Goal: Transaction & Acquisition: Download file/media

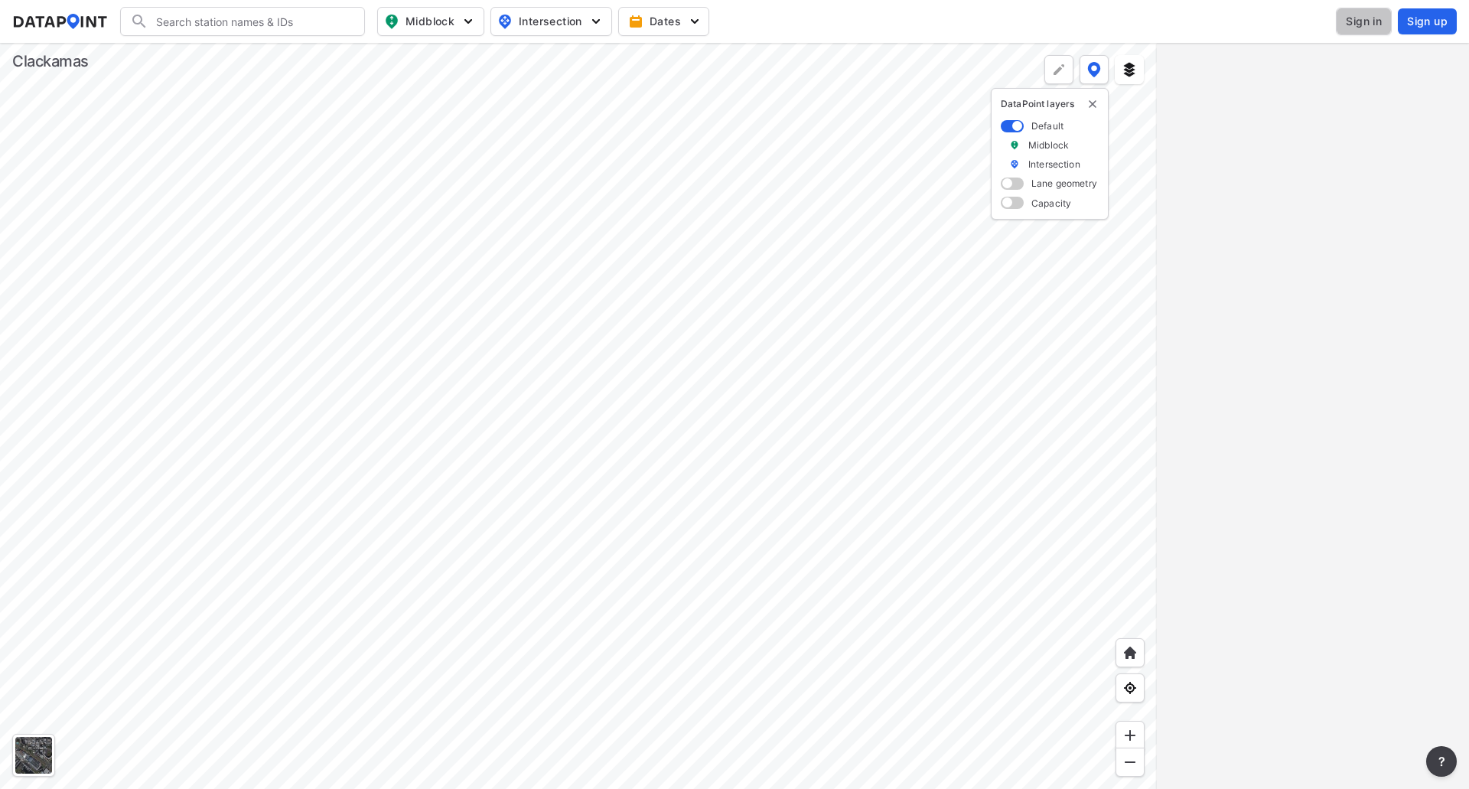
click at [1374, 24] on span "Sign in" at bounding box center [1364, 21] width 36 height 15
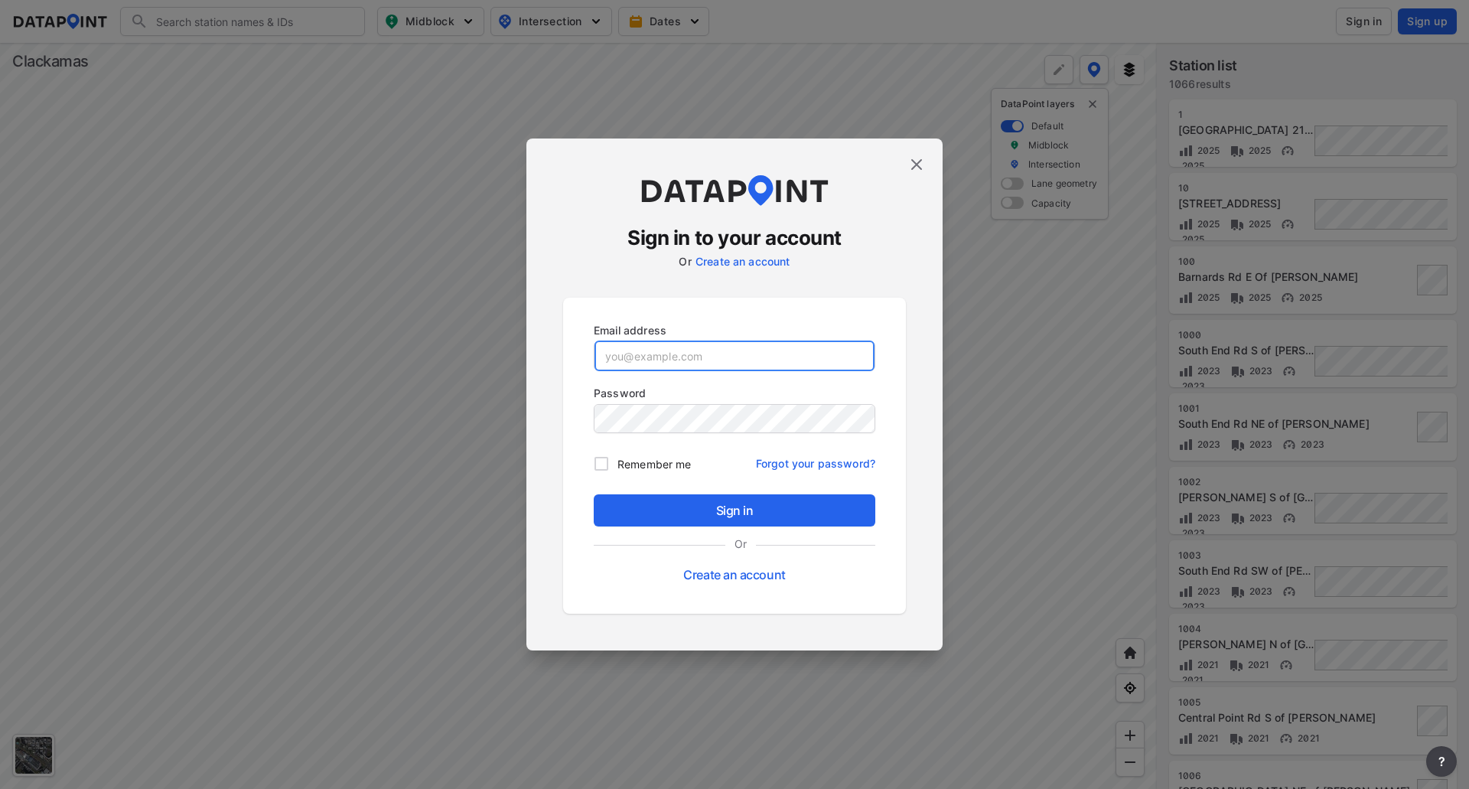
type input "[EMAIL_ADDRESS][DOMAIN_NAME]"
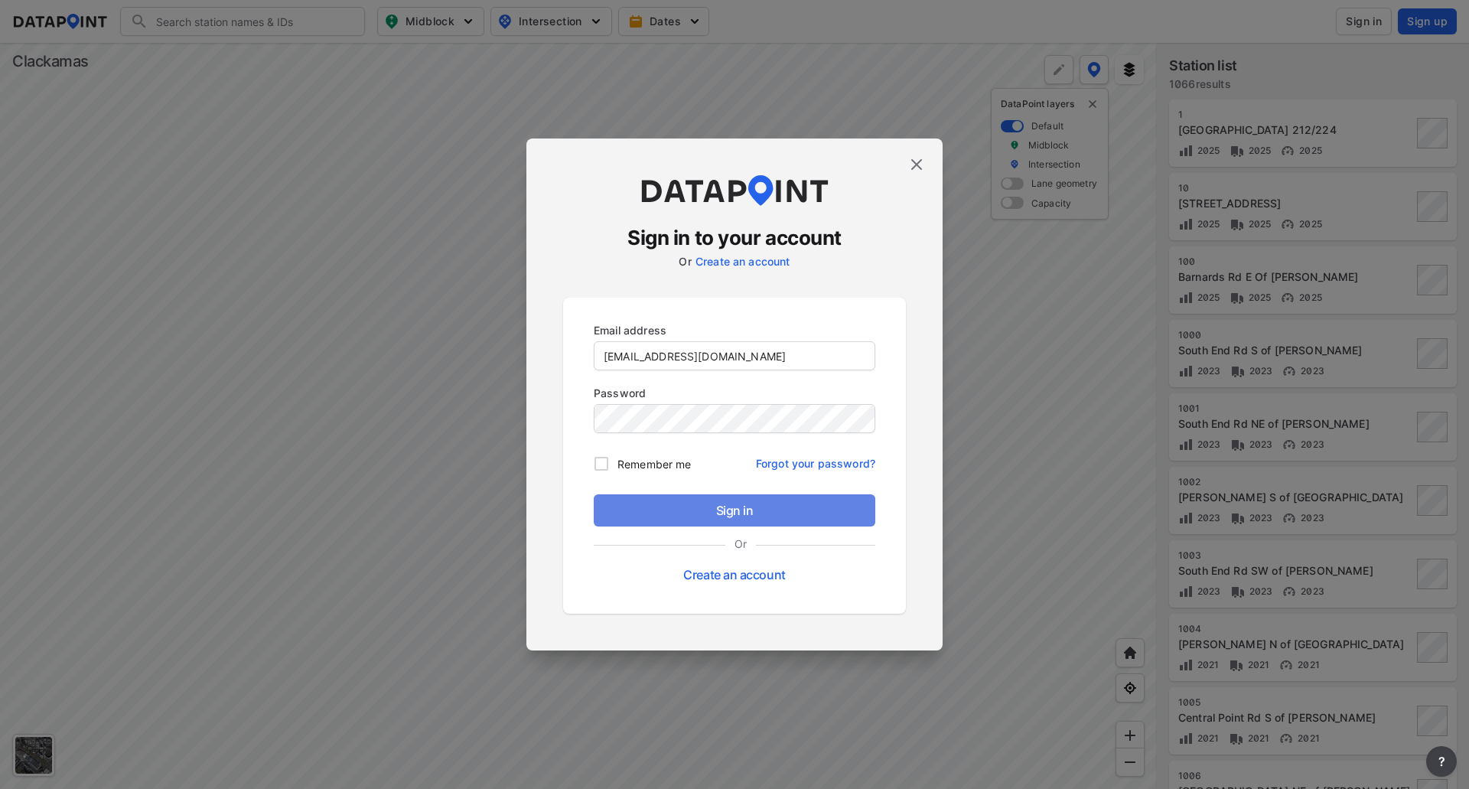
click at [728, 515] on span "Sign in" at bounding box center [734, 510] width 257 height 18
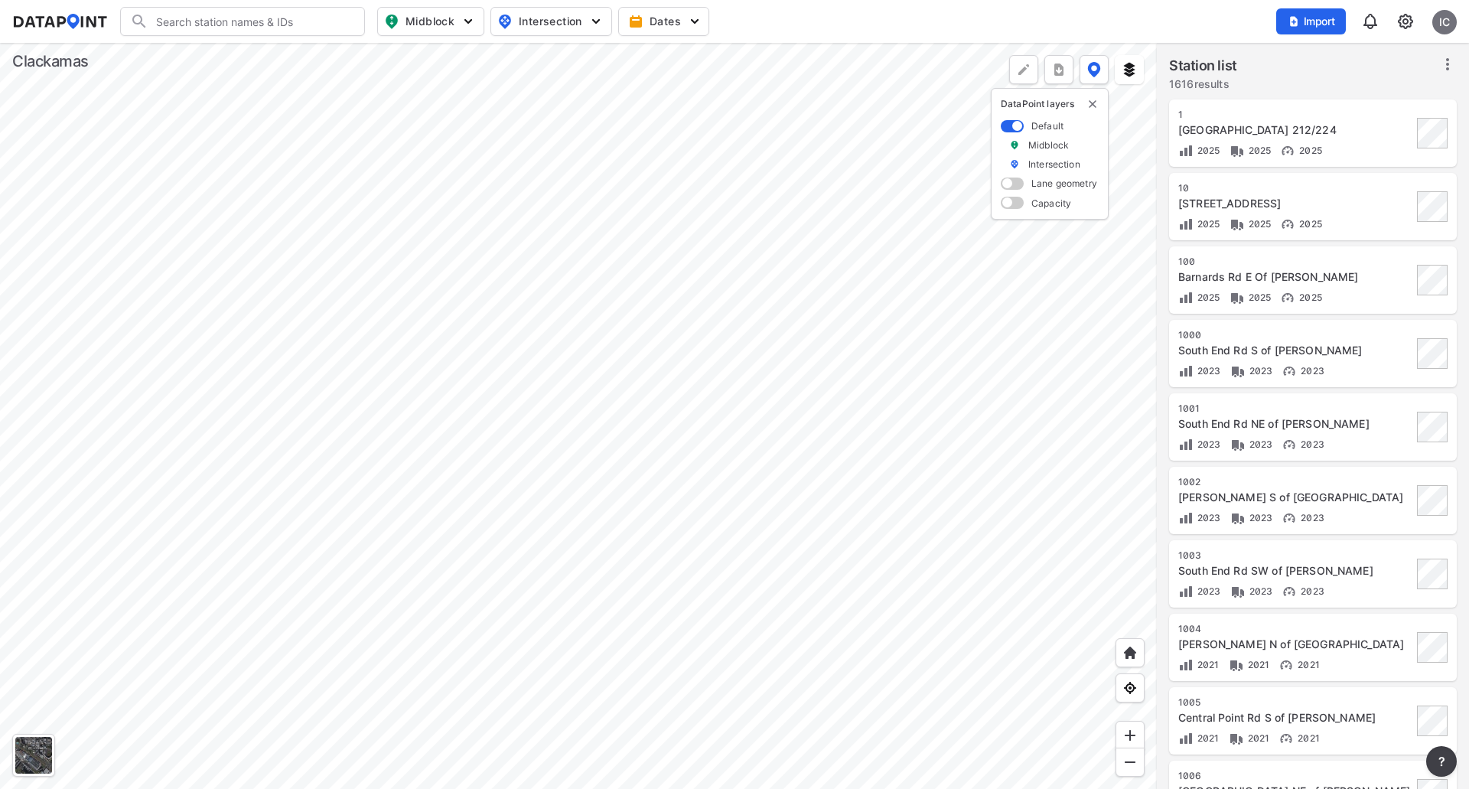
click at [383, 176] on div at bounding box center [578, 416] width 1157 height 746
click at [471, 167] on div at bounding box center [578, 416] width 1157 height 746
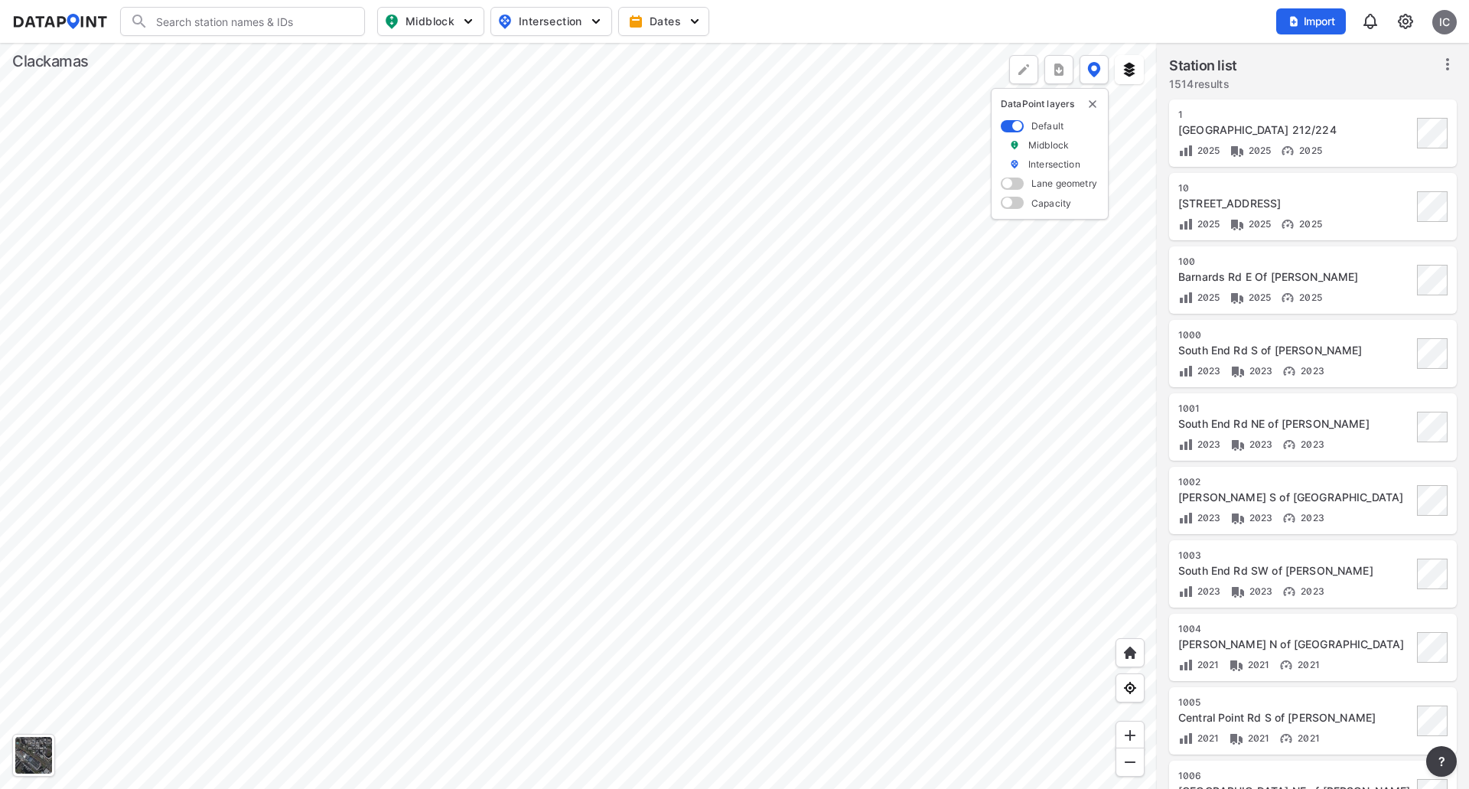
click at [471, 167] on div at bounding box center [578, 416] width 1157 height 746
click at [504, 558] on div at bounding box center [578, 416] width 1157 height 746
click at [471, 550] on div at bounding box center [578, 416] width 1157 height 746
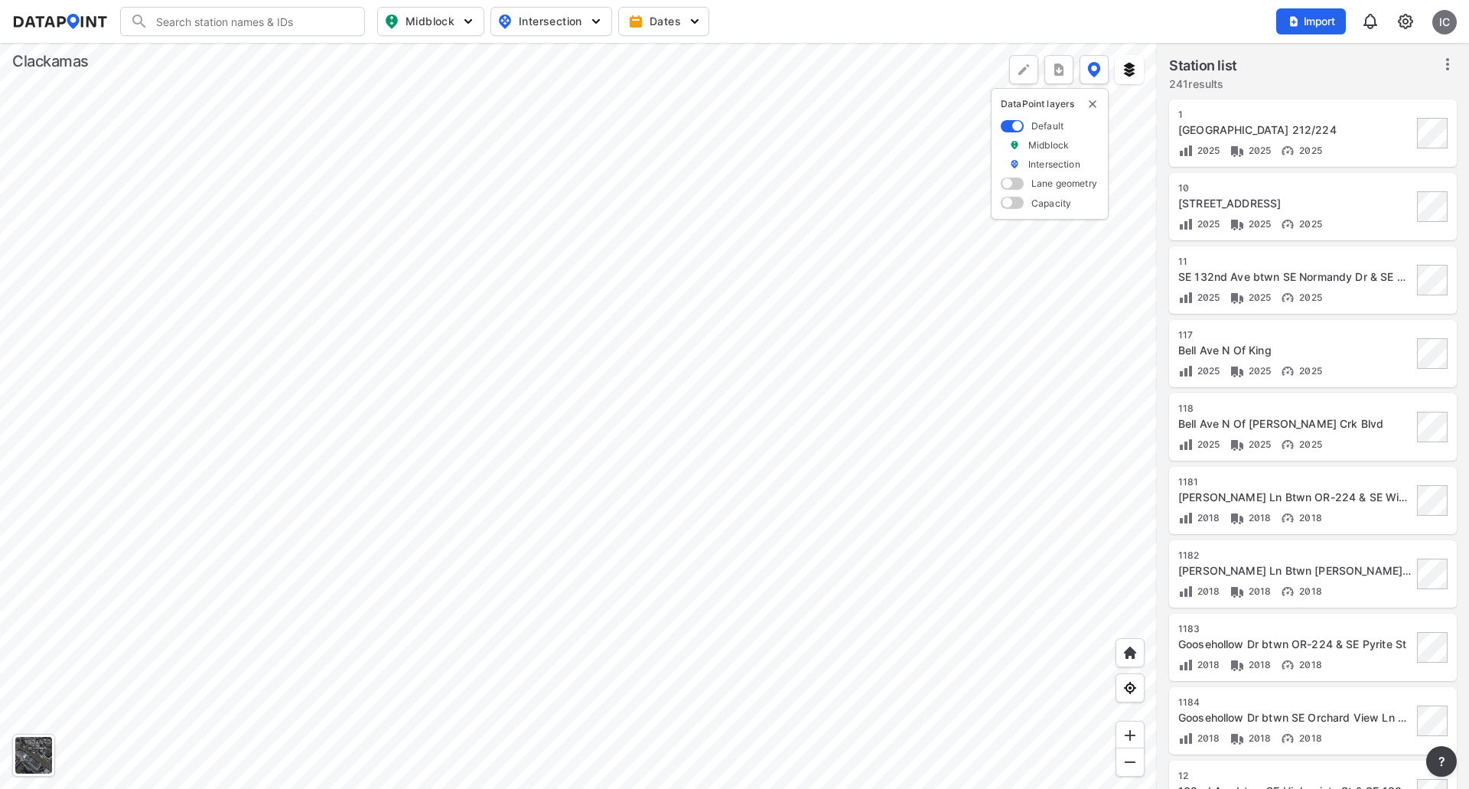
click at [471, 550] on div at bounding box center [578, 416] width 1157 height 746
click at [649, 607] on div at bounding box center [578, 416] width 1157 height 746
click at [417, 526] on div at bounding box center [578, 416] width 1157 height 746
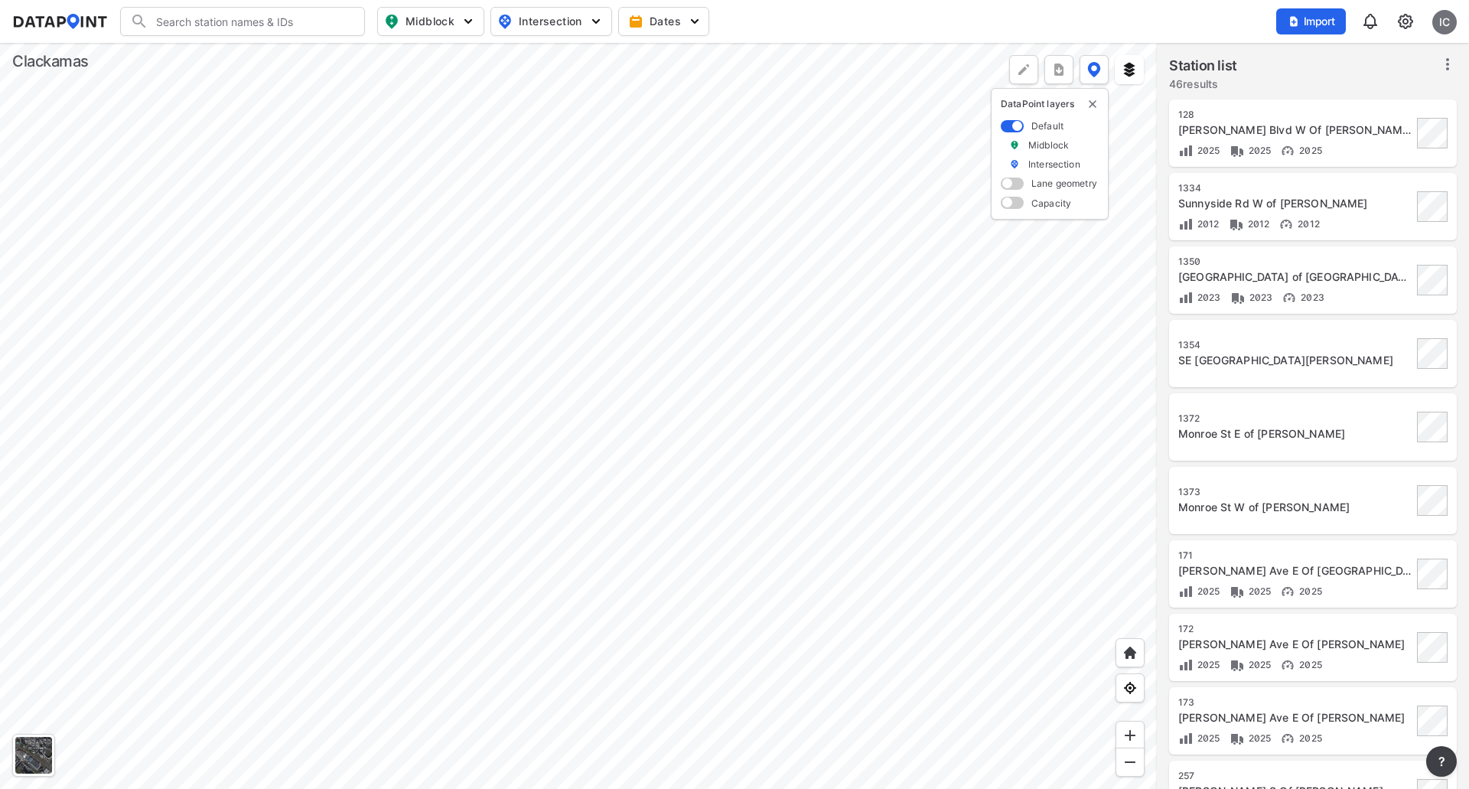
click at [449, 275] on div at bounding box center [578, 416] width 1157 height 746
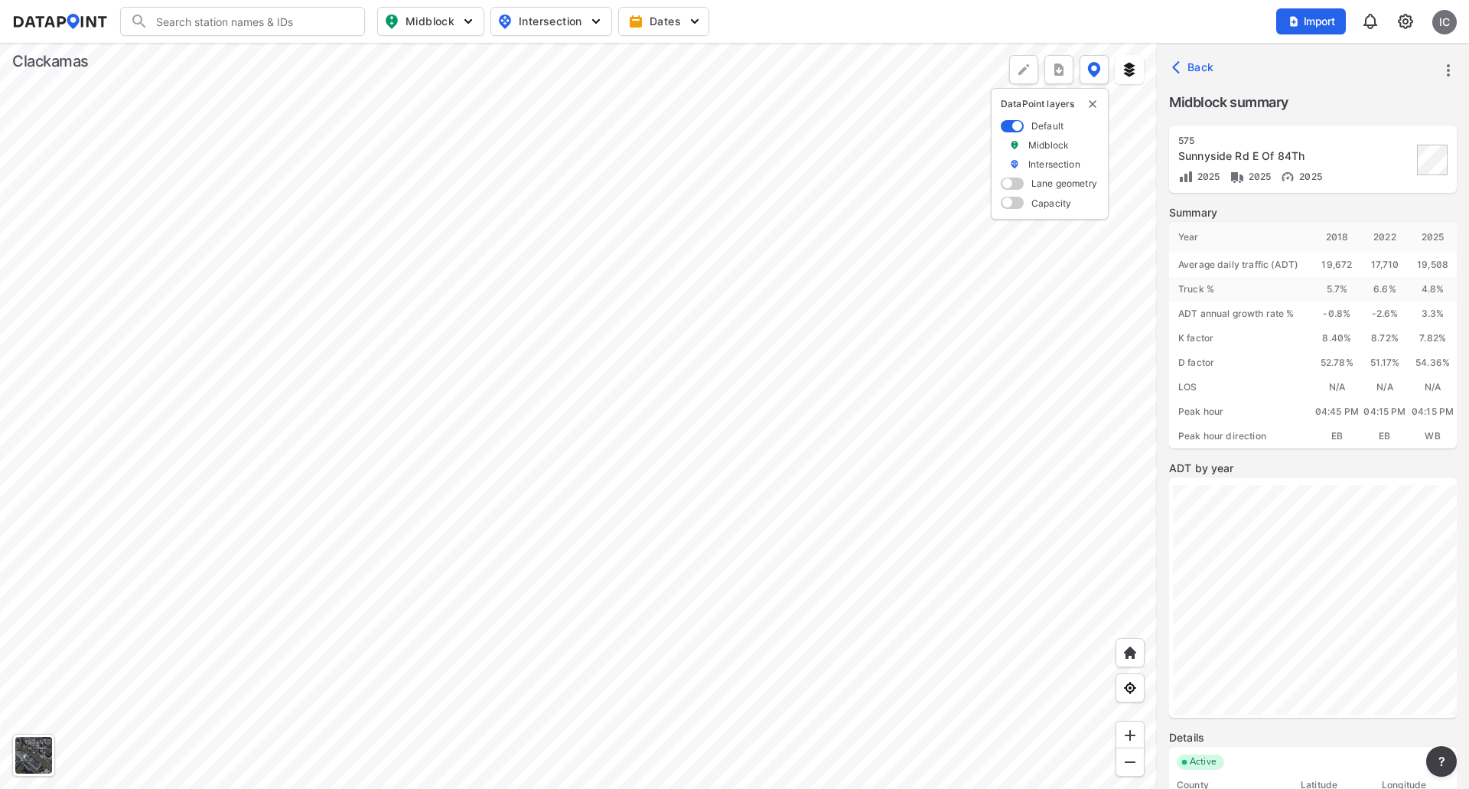
click at [1005, 353] on div at bounding box center [578, 416] width 1157 height 746
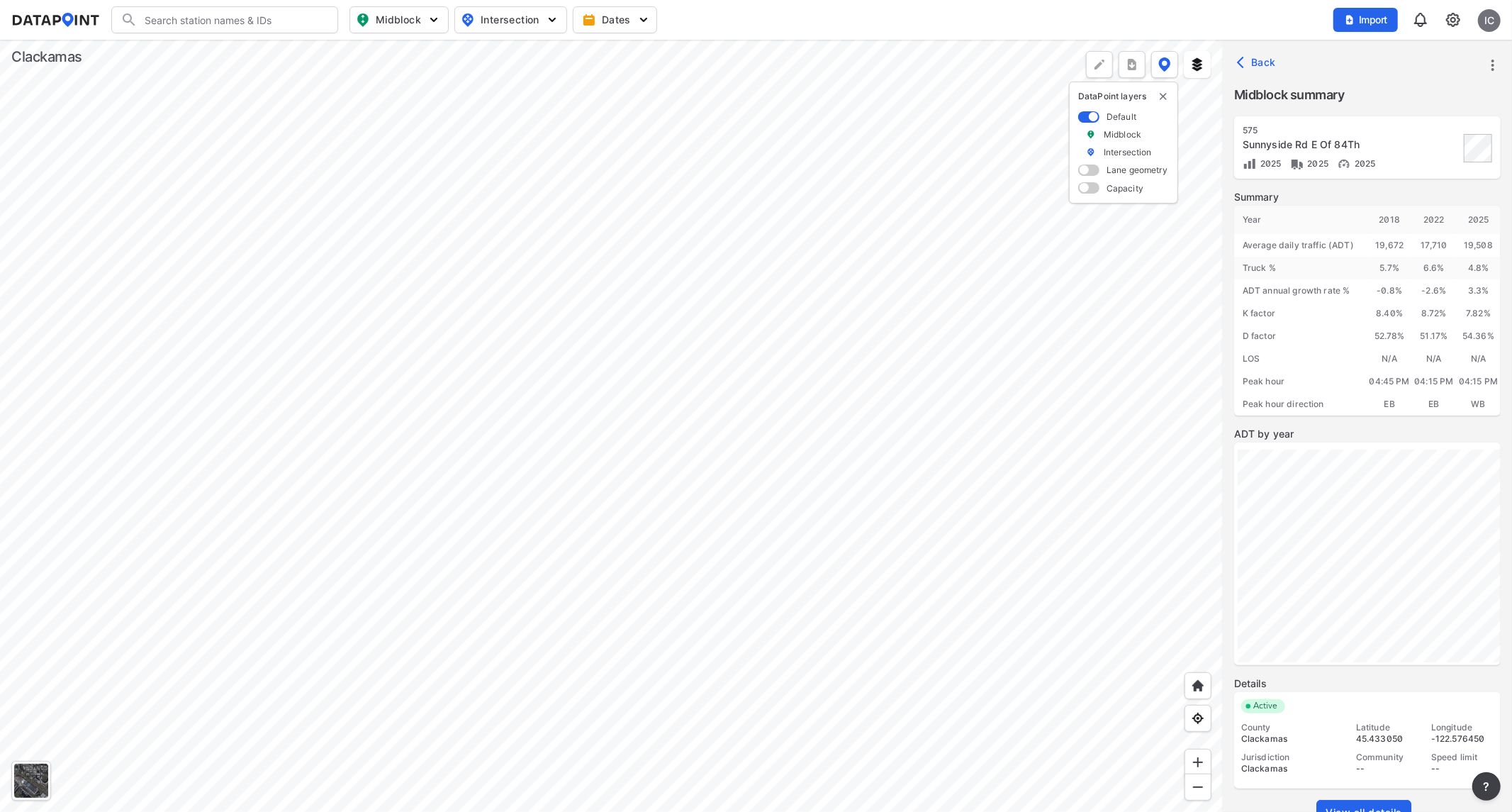
click at [1360, 730] on link "View all details" at bounding box center [1364, 813] width 95 height 26
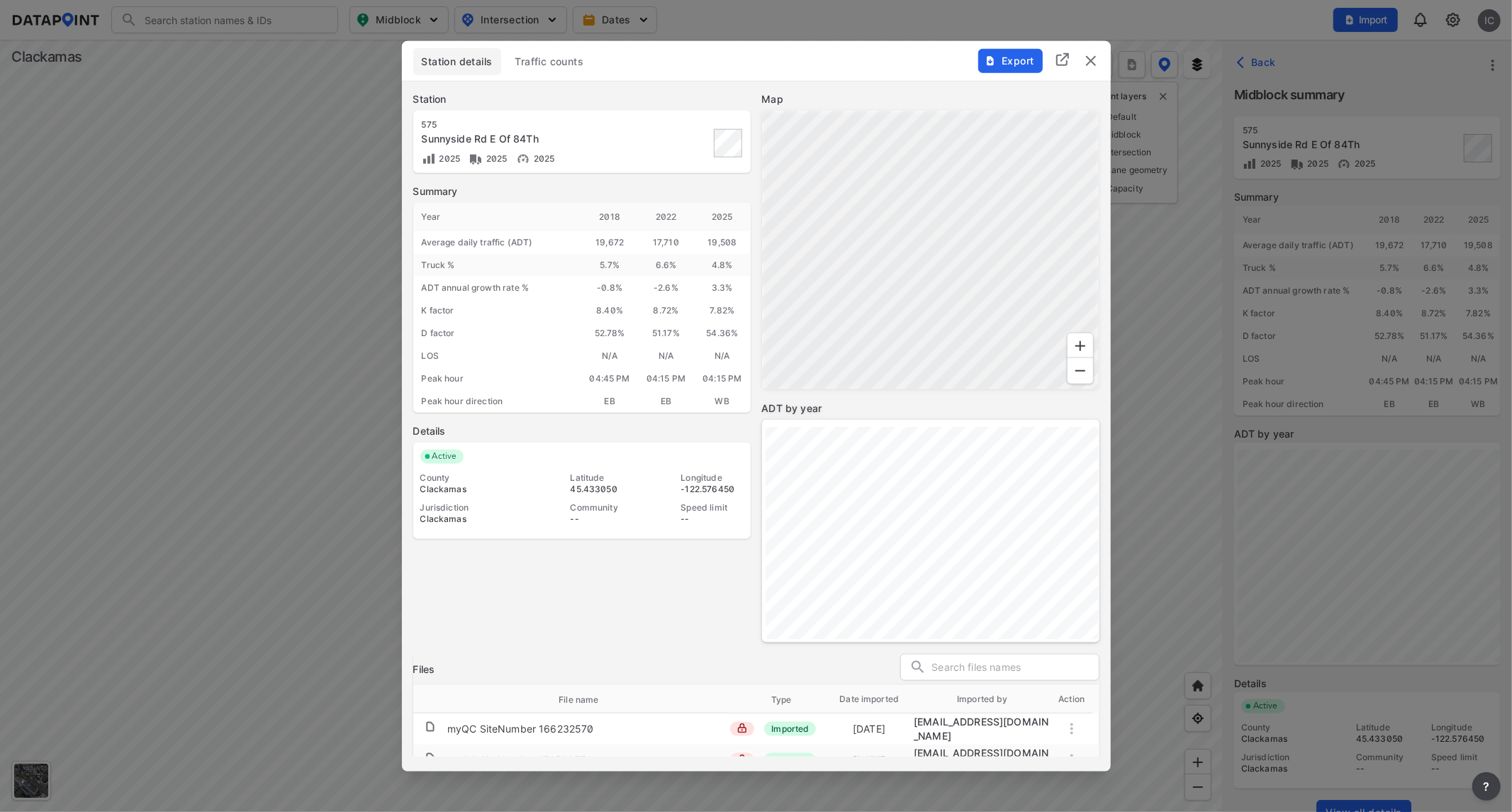
click at [545, 68] on span "Traffic counts" at bounding box center [549, 60] width 69 height 14
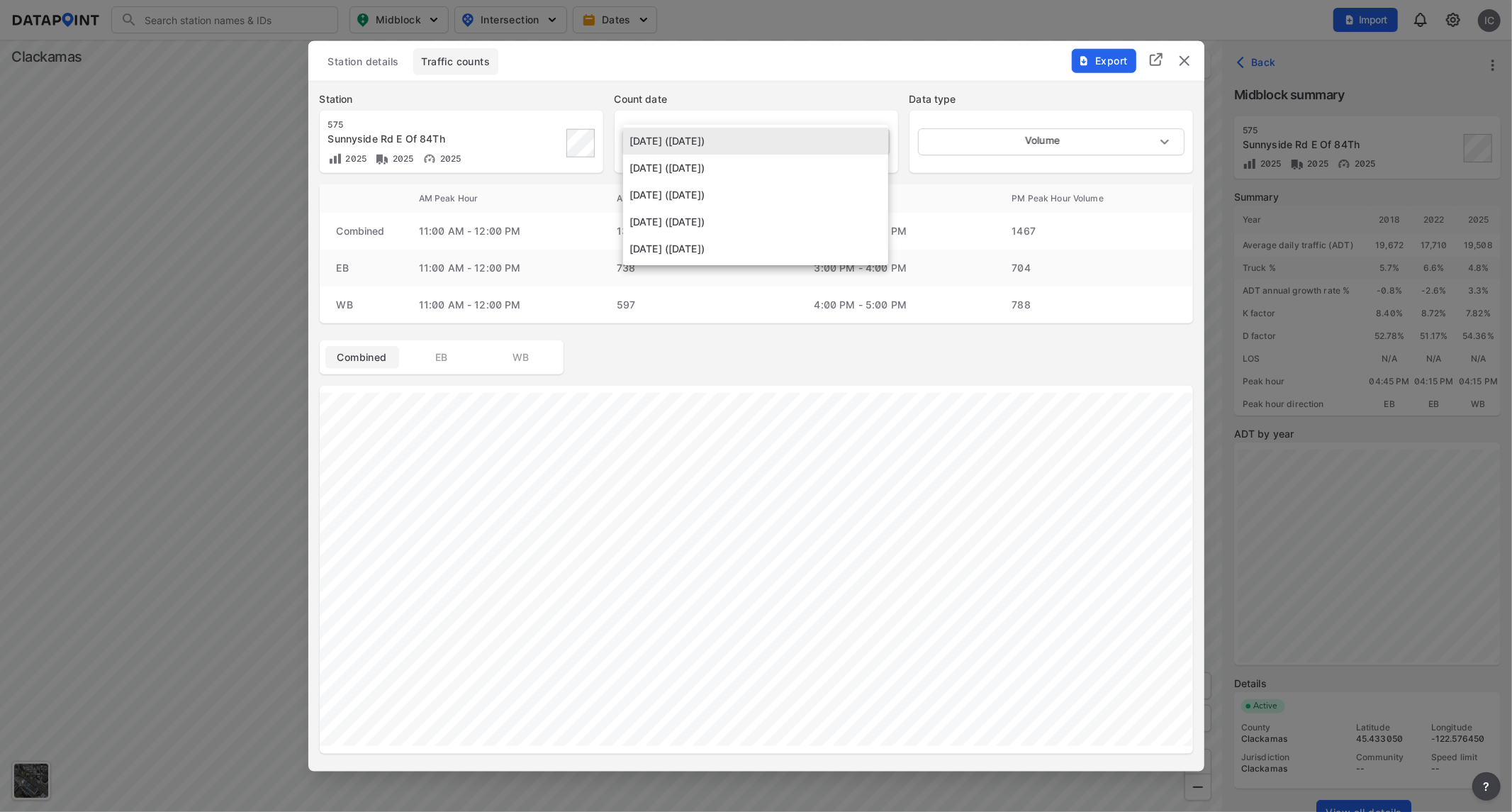
click at [872, 140] on body "Search Please enter a search term. Midblock Intersection Dates Import IC Import…" at bounding box center [756, 406] width 1512 height 812
click at [978, 149] on div at bounding box center [756, 406] width 1512 height 812
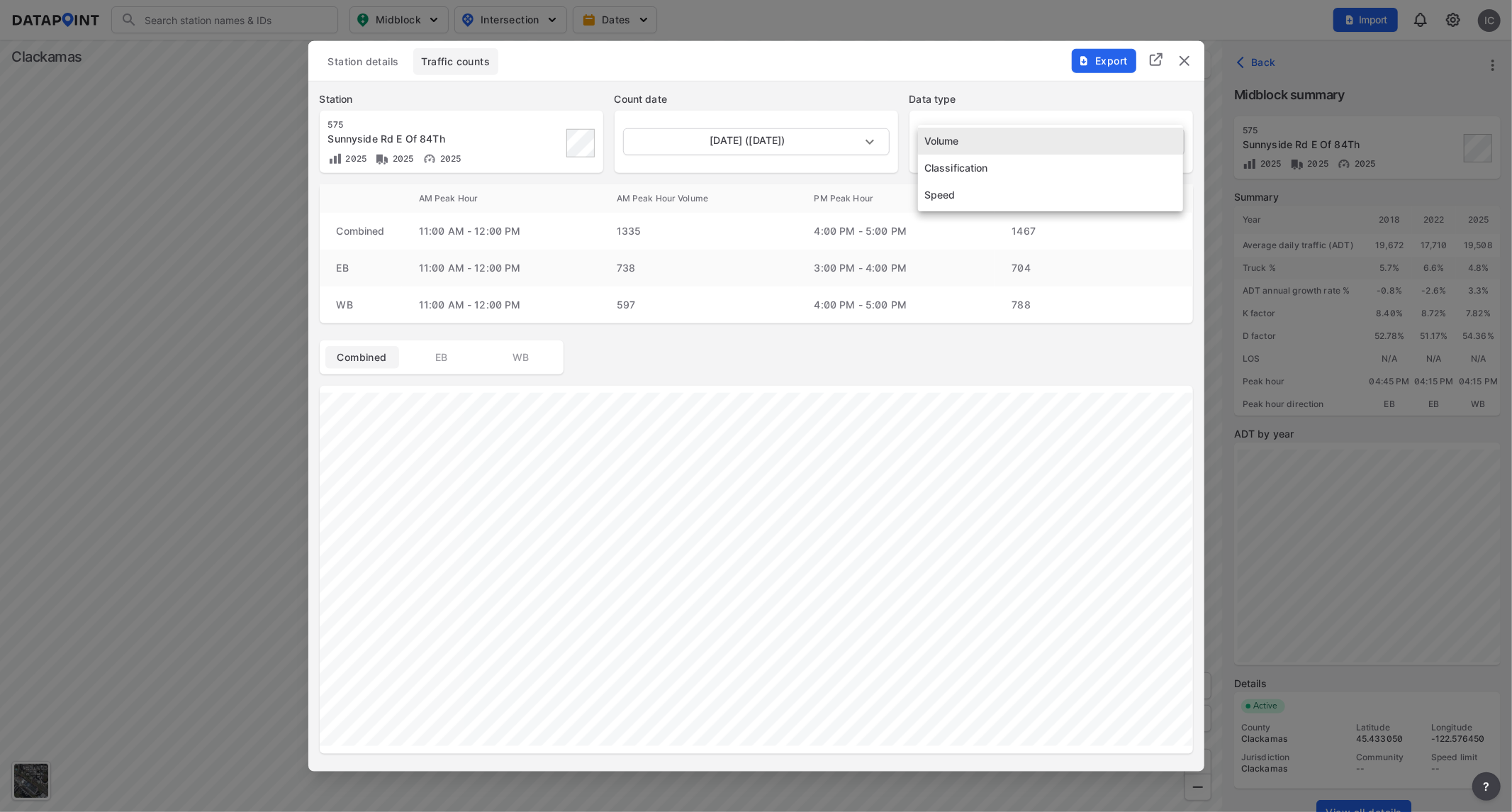
click at [978, 149] on body "Search Please enter a search term. Midblock Intersection Dates Import IC Import…" at bounding box center [756, 406] width 1512 height 812
click at [982, 189] on li "Speed" at bounding box center [1051, 195] width 265 height 27
type input "Speed"
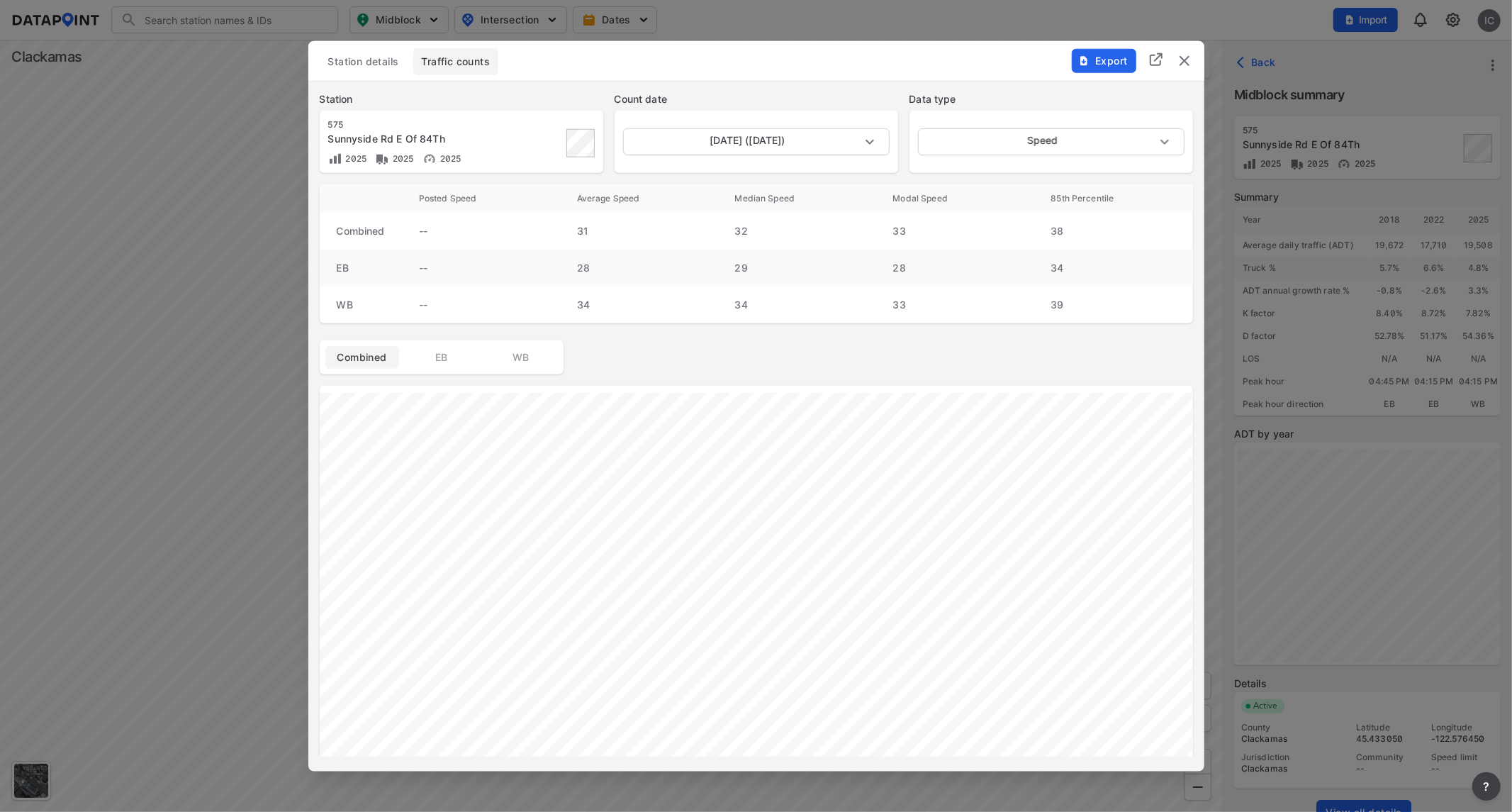
click at [1096, 68] on button "Export" at bounding box center [1104, 60] width 65 height 24
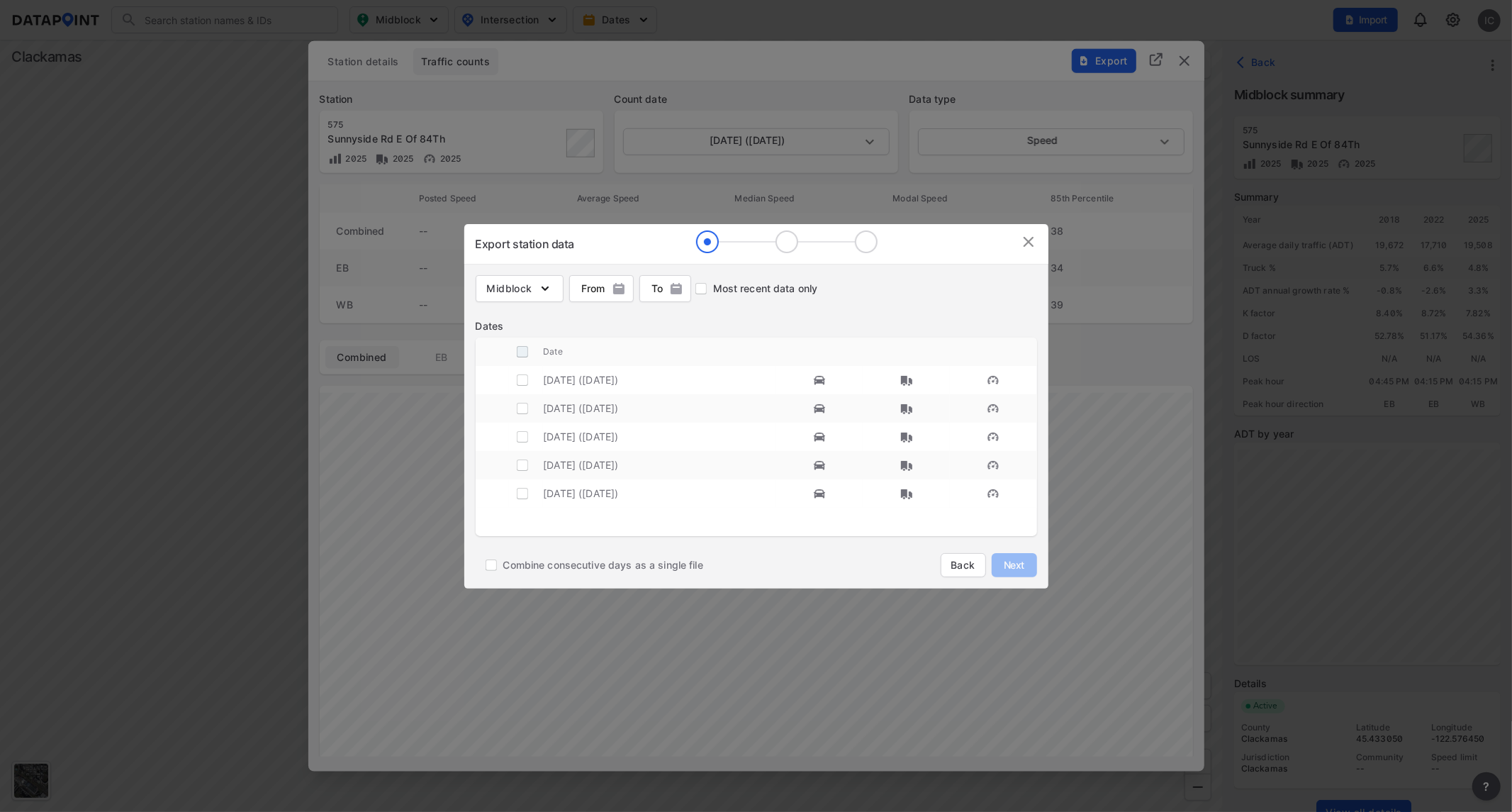
click at [525, 349] on input "decorative checkbox" at bounding box center [522, 351] width 27 height 27
checkbox input "true"
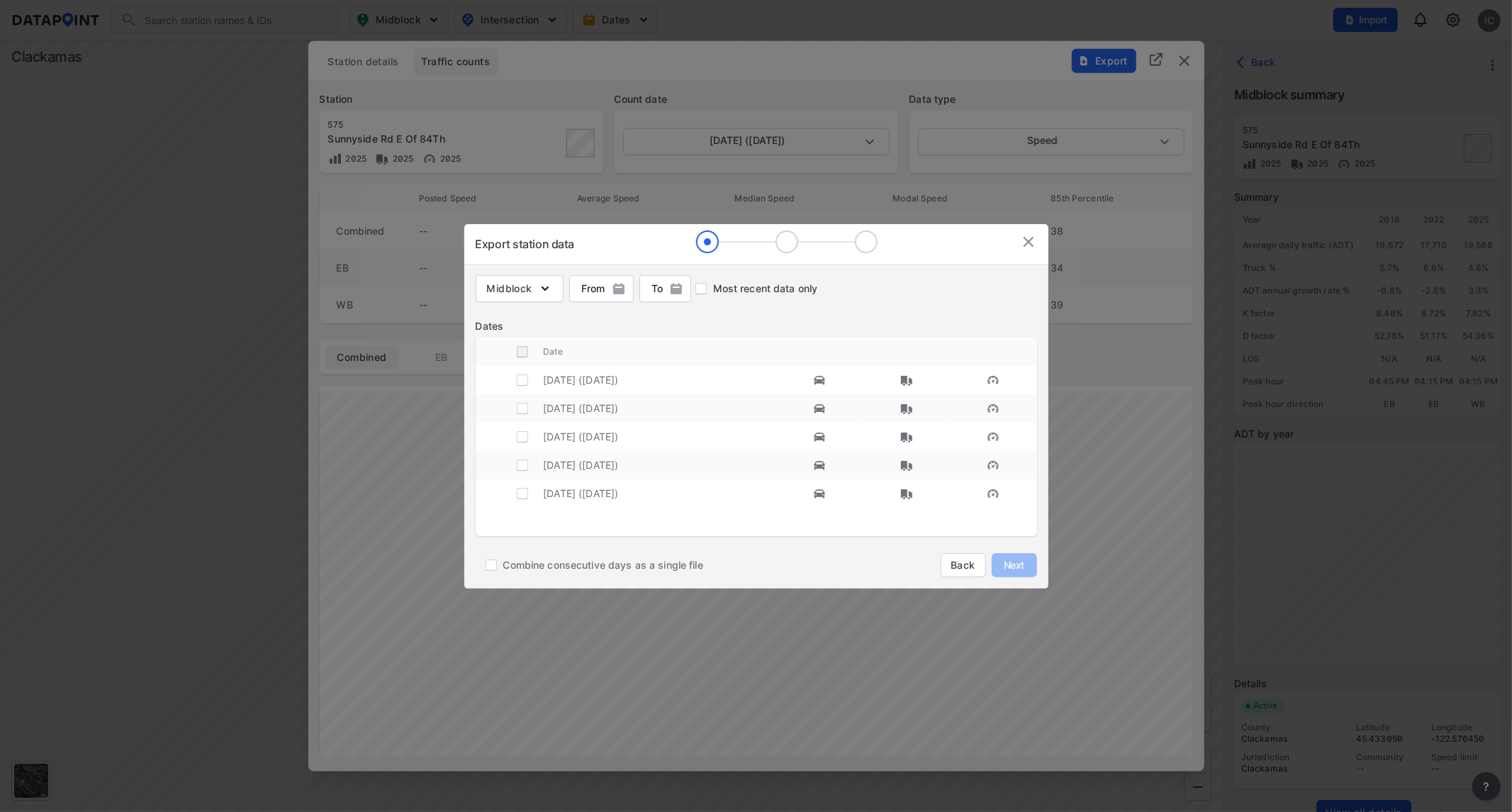
checkbox input "true"
click at [534, 285] on span "Midblock" at bounding box center [520, 288] width 65 height 14
click at [498, 317] on input "Volume count" at bounding box center [496, 319] width 32 height 17
checkbox input "true"
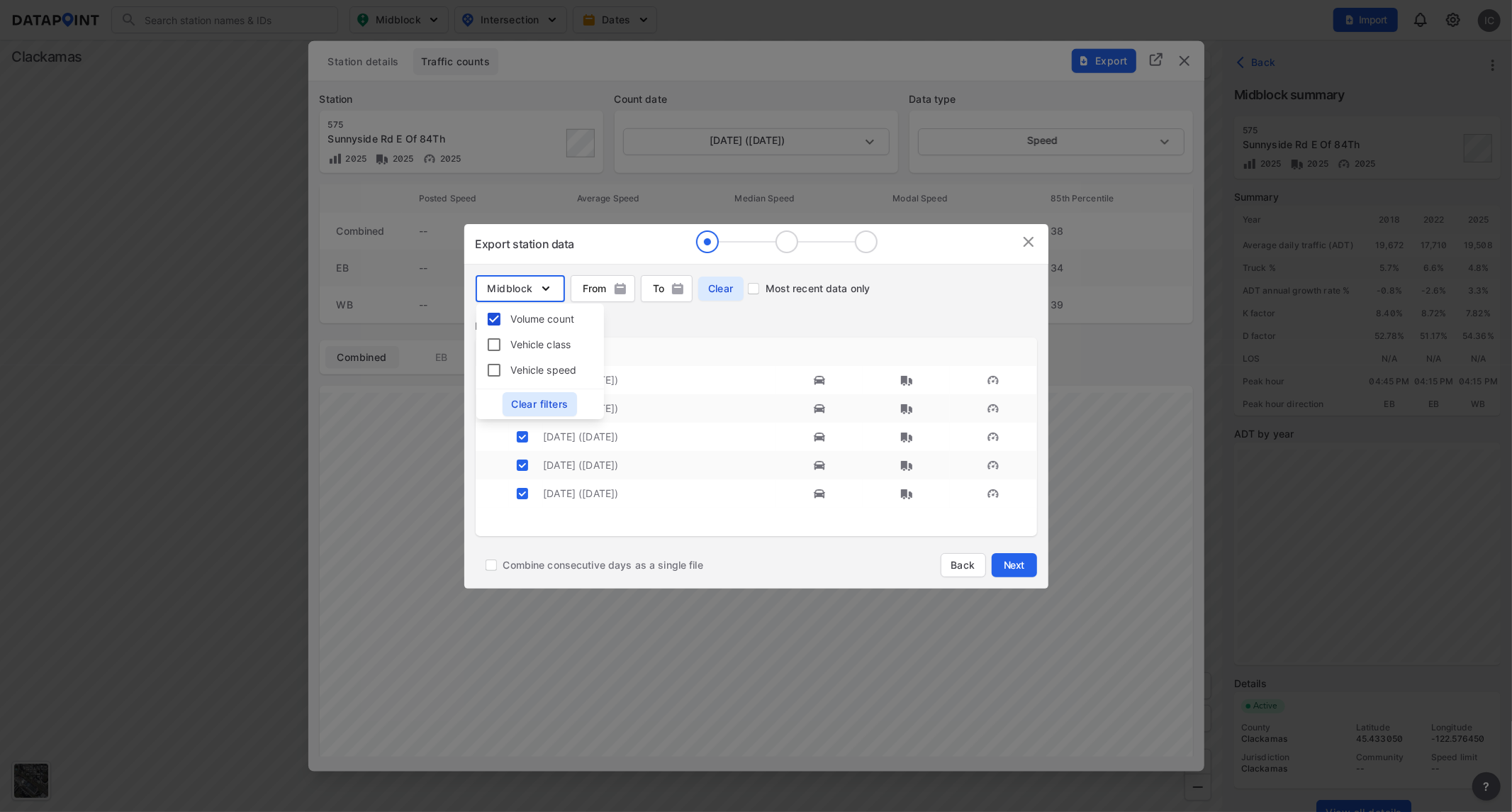
click at [490, 346] on input "Vehicle class" at bounding box center [496, 345] width 32 height 17
checkbox input "true"
click at [492, 364] on input "Vehicle speed" at bounding box center [496, 370] width 32 height 17
checkbox input "true"
click at [671, 328] on div "Dates" at bounding box center [756, 325] width 561 height 14
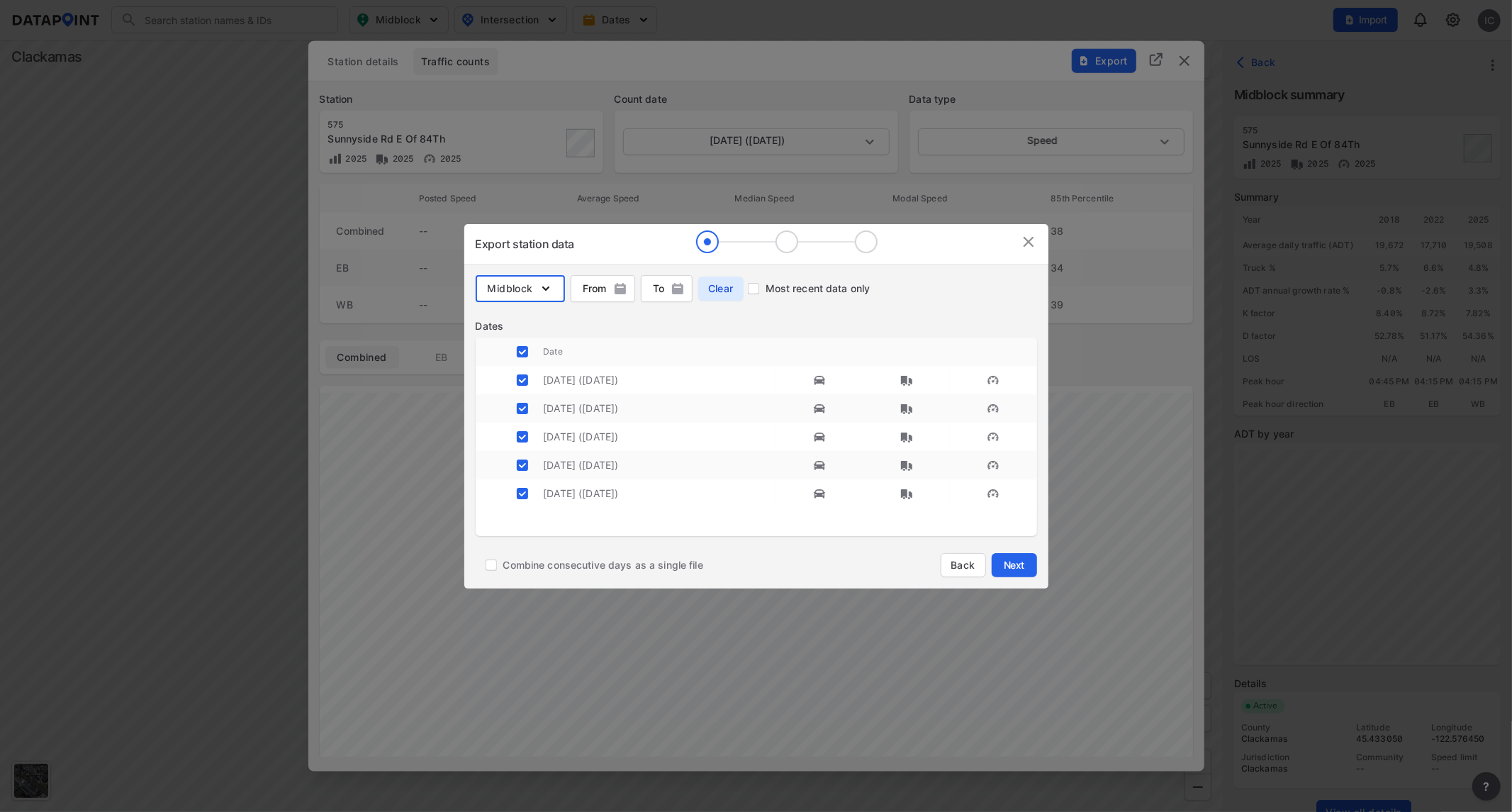
click at [523, 408] on input "decorative checkbox" at bounding box center [522, 408] width 27 height 27
checkbox input "false"
click at [521, 436] on input "decorative checkbox" at bounding box center [522, 437] width 27 height 27
checkbox input "false"
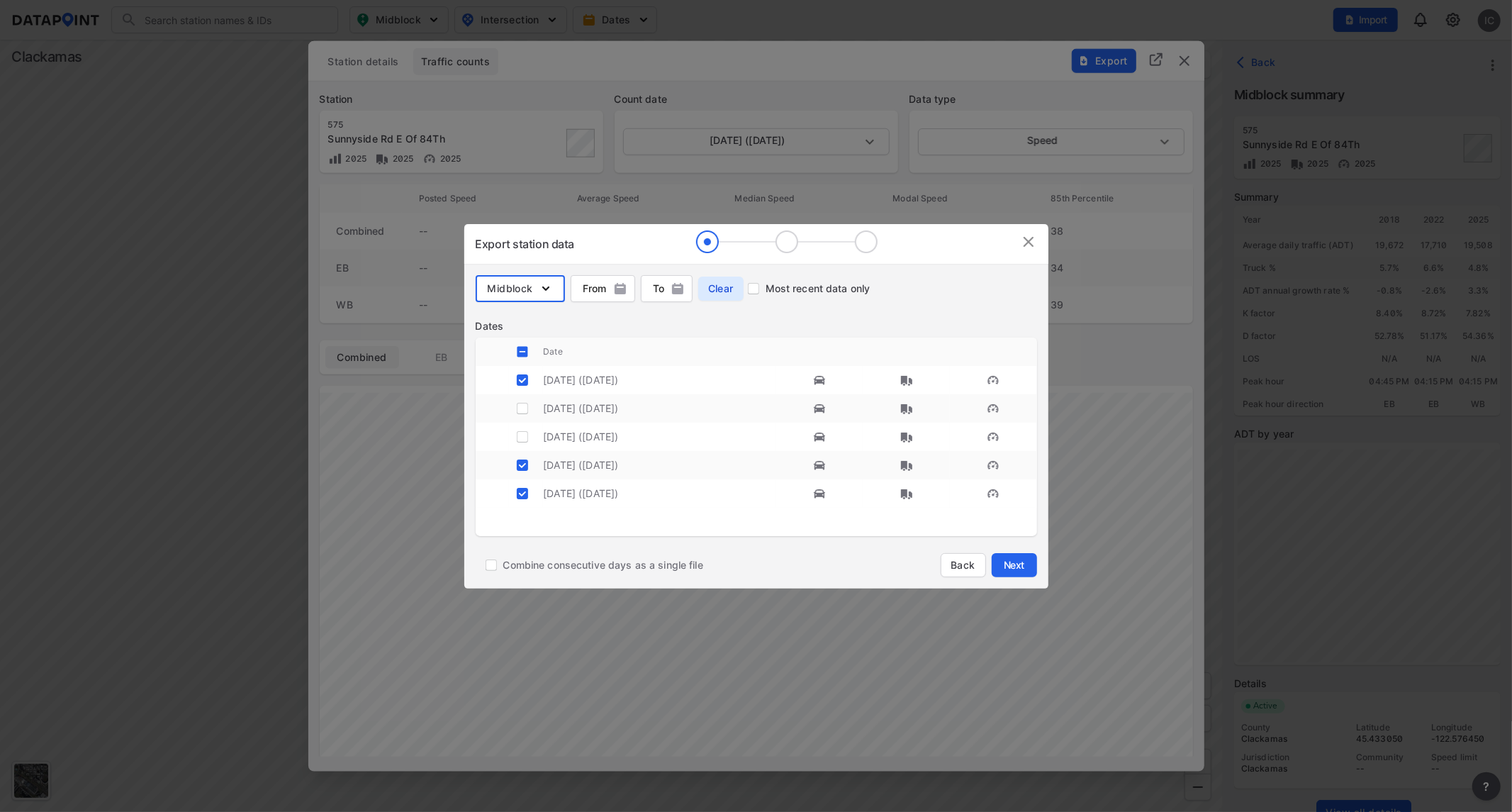
click at [520, 458] on input "decorative checkbox" at bounding box center [522, 464] width 27 height 27
checkbox input "false"
click at [522, 493] on input "decorative checkbox" at bounding box center [522, 493] width 27 height 27
checkbox input "false"
click at [1018, 565] on span "Next" at bounding box center [1014, 565] width 29 height 14
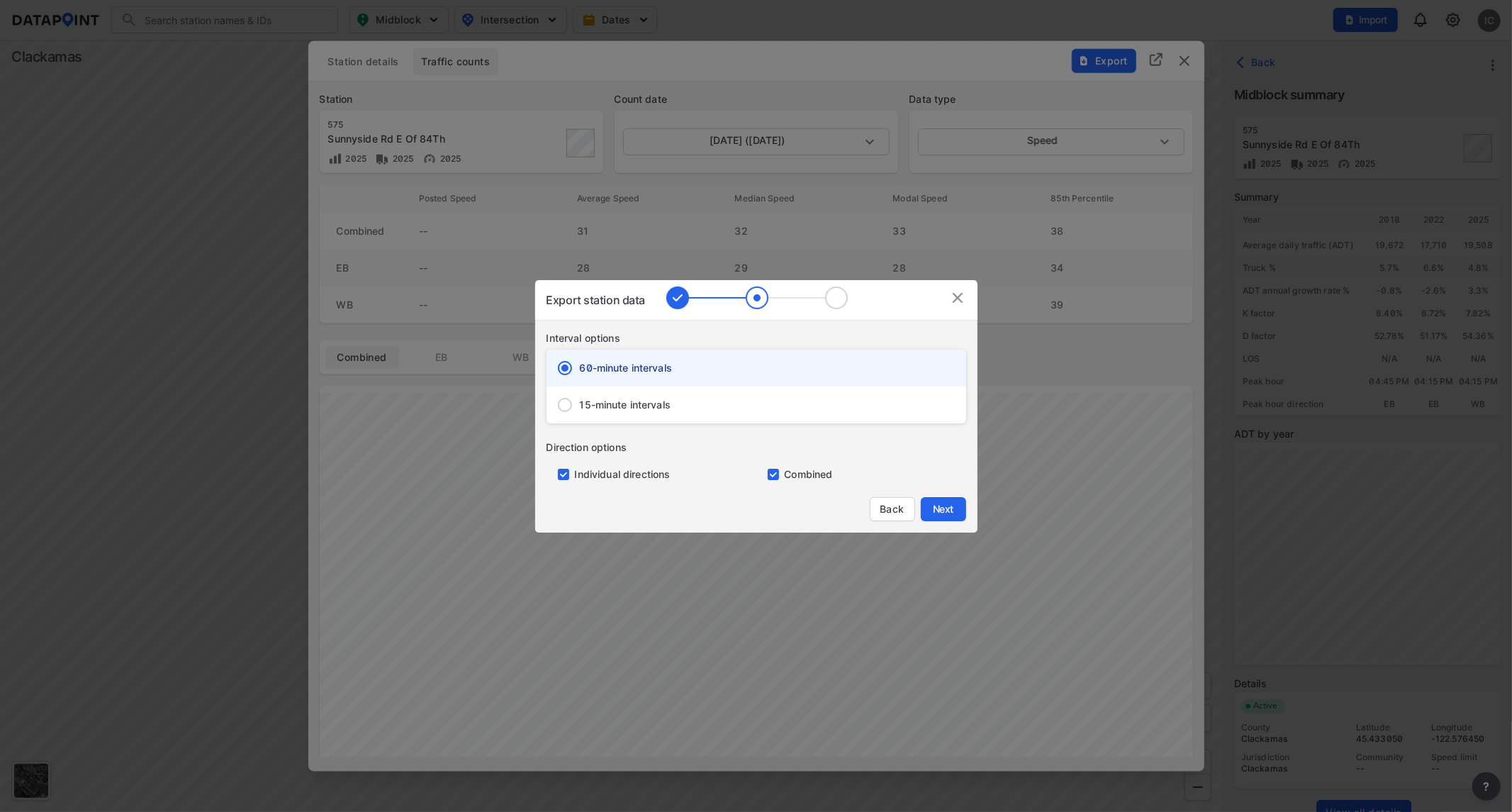
click at [636, 406] on span "15-minute intervals" at bounding box center [625, 404] width 92 height 14
click at [580, 406] on input "15-minute intervals" at bounding box center [565, 405] width 30 height 30
radio input "false"
radio input "true"
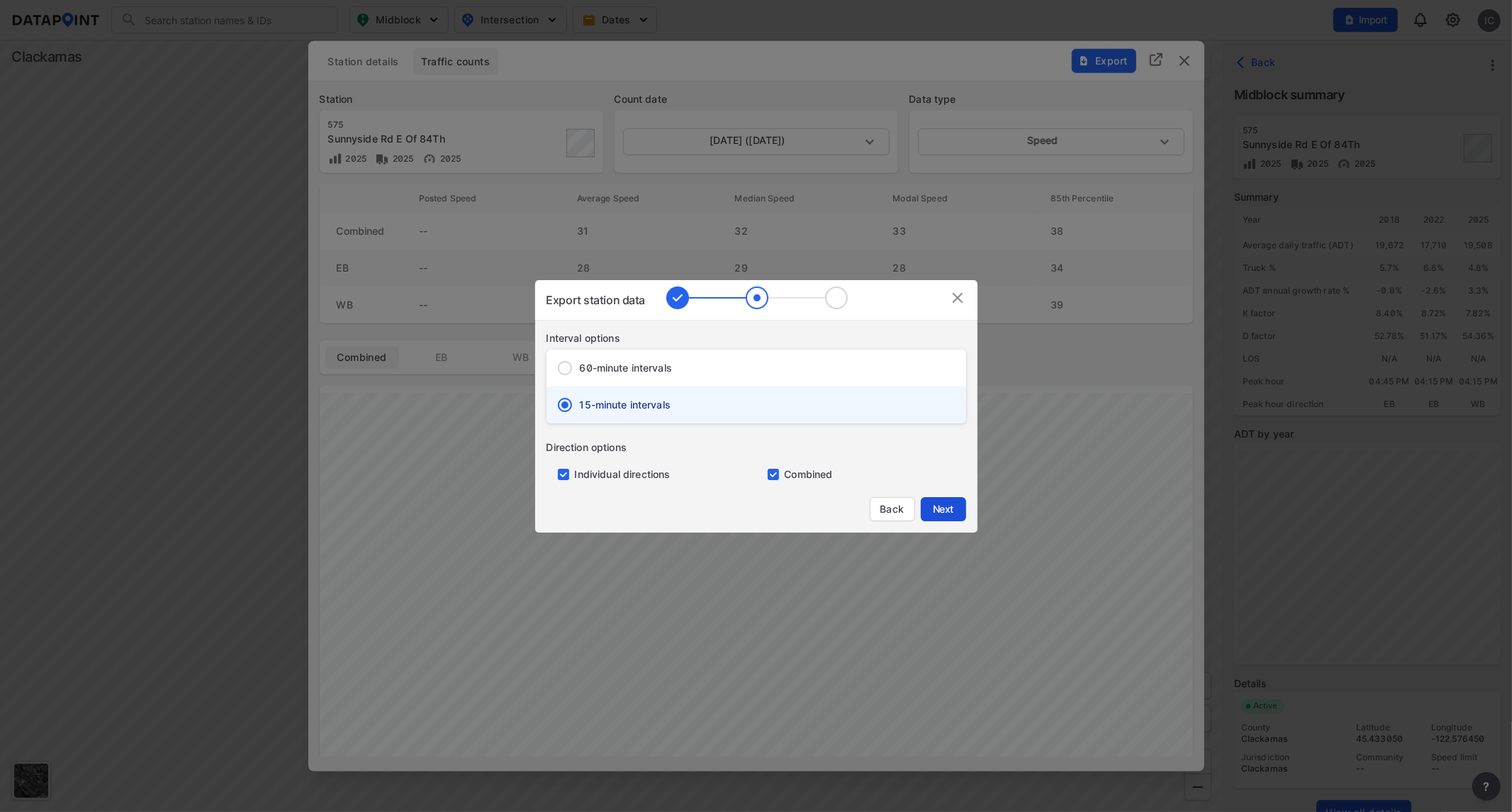
click at [940, 502] on span "Next" at bounding box center [943, 509] width 29 height 14
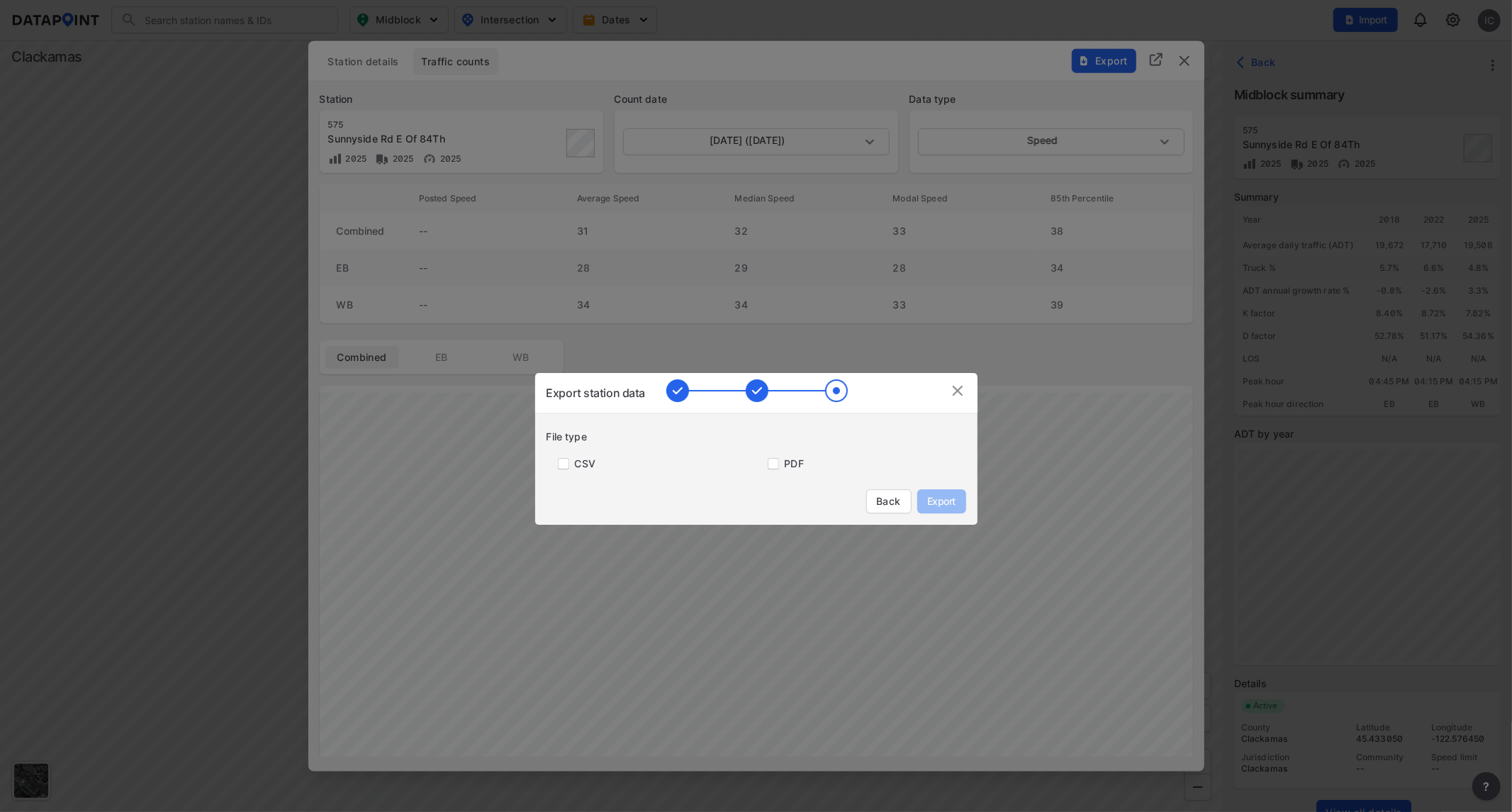
click at [584, 461] on label "CSV" at bounding box center [585, 463] width 20 height 14
click at [562, 463] on input "primary checkbox" at bounding box center [561, 463] width 29 height 11
checkbox input "true"
click at [948, 499] on span "Export" at bounding box center [941, 501] width 32 height 14
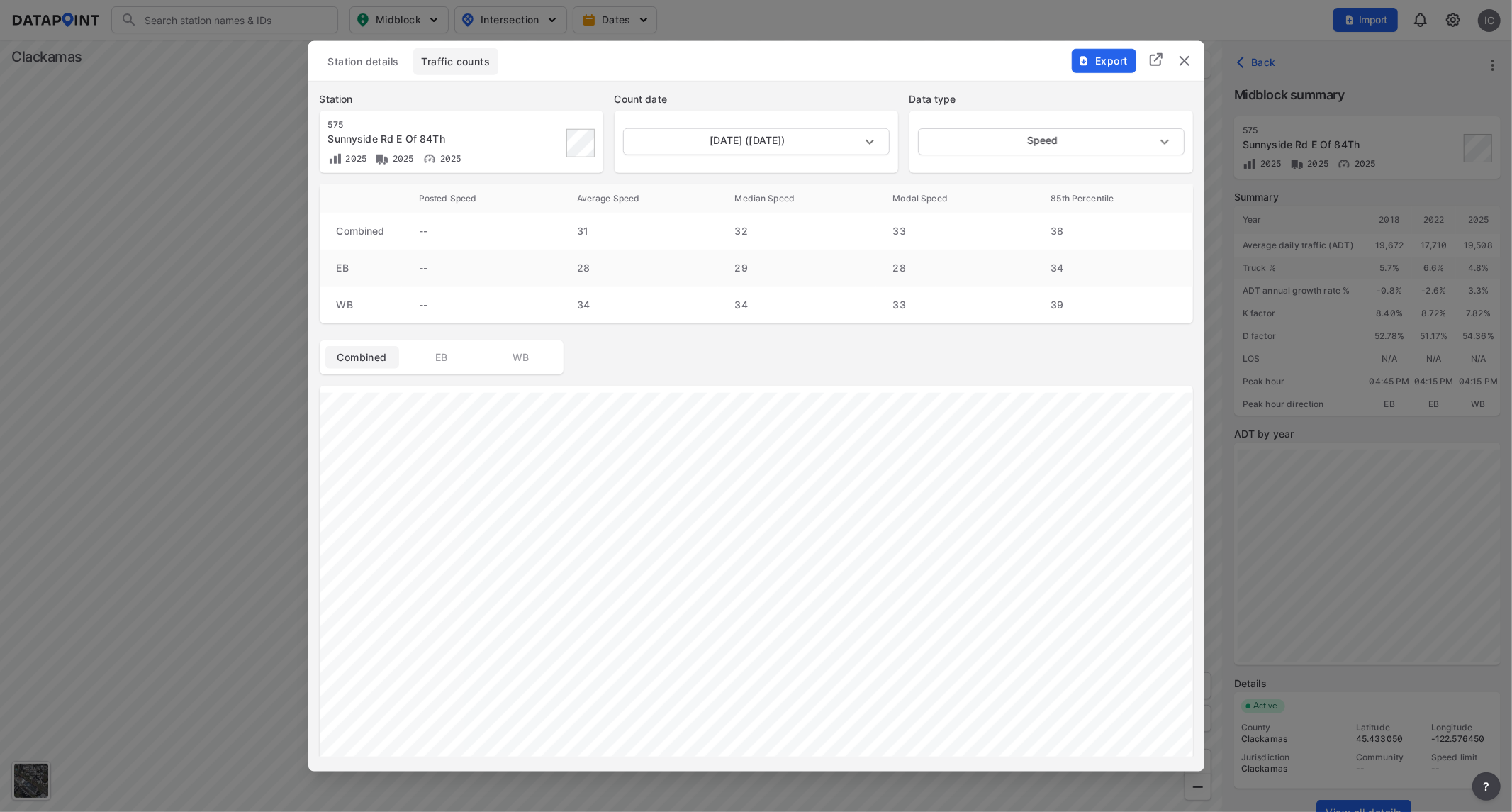
click at [1188, 58] on img "delete" at bounding box center [1184, 60] width 17 height 17
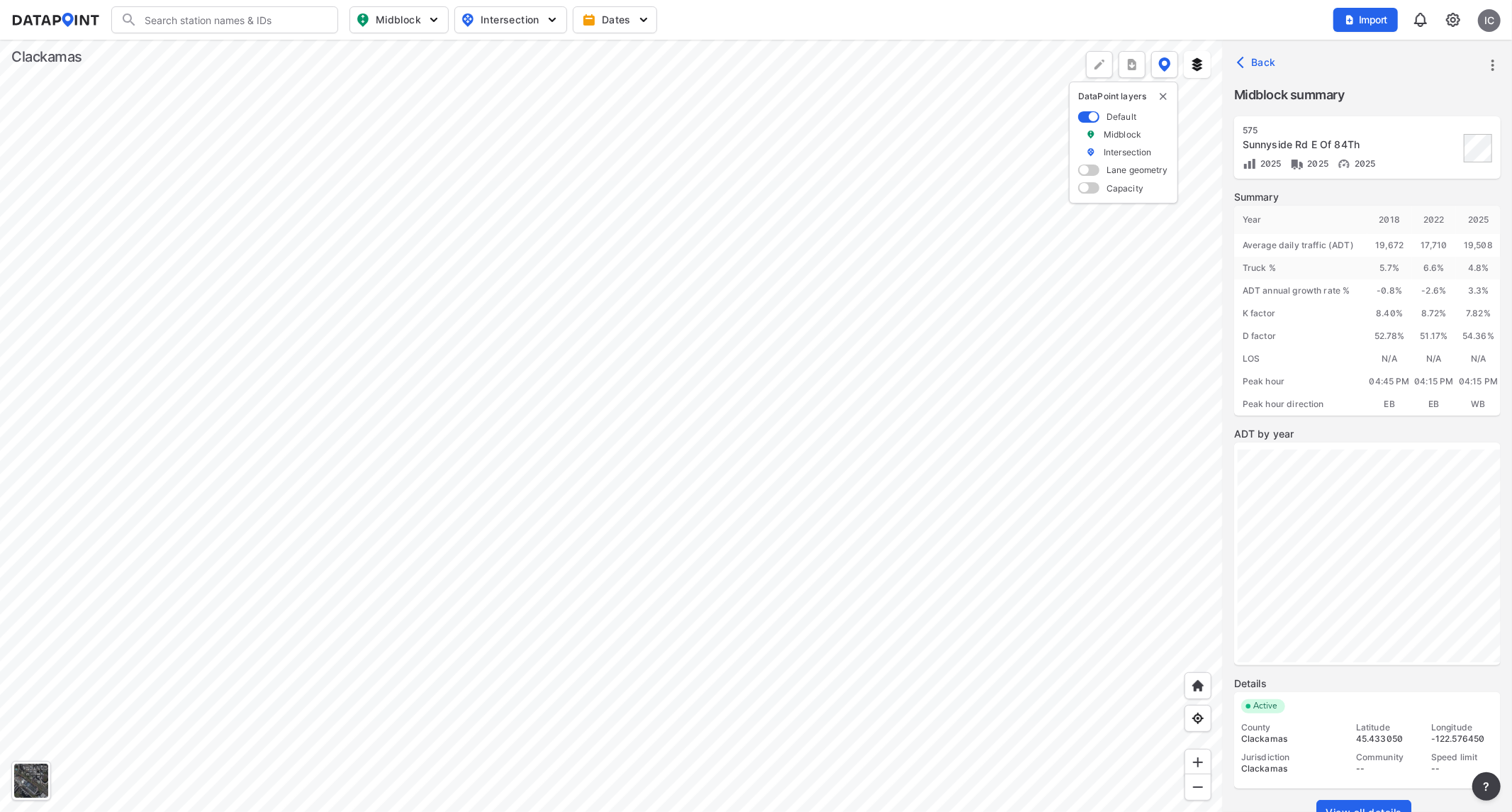
click at [492, 298] on div at bounding box center [611, 425] width 1223 height 772
click at [580, 298] on div at bounding box center [611, 425] width 1223 height 772
click at [1360, 730] on link "View all details" at bounding box center [1364, 813] width 95 height 26
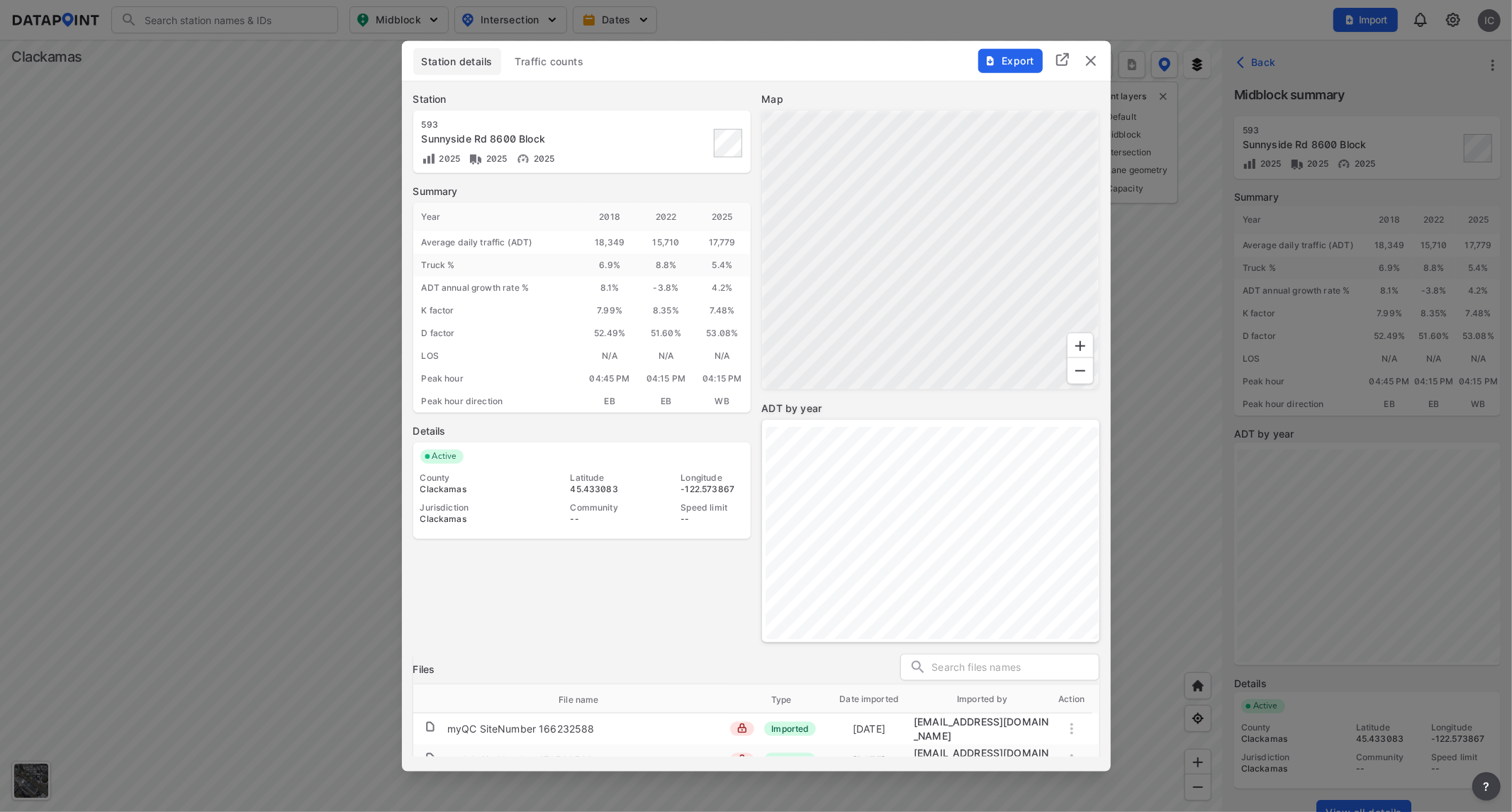
click at [570, 66] on span "Traffic counts" at bounding box center [549, 60] width 69 height 14
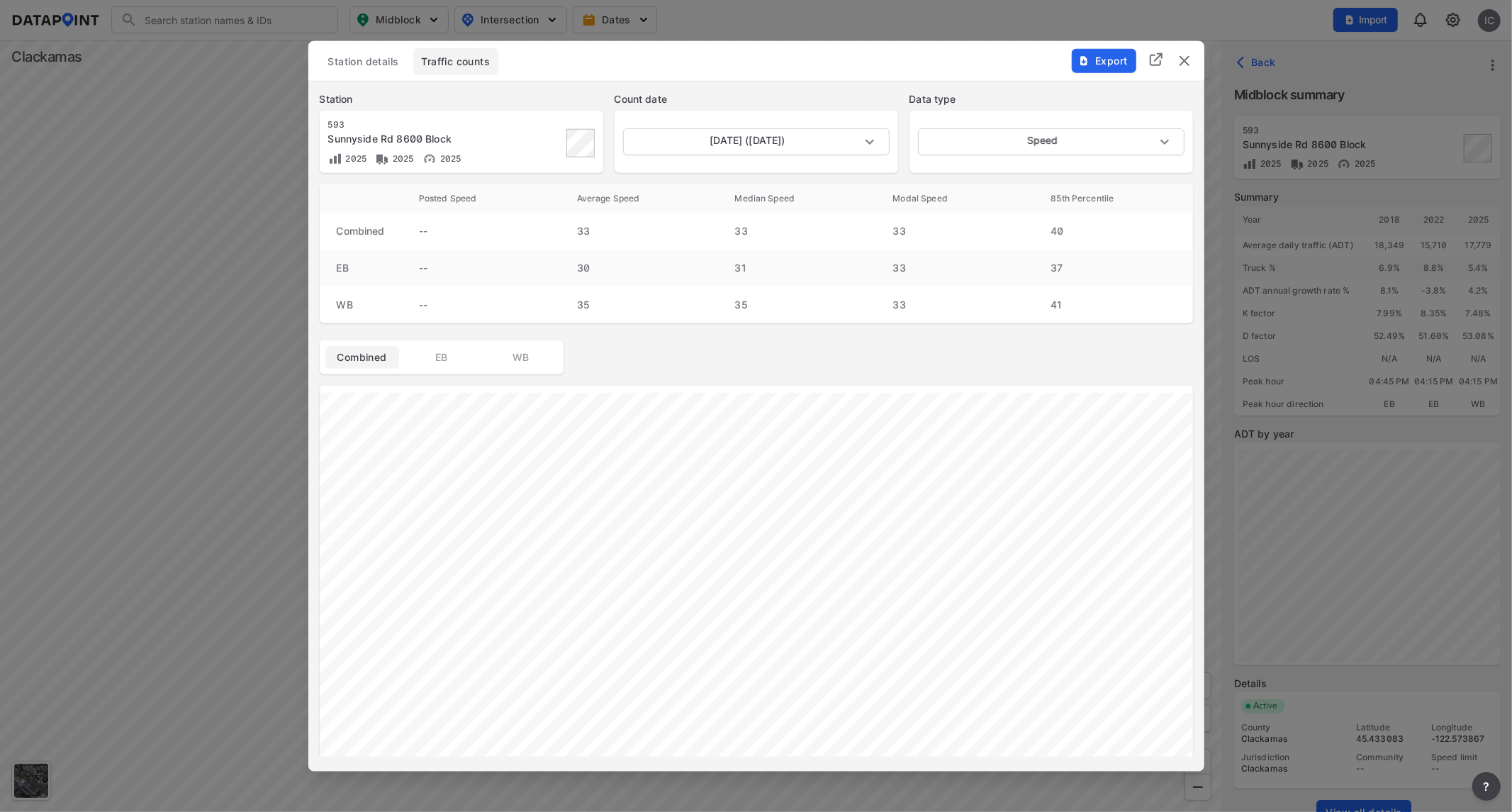
click at [1111, 54] on span "Export" at bounding box center [1102, 59] width 47 height 14
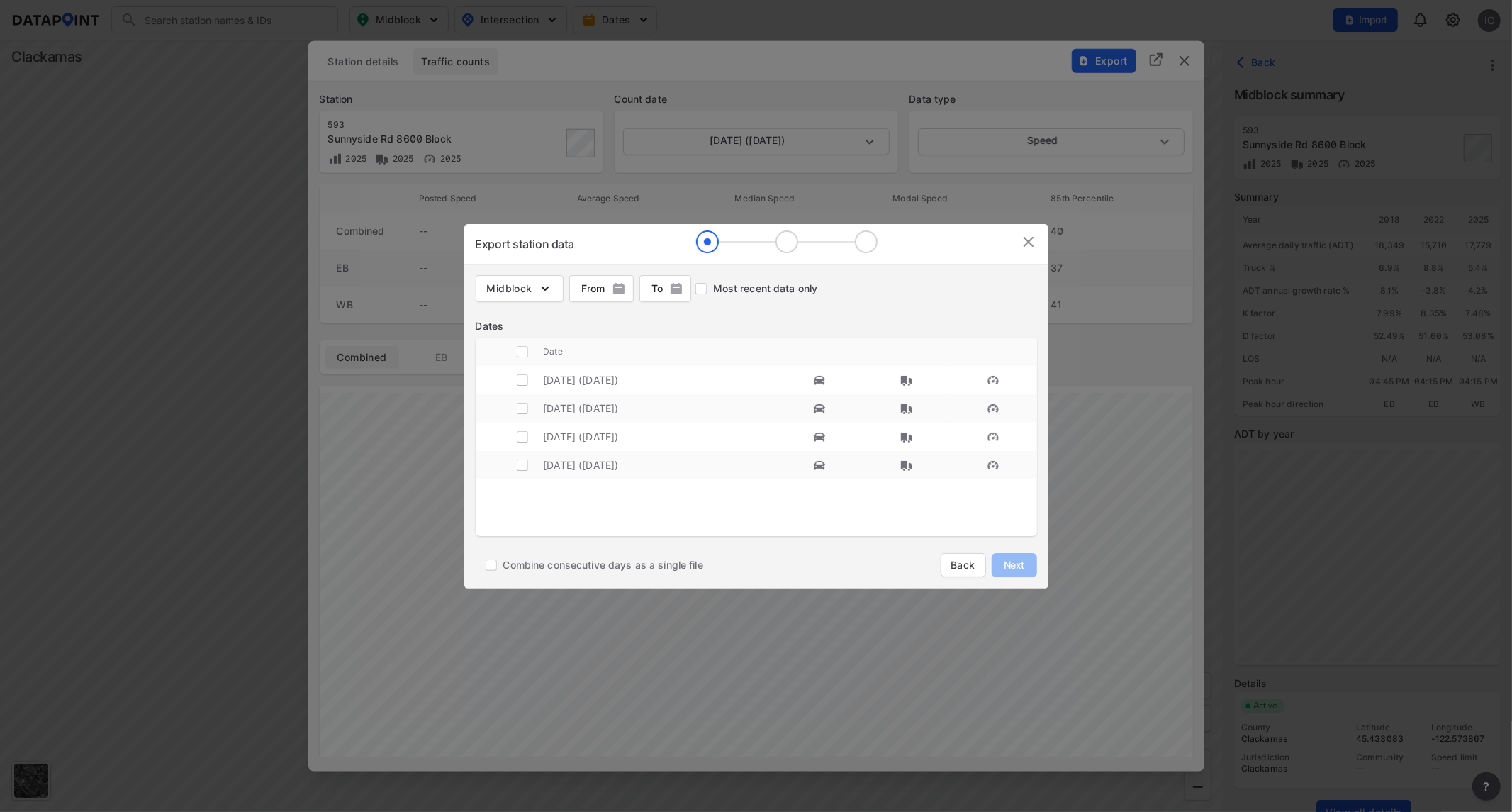
click at [589, 379] on td "[DATE] ([DATE])" at bounding box center [660, 380] width 233 height 29
click at [523, 378] on input "decorative checkbox" at bounding box center [522, 379] width 27 height 27
checkbox input "true"
click at [545, 294] on img "button" at bounding box center [545, 288] width 14 height 14
click at [491, 317] on input "Volume count" at bounding box center [496, 319] width 32 height 17
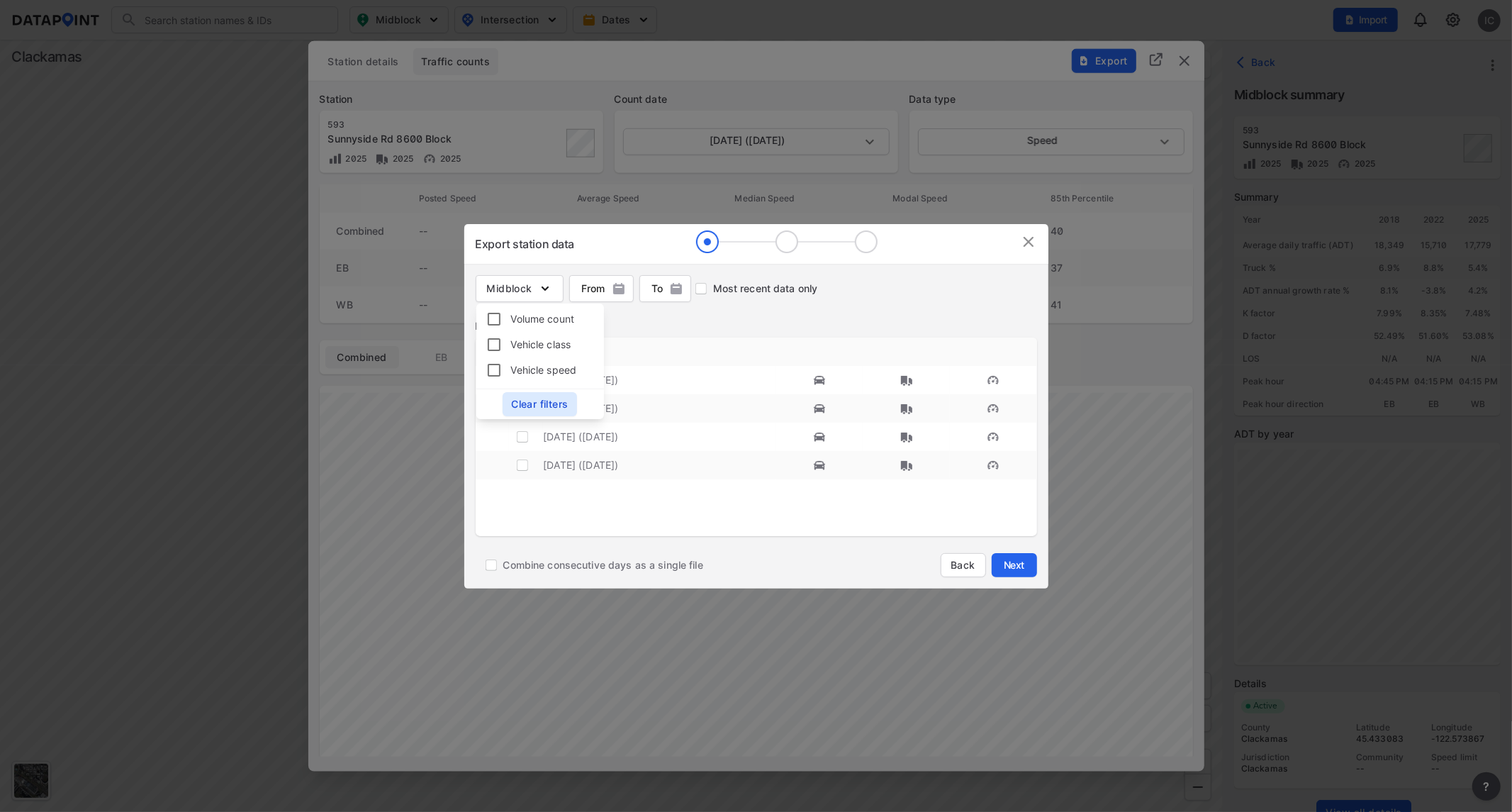
checkbox input "true"
click at [491, 340] on input "Vehicle class" at bounding box center [496, 345] width 32 height 17
checkbox input "true"
click at [490, 371] on input "Vehicle speed" at bounding box center [496, 370] width 32 height 17
checkbox input "true"
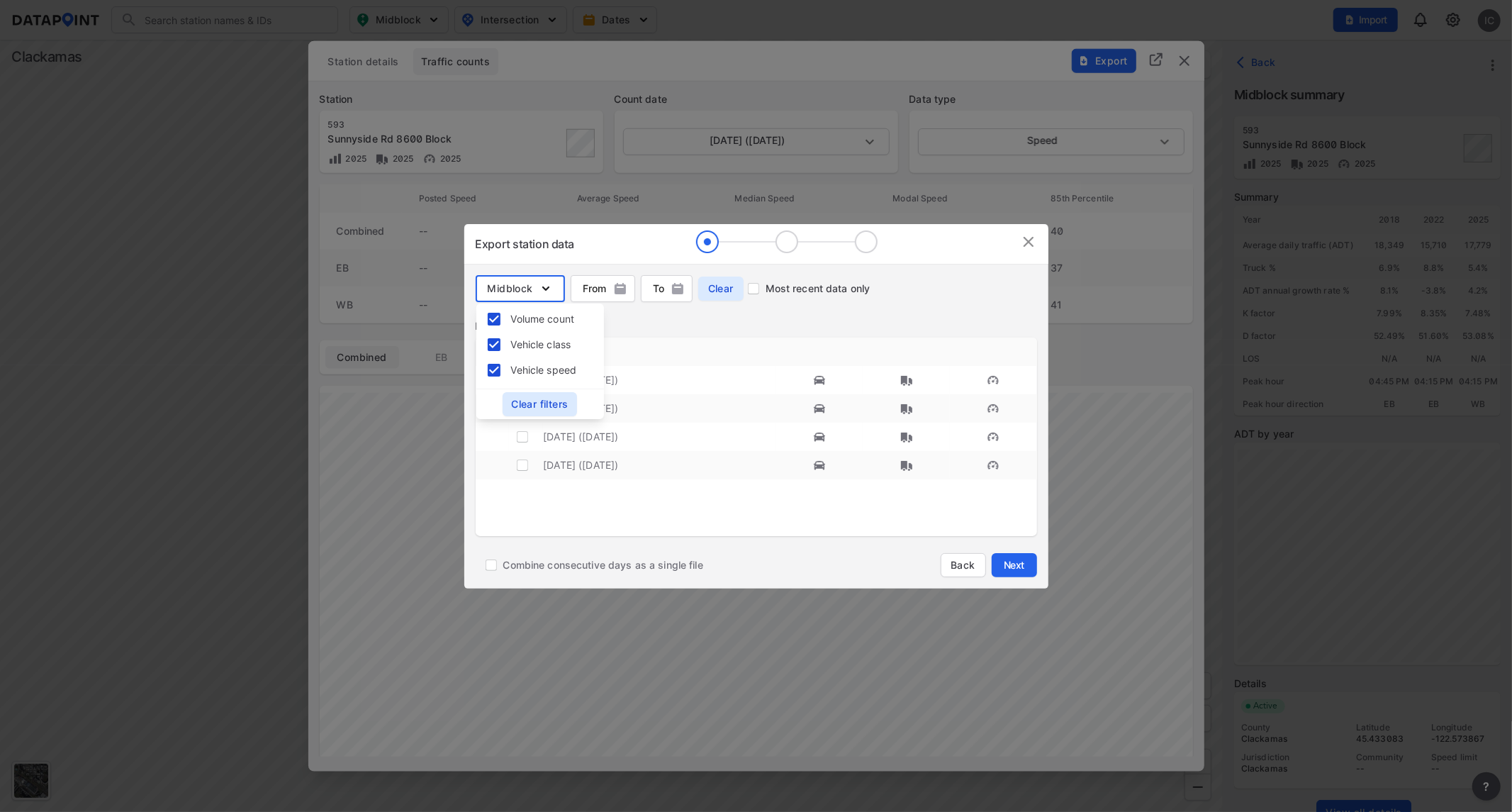
click at [810, 505] on tbody "[DATE] ([DATE]) [DATE] ([DATE]) [DATE] ([DATE]) [DATE] ([DATE])" at bounding box center [756, 454] width 561 height 177
click at [1033, 565] on button "Next" at bounding box center [1014, 565] width 45 height 24
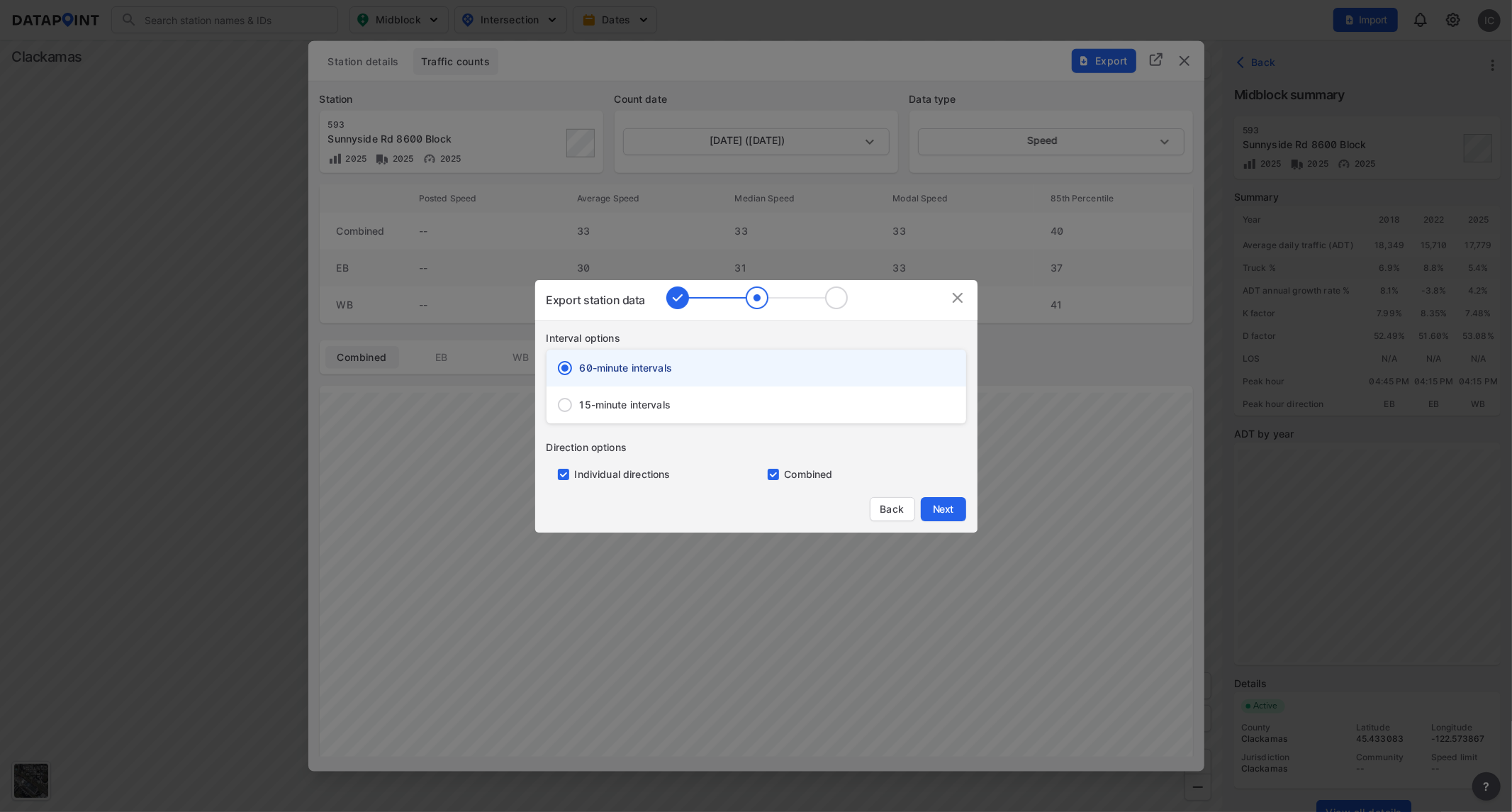
click at [669, 405] on span "15-minute intervals" at bounding box center [625, 404] width 92 height 14
click at [580, 405] on input "15-minute intervals" at bounding box center [565, 405] width 30 height 30
radio input "false"
radio input "true"
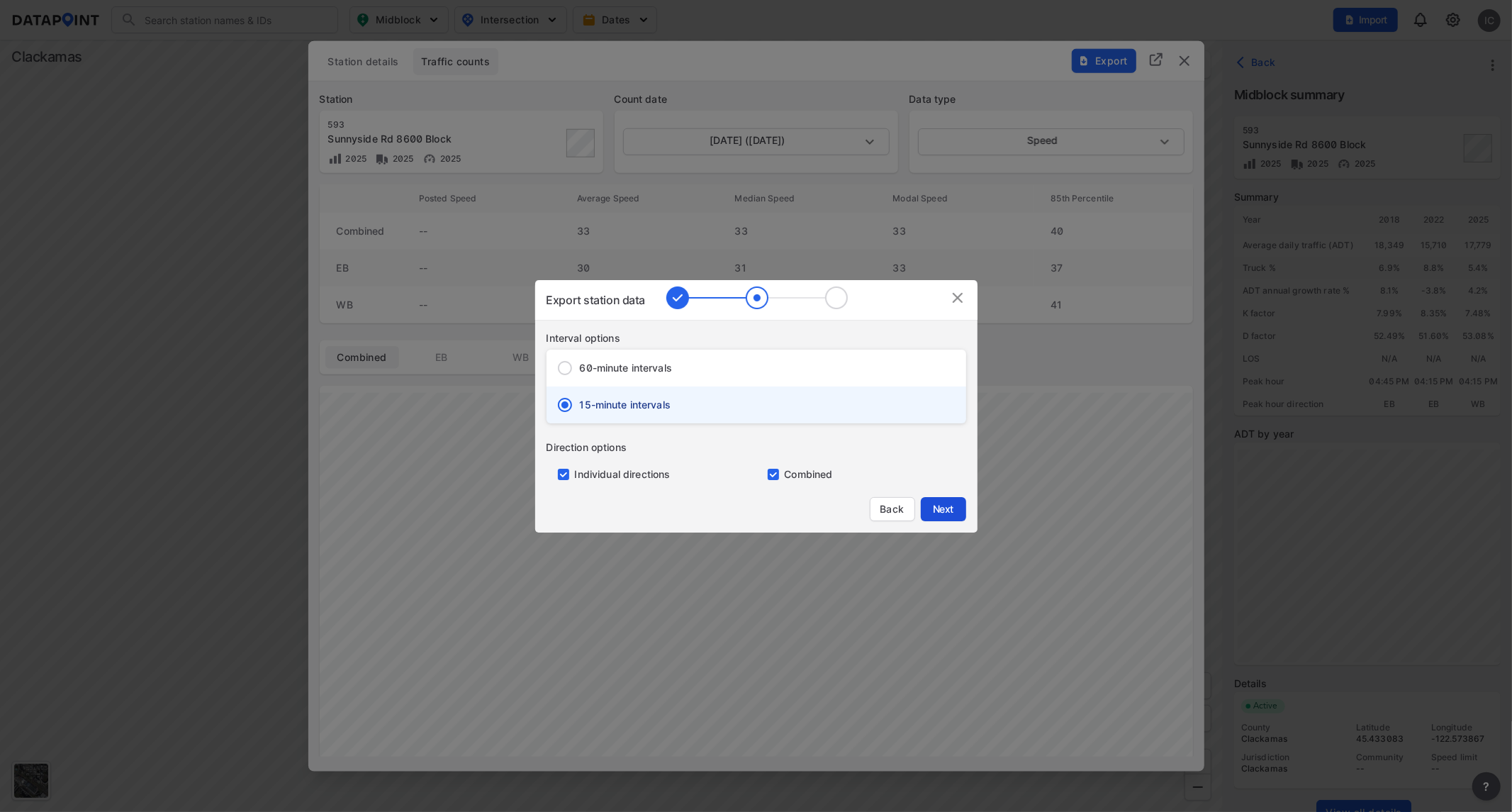
click at [945, 507] on span "Next" at bounding box center [943, 509] width 29 height 14
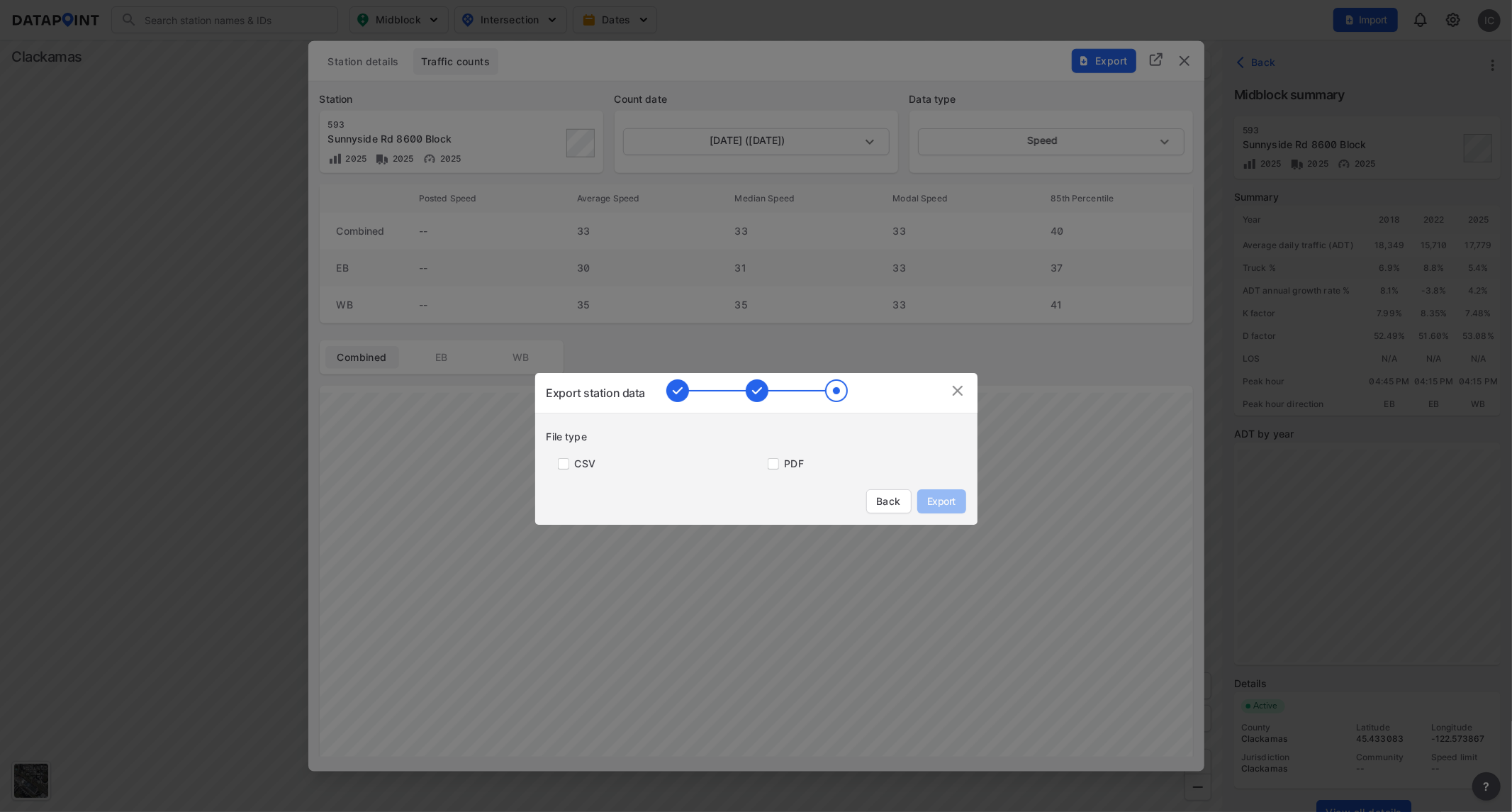
click at [581, 466] on label "CSV" at bounding box center [585, 463] width 20 height 14
click at [561, 463] on input "primary checkbox" at bounding box center [561, 463] width 29 height 11
checkbox input "true"
click at [951, 494] on span "Export" at bounding box center [941, 501] width 32 height 14
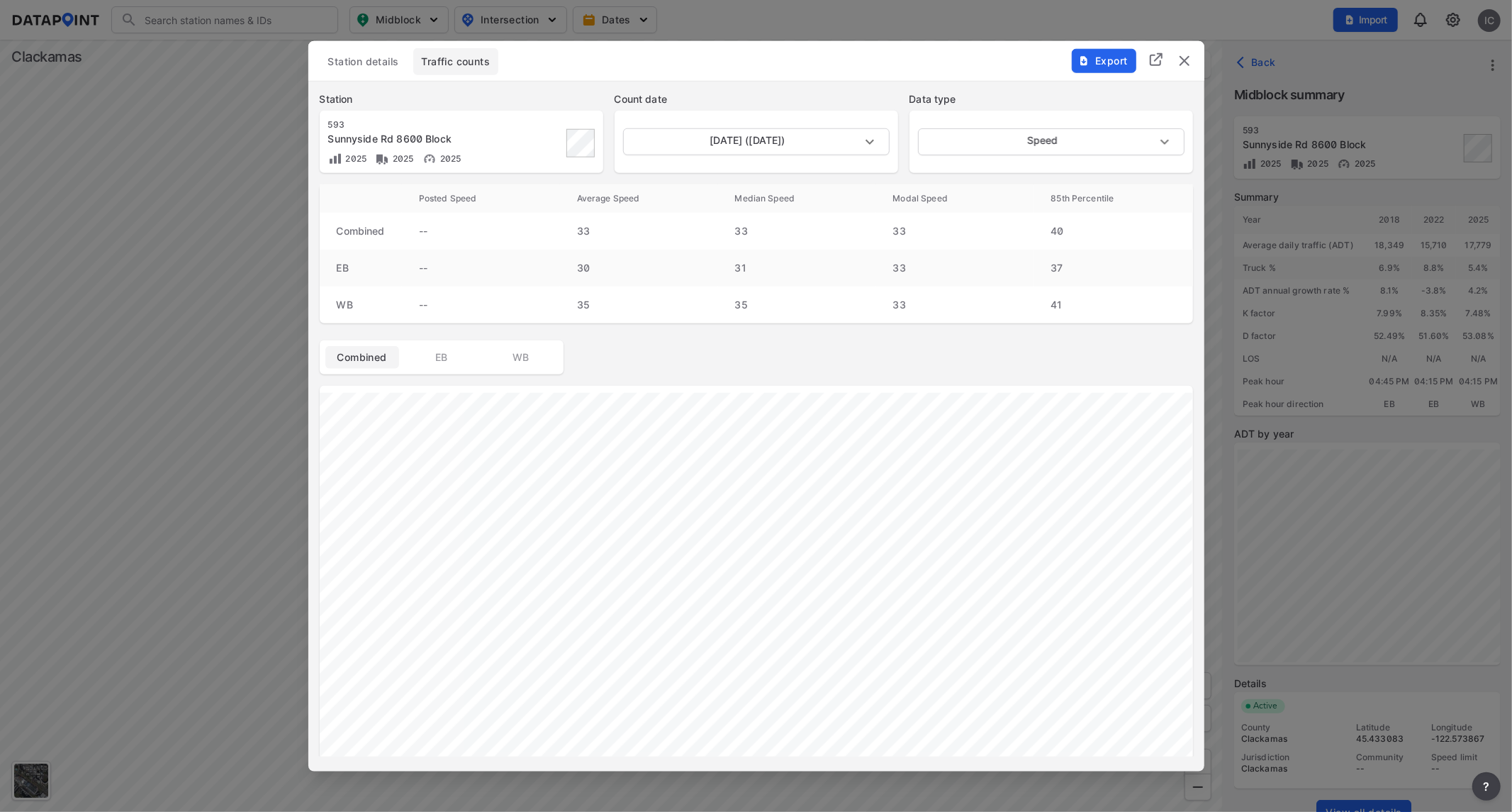
click at [1184, 58] on img "delete" at bounding box center [1184, 60] width 17 height 17
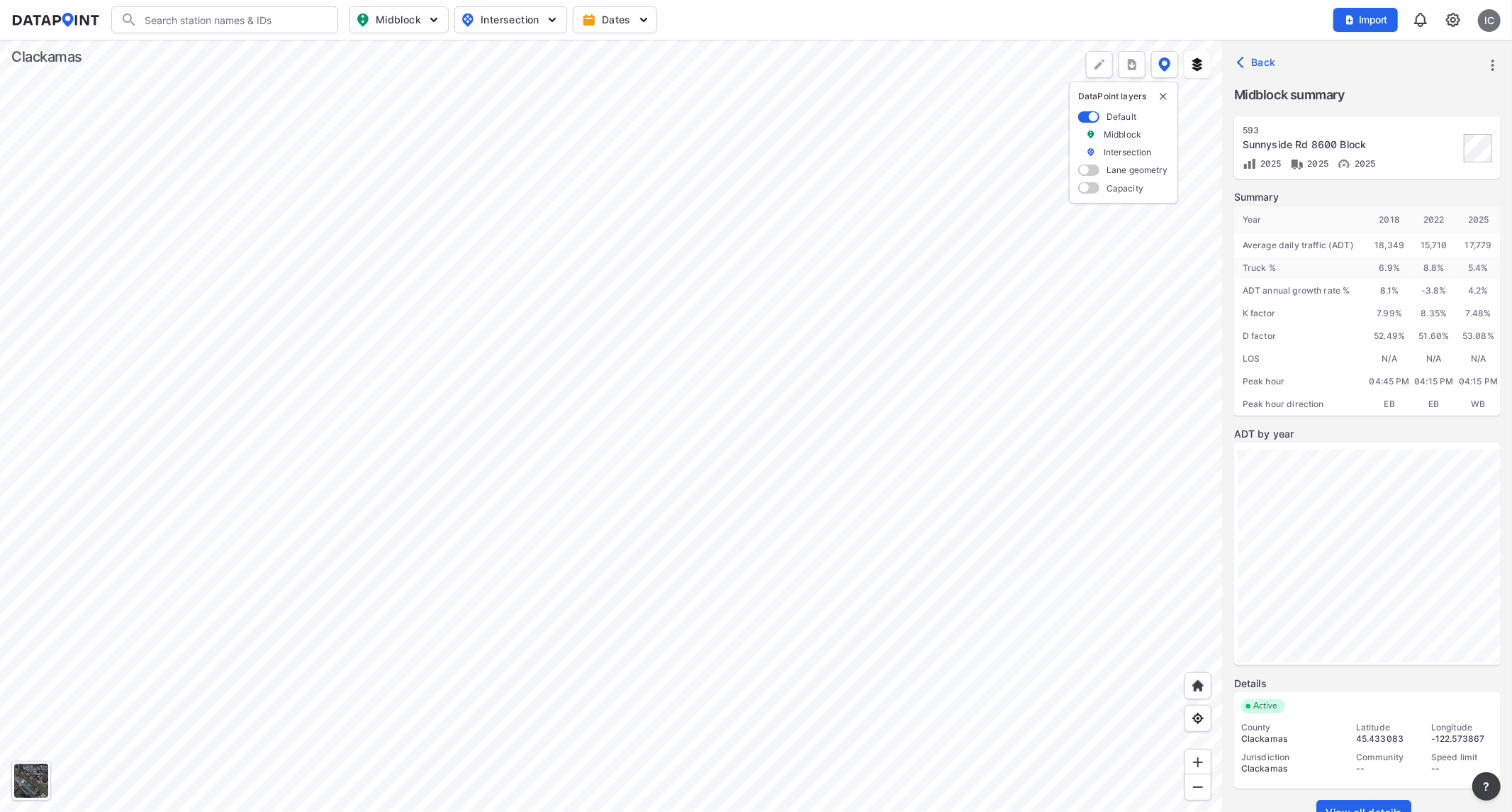
click at [1223, 730] on div at bounding box center [611, 425] width 1223 height 772
click at [505, 308] on div at bounding box center [611, 425] width 1223 height 772
click at [491, 442] on div at bounding box center [611, 425] width 1223 height 772
click at [499, 441] on div at bounding box center [611, 425] width 1223 height 772
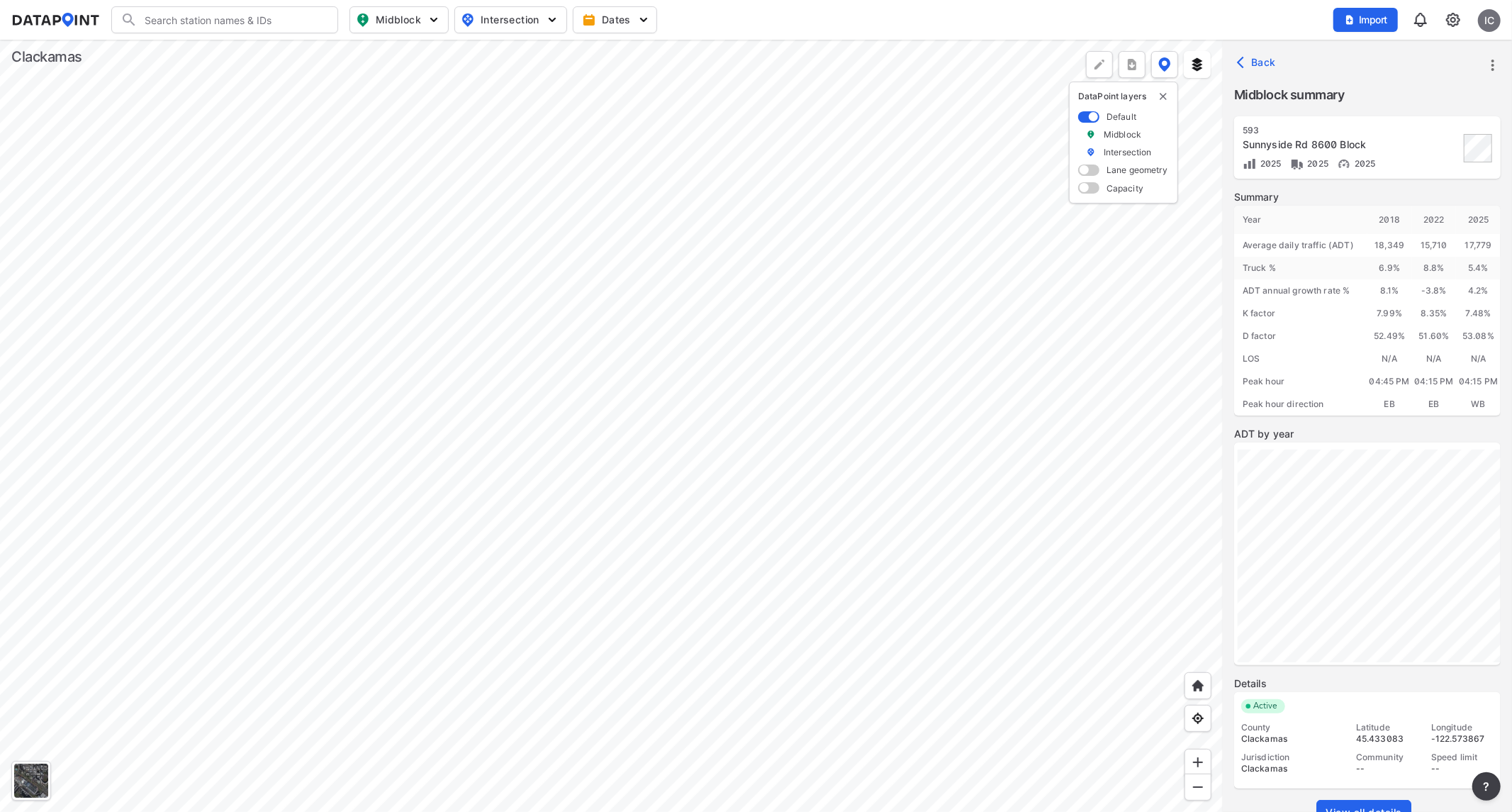
click at [499, 441] on div at bounding box center [611, 425] width 1223 height 772
click at [593, 363] on div at bounding box center [611, 425] width 1223 height 772
click at [1357, 730] on link "View all details" at bounding box center [1364, 813] width 95 height 26
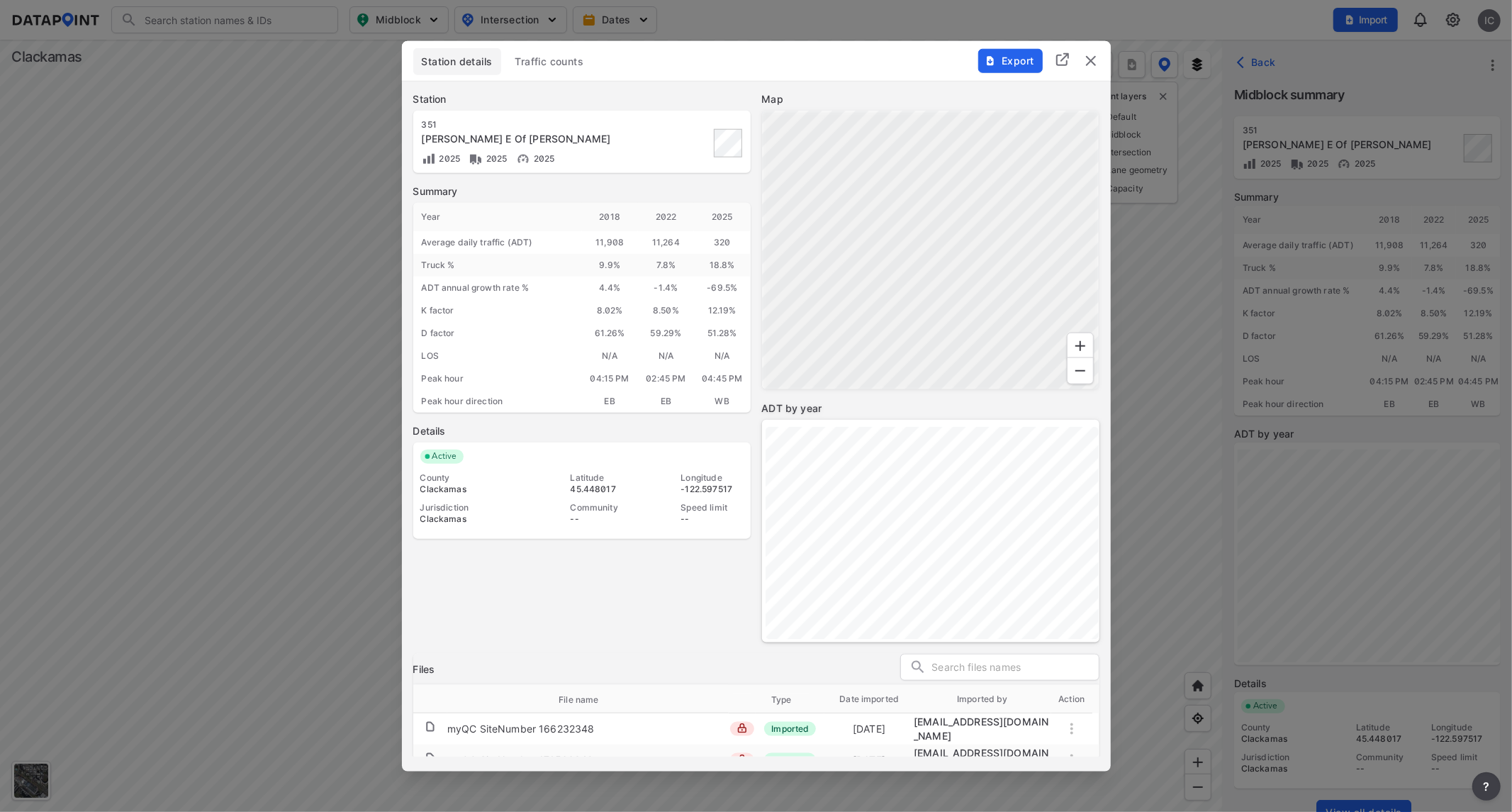
click at [550, 53] on button "Traffic counts" at bounding box center [549, 60] width 86 height 27
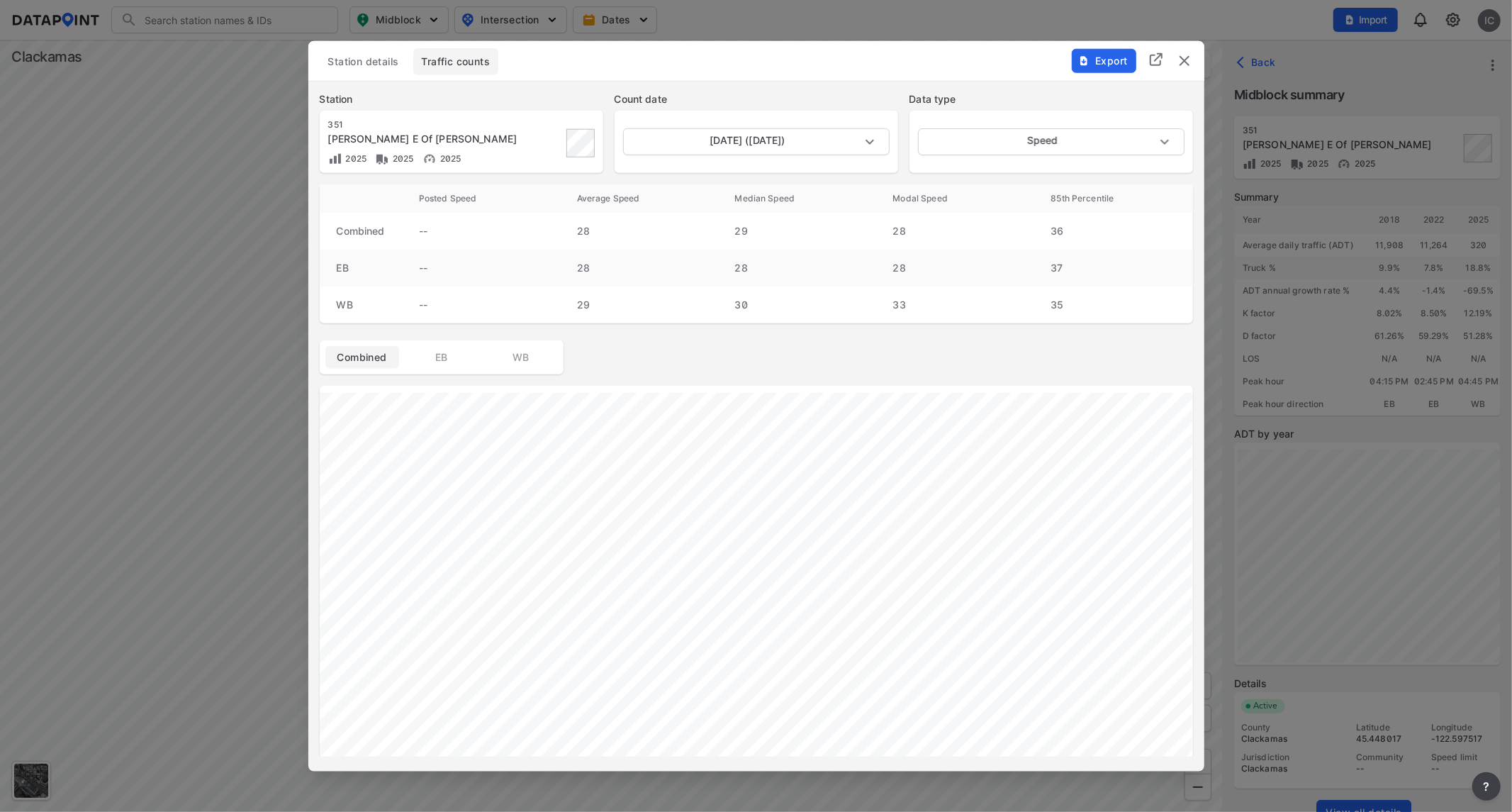
click at [1114, 61] on span "Export" at bounding box center [1102, 59] width 47 height 14
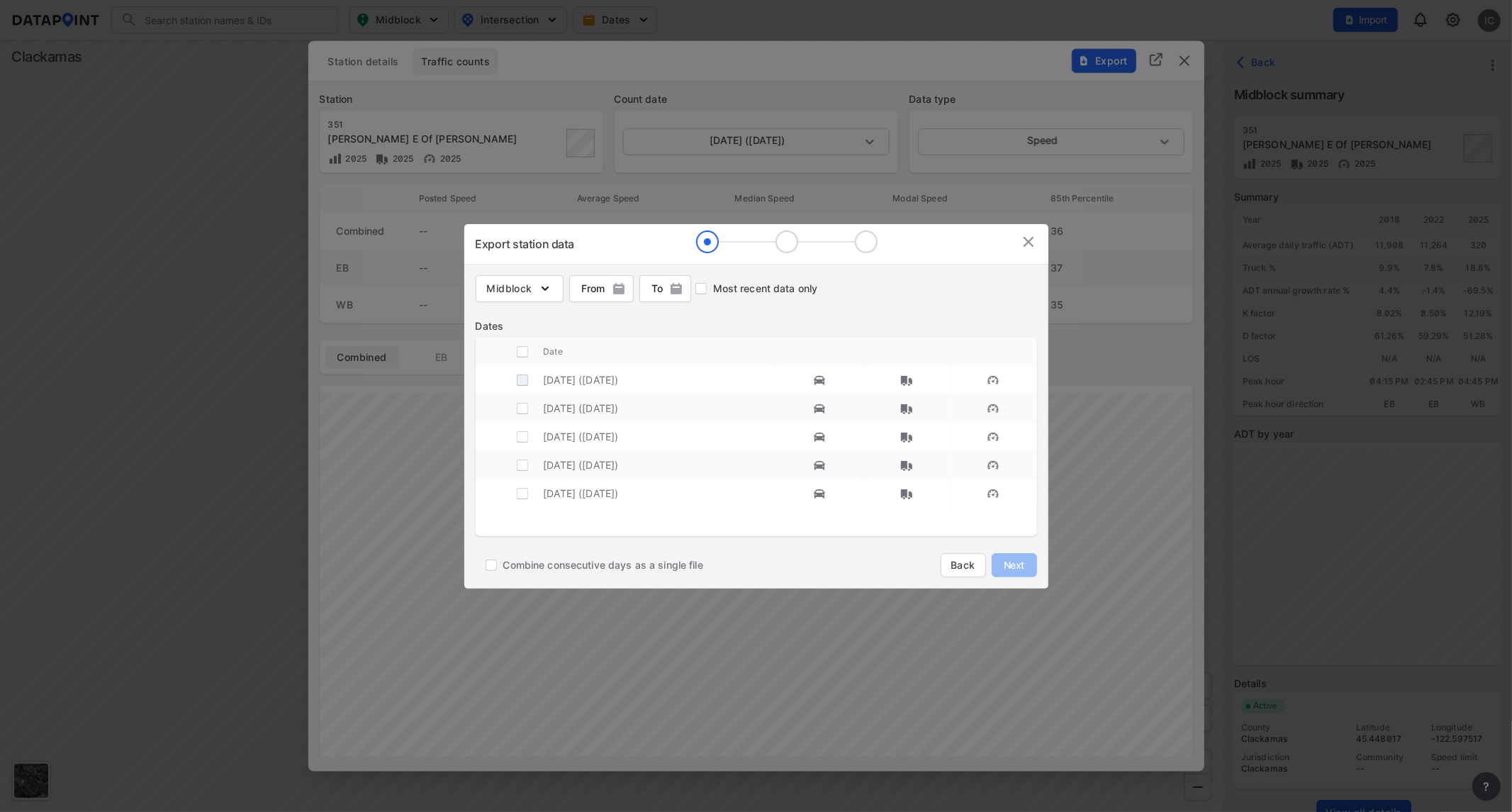
click at [521, 388] on input "decorative checkbox" at bounding box center [522, 379] width 27 height 27
checkbox input "true"
click at [540, 288] on img "button" at bounding box center [545, 288] width 14 height 14
click at [493, 321] on input "Volume count" at bounding box center [496, 319] width 32 height 17
checkbox input "true"
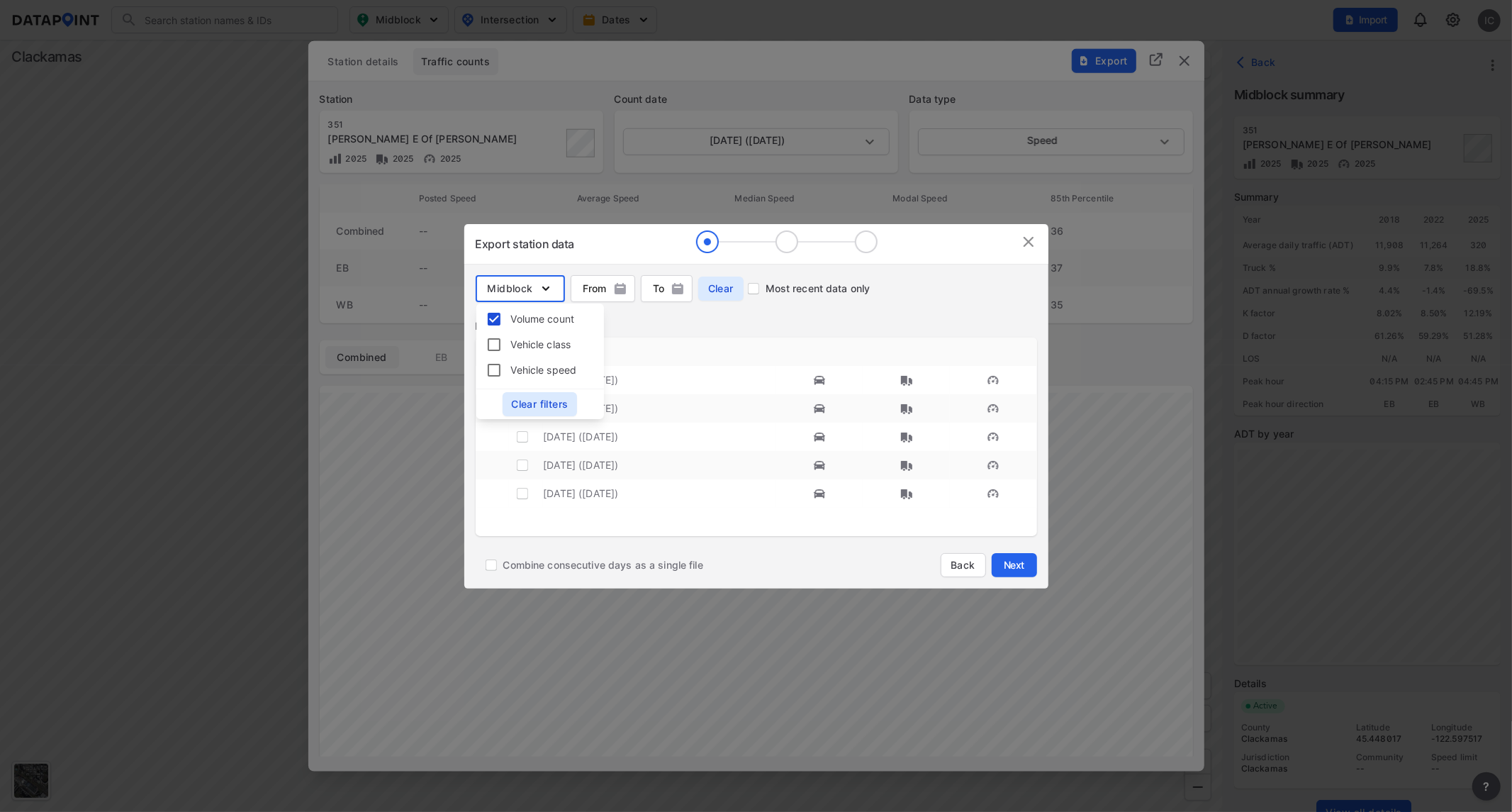
click at [493, 343] on input "Vehicle class" at bounding box center [496, 345] width 32 height 17
checkbox input "true"
click at [487, 373] on input "Vehicle speed" at bounding box center [496, 370] width 32 height 17
checkbox input "true"
click at [649, 327] on div "Dates" at bounding box center [756, 325] width 561 height 14
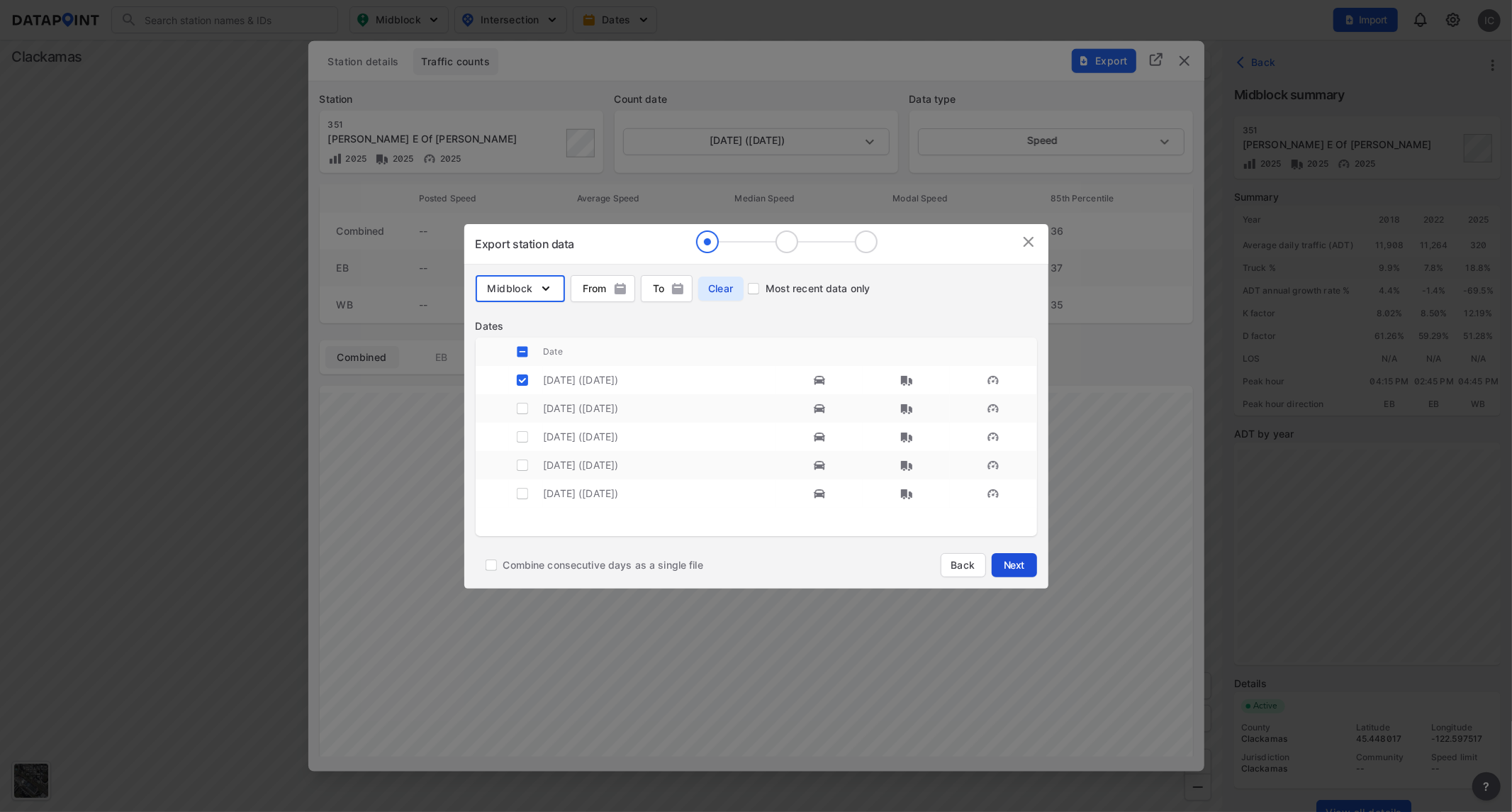
click at [1024, 565] on span "Next" at bounding box center [1014, 565] width 29 height 14
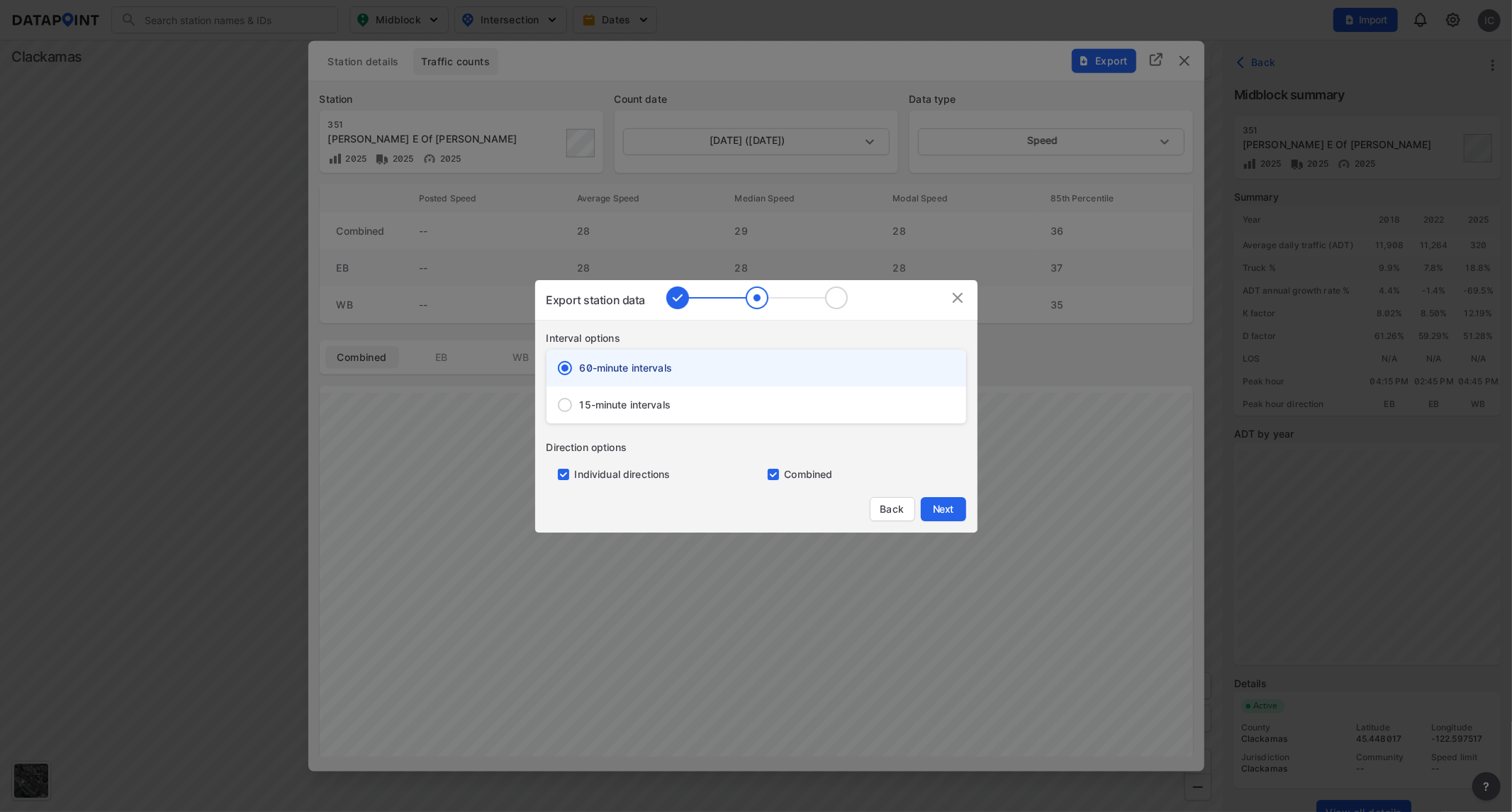
click at [698, 398] on div "15-minute intervals" at bounding box center [756, 405] width 420 height 37
radio input "false"
radio input "true"
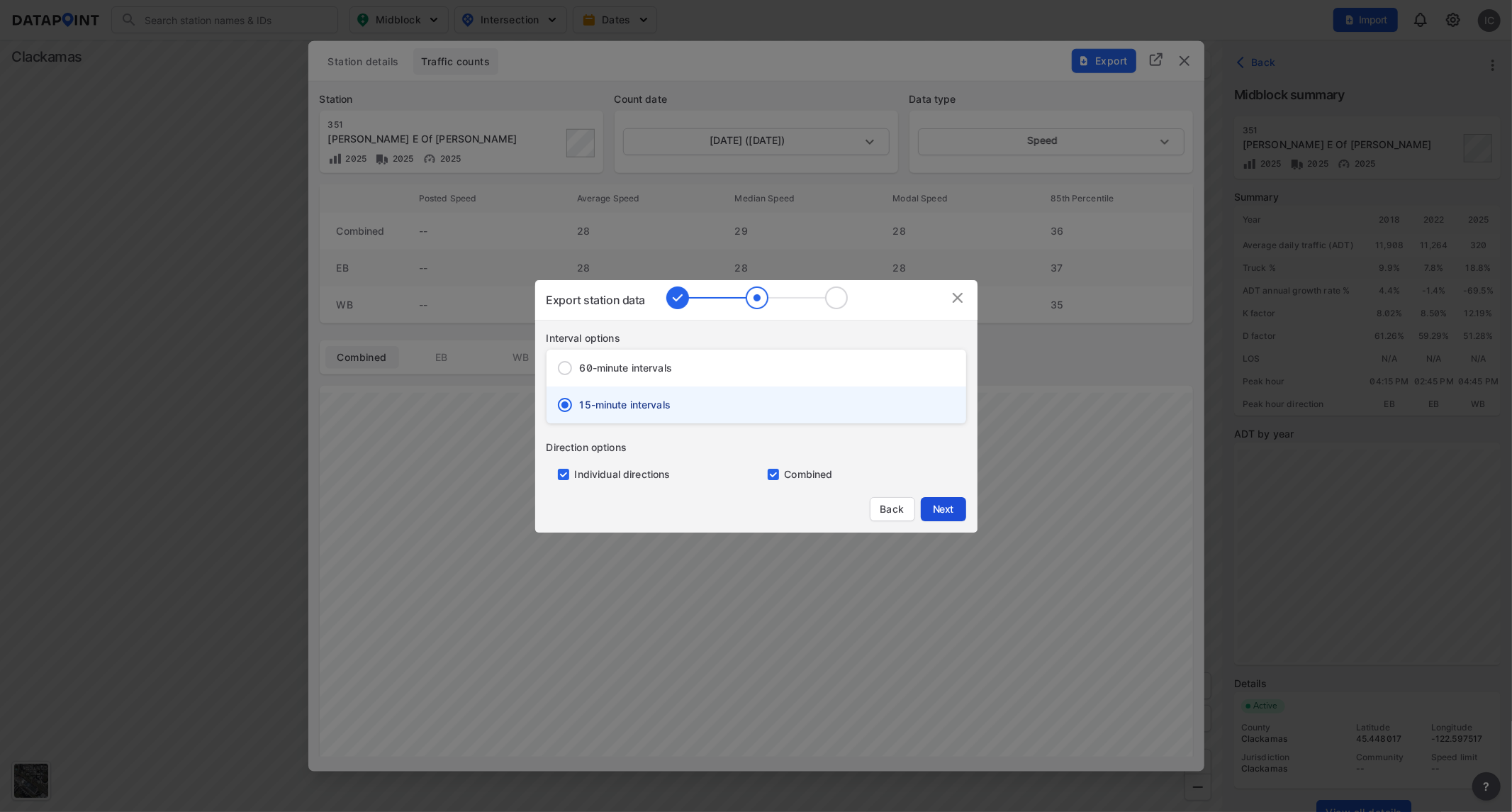
click at [937, 511] on span "Next" at bounding box center [943, 509] width 29 height 14
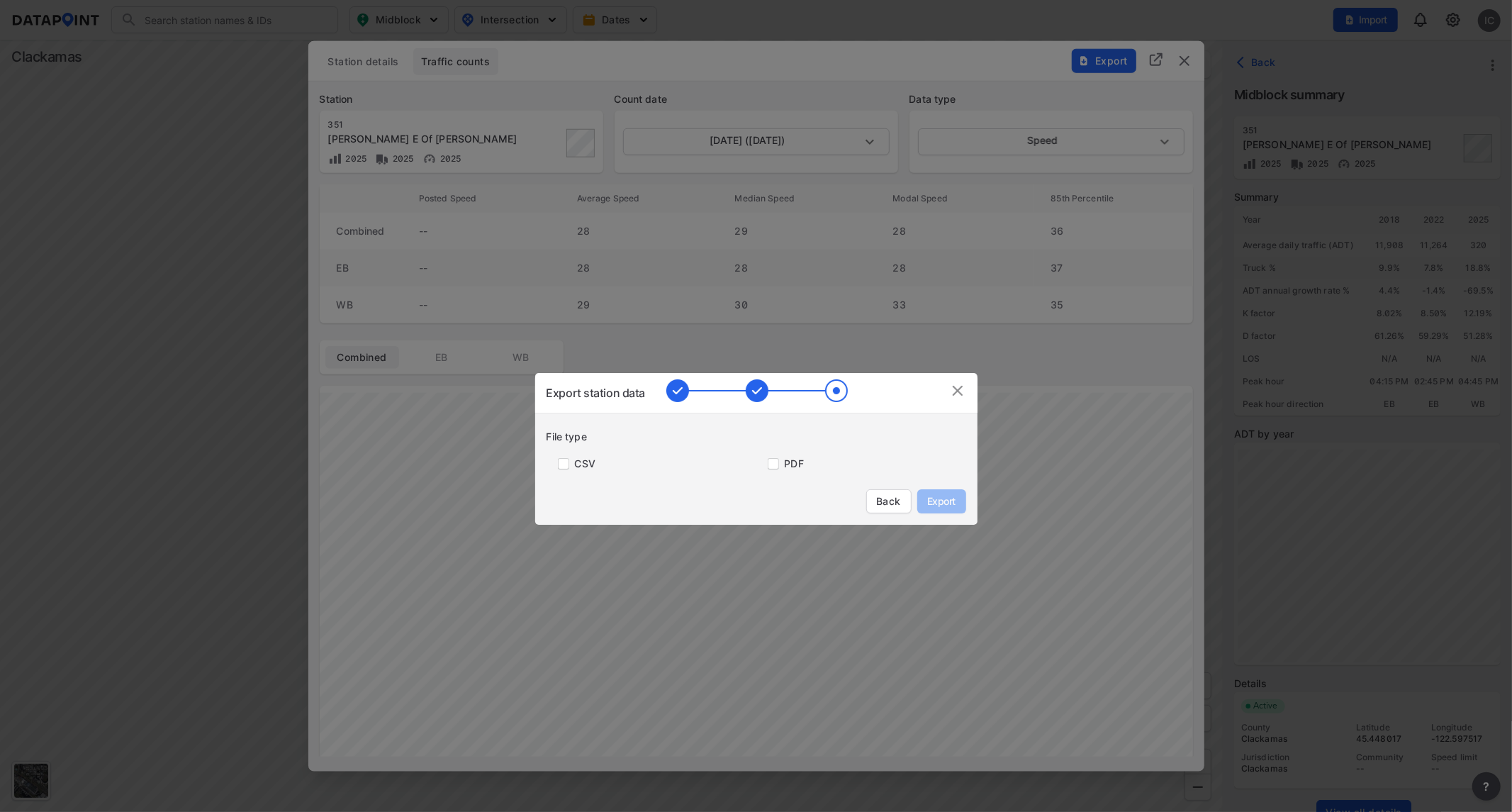
click at [578, 462] on label "CSV" at bounding box center [585, 463] width 20 height 14
click at [572, 464] on input "primary checkbox" at bounding box center [561, 463] width 29 height 11
checkbox input "true"
click at [954, 501] on span "Export" at bounding box center [941, 501] width 32 height 14
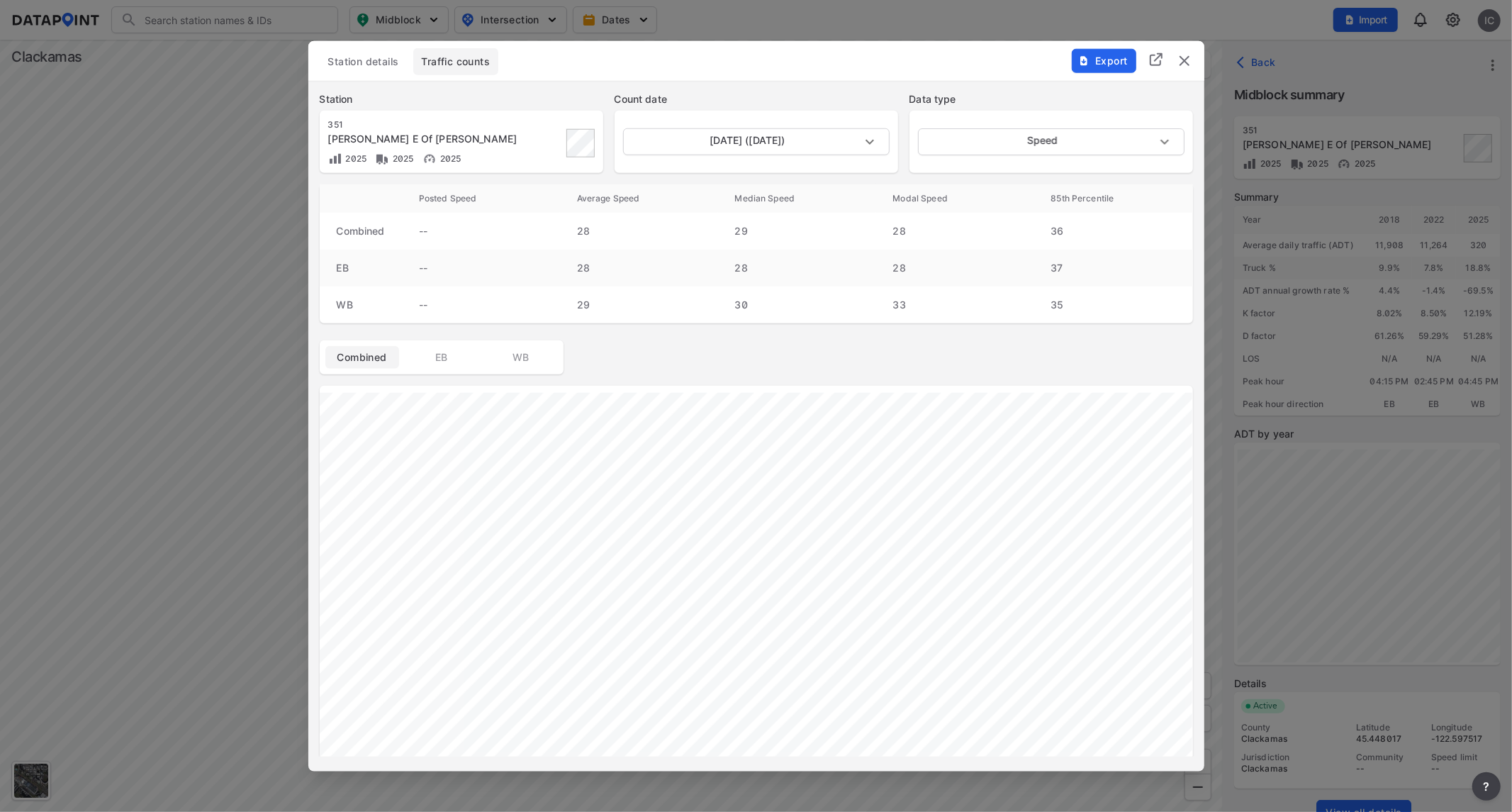
click at [1181, 59] on img "delete" at bounding box center [1184, 60] width 17 height 17
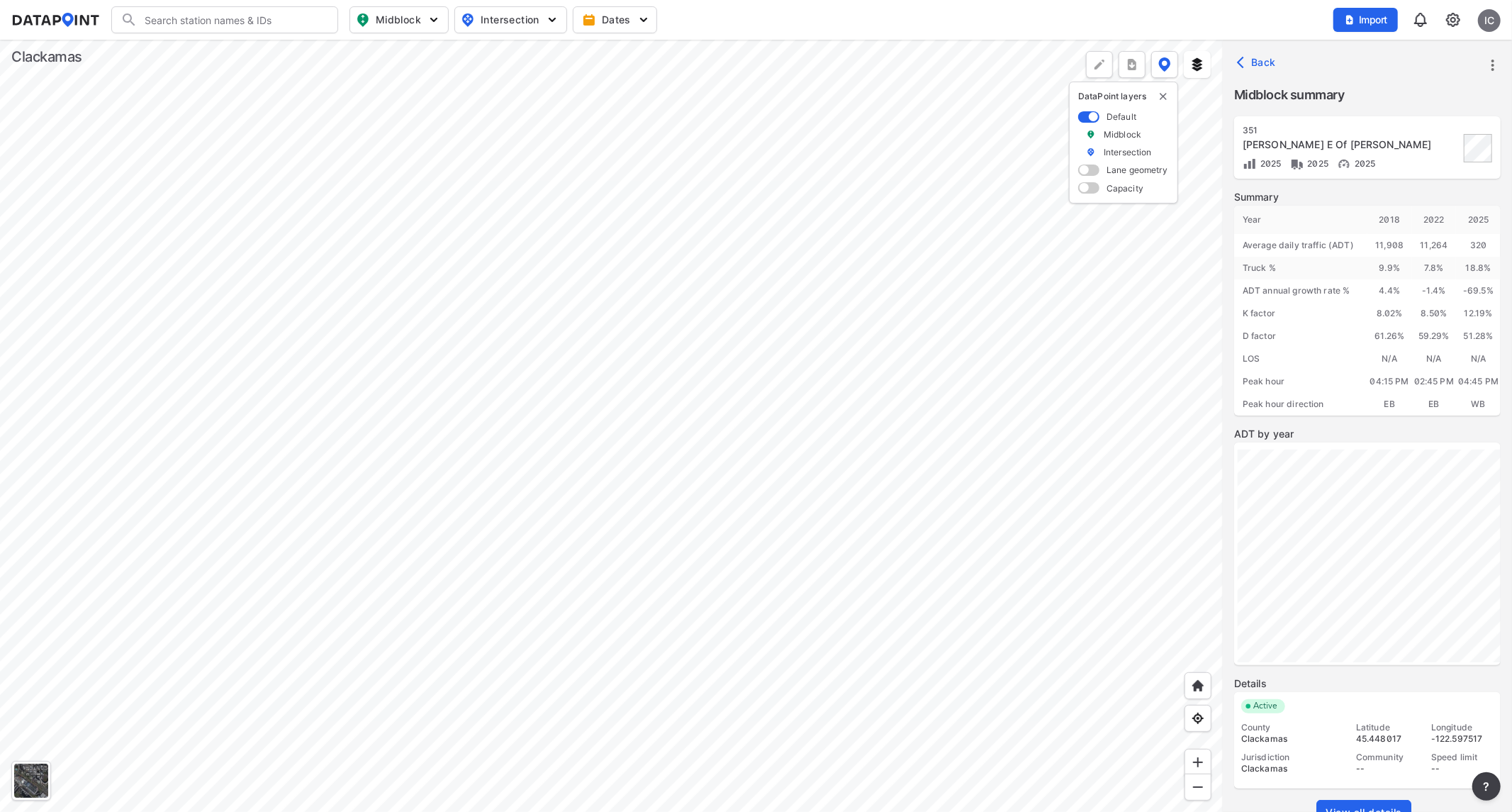
click at [187, 365] on div at bounding box center [611, 425] width 1223 height 772
click at [1360, 730] on link "View all details" at bounding box center [1364, 813] width 95 height 26
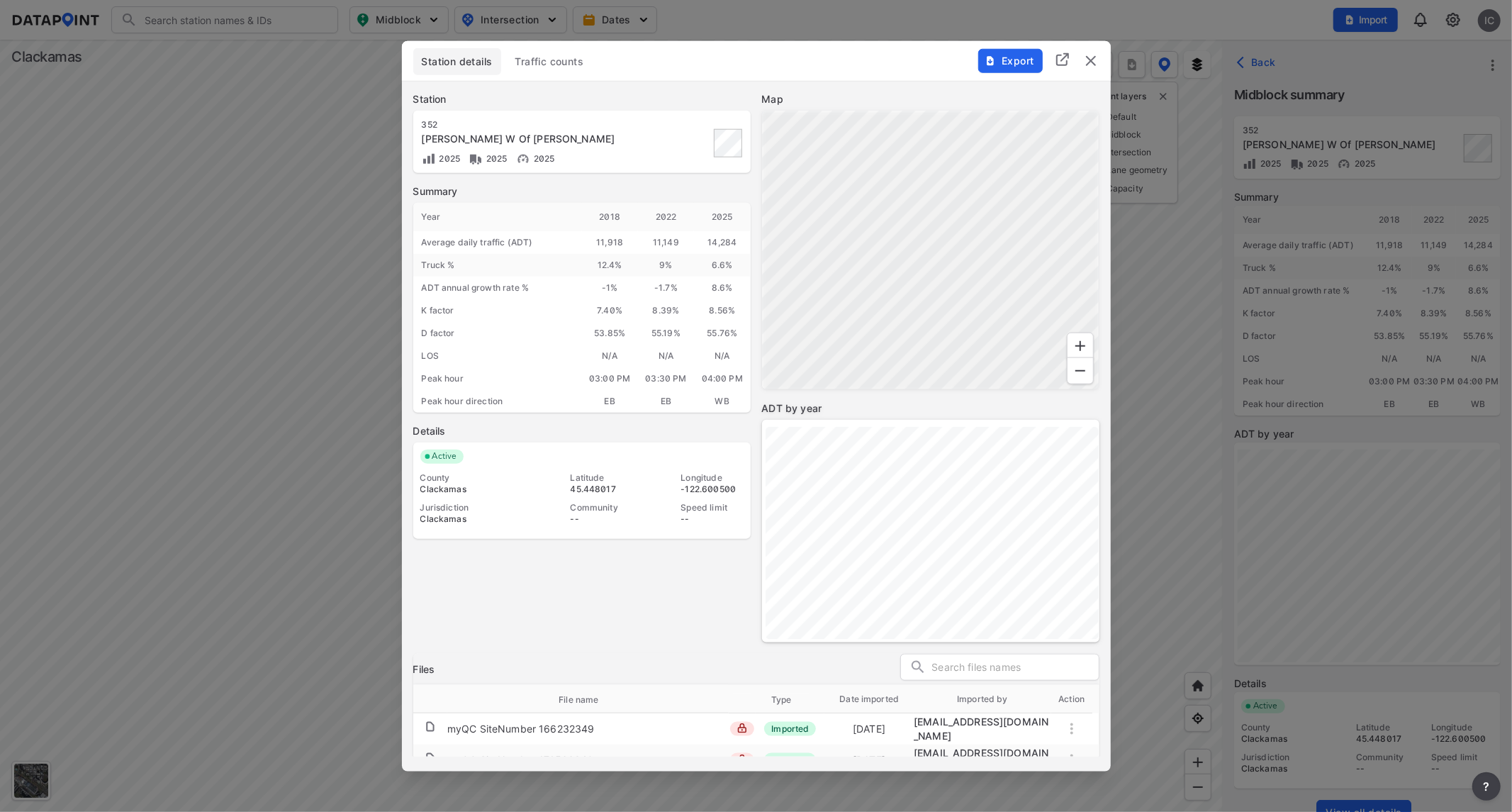
click at [565, 62] on span "Traffic counts" at bounding box center [549, 60] width 69 height 14
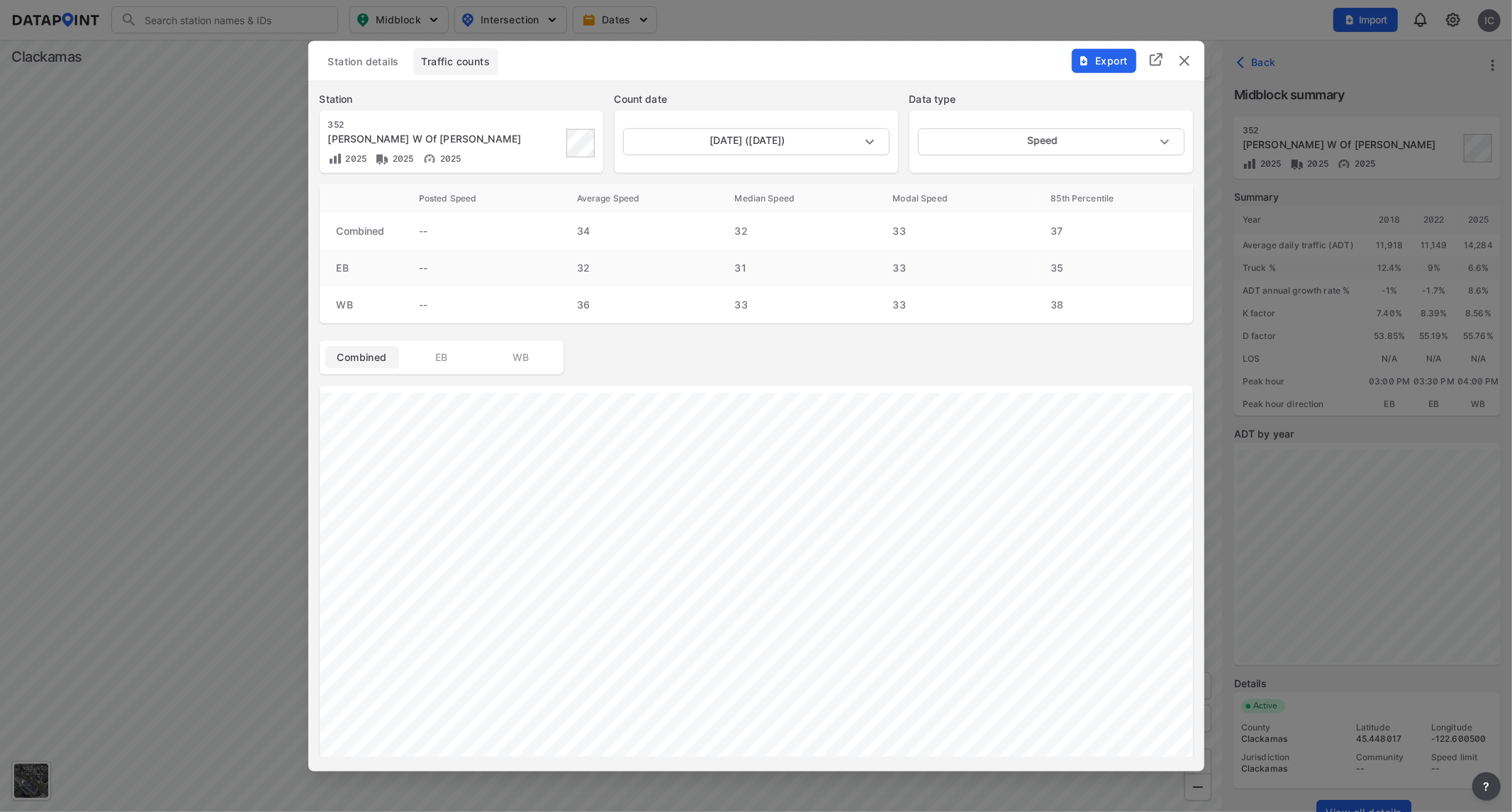
click at [1105, 61] on span "Export" at bounding box center [1102, 59] width 47 height 14
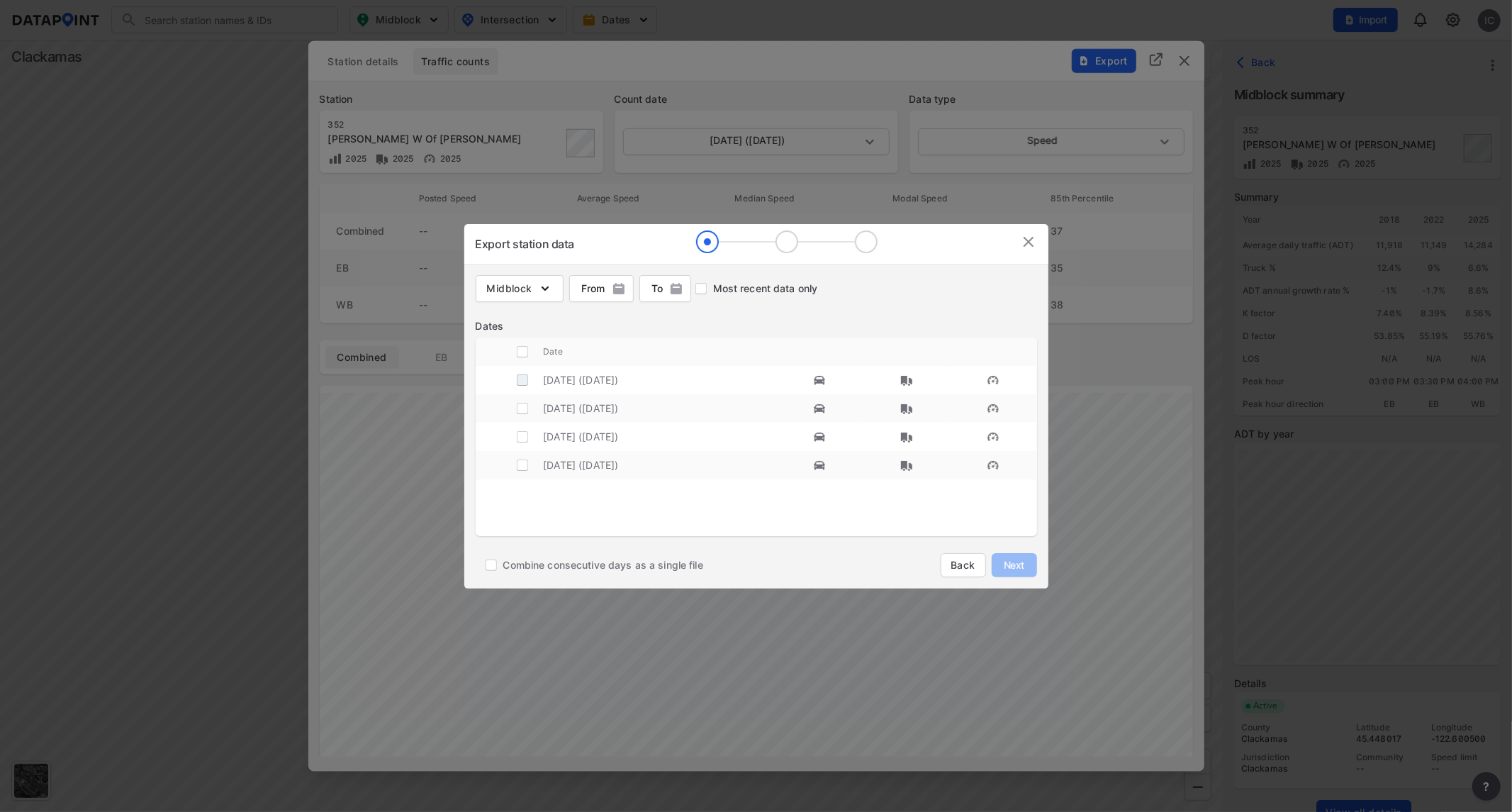
click at [525, 382] on input "decorative checkbox" at bounding box center [522, 379] width 27 height 27
checkbox input "true"
click at [1019, 564] on span "Next" at bounding box center [1014, 565] width 29 height 14
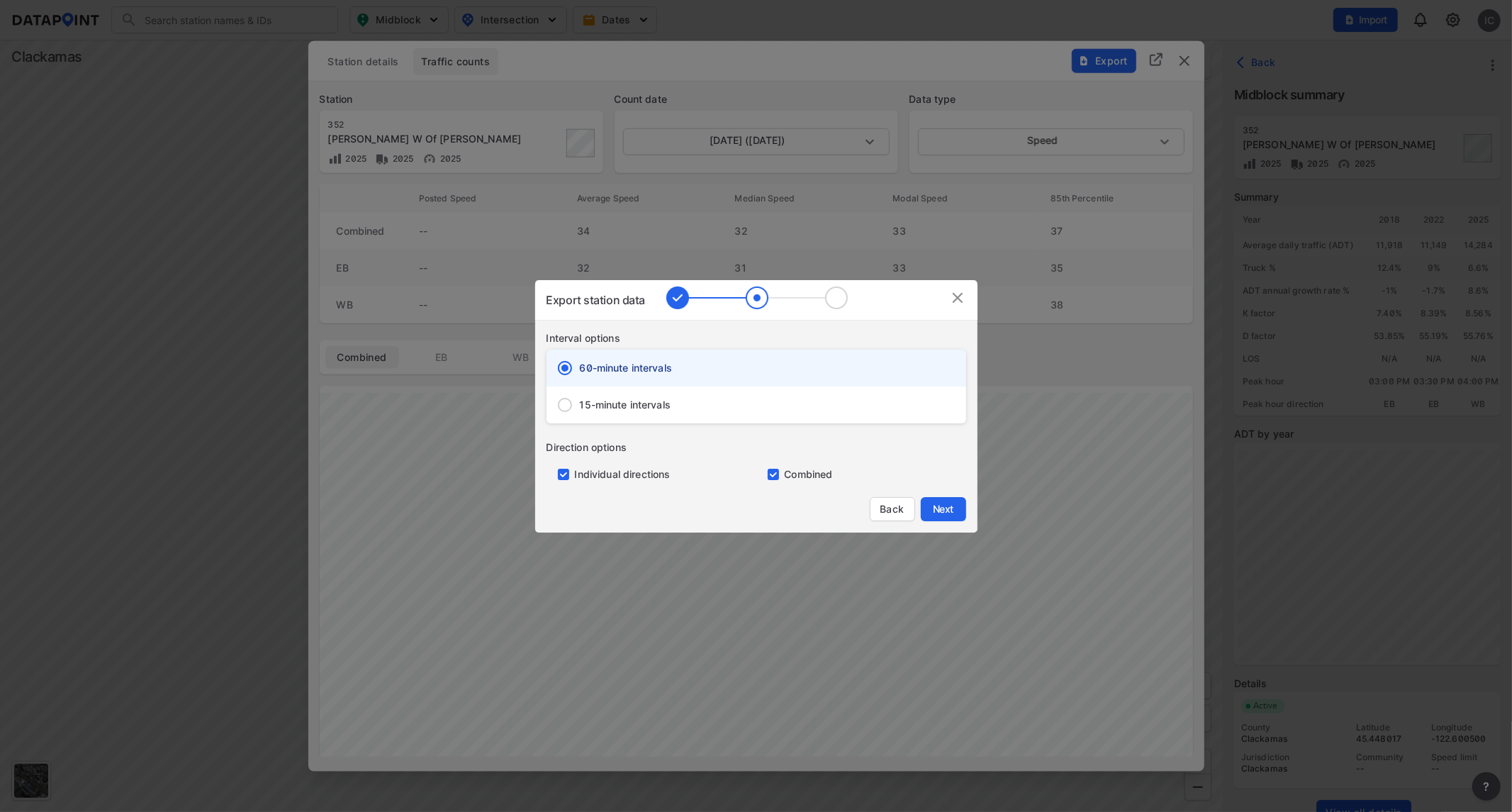
click at [649, 400] on span "15-minute intervals" at bounding box center [625, 404] width 92 height 14
click at [580, 400] on input "15-minute intervals" at bounding box center [565, 405] width 30 height 30
radio input "false"
radio input "true"
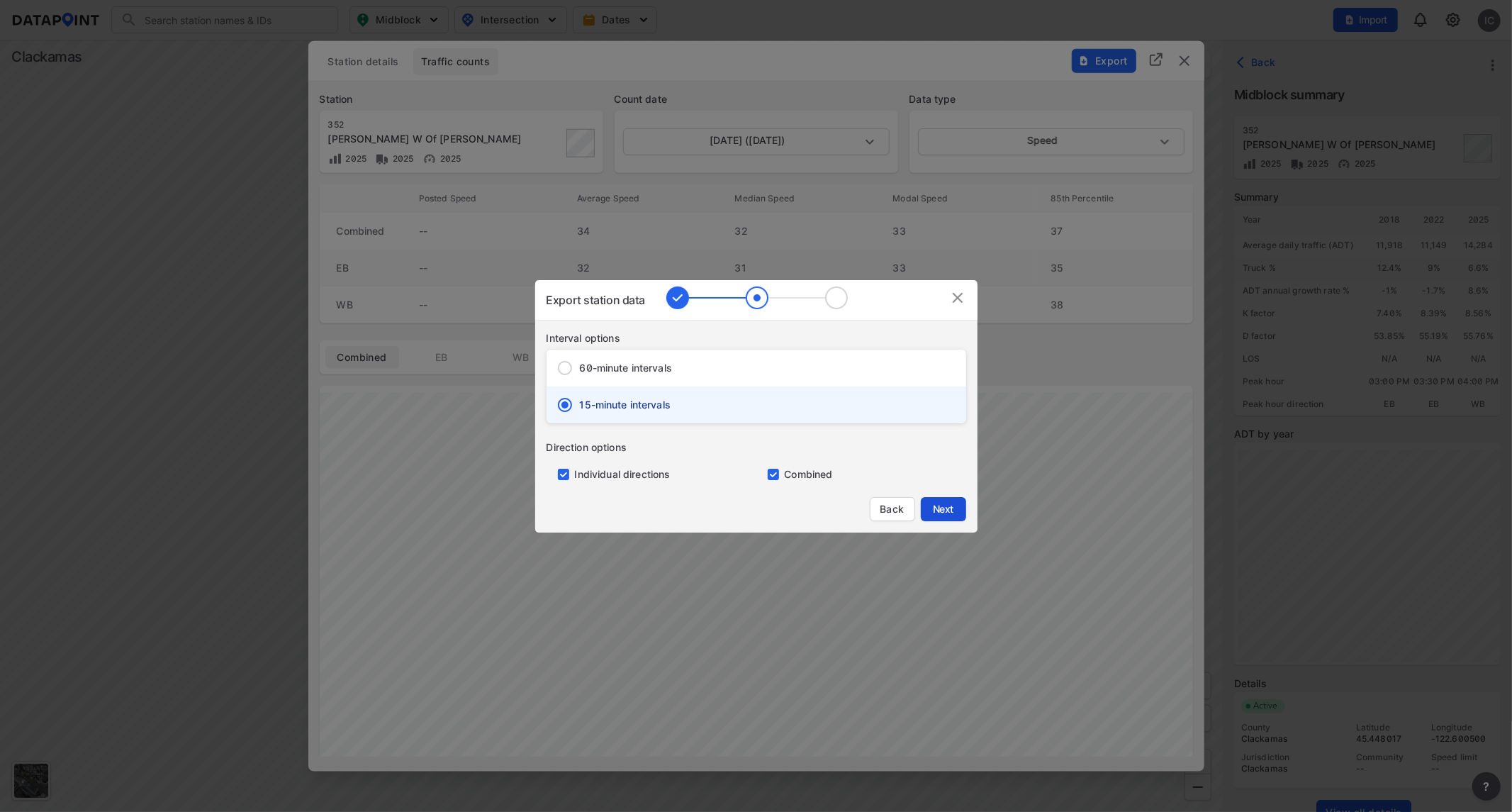
click at [951, 506] on span "Next" at bounding box center [943, 509] width 29 height 14
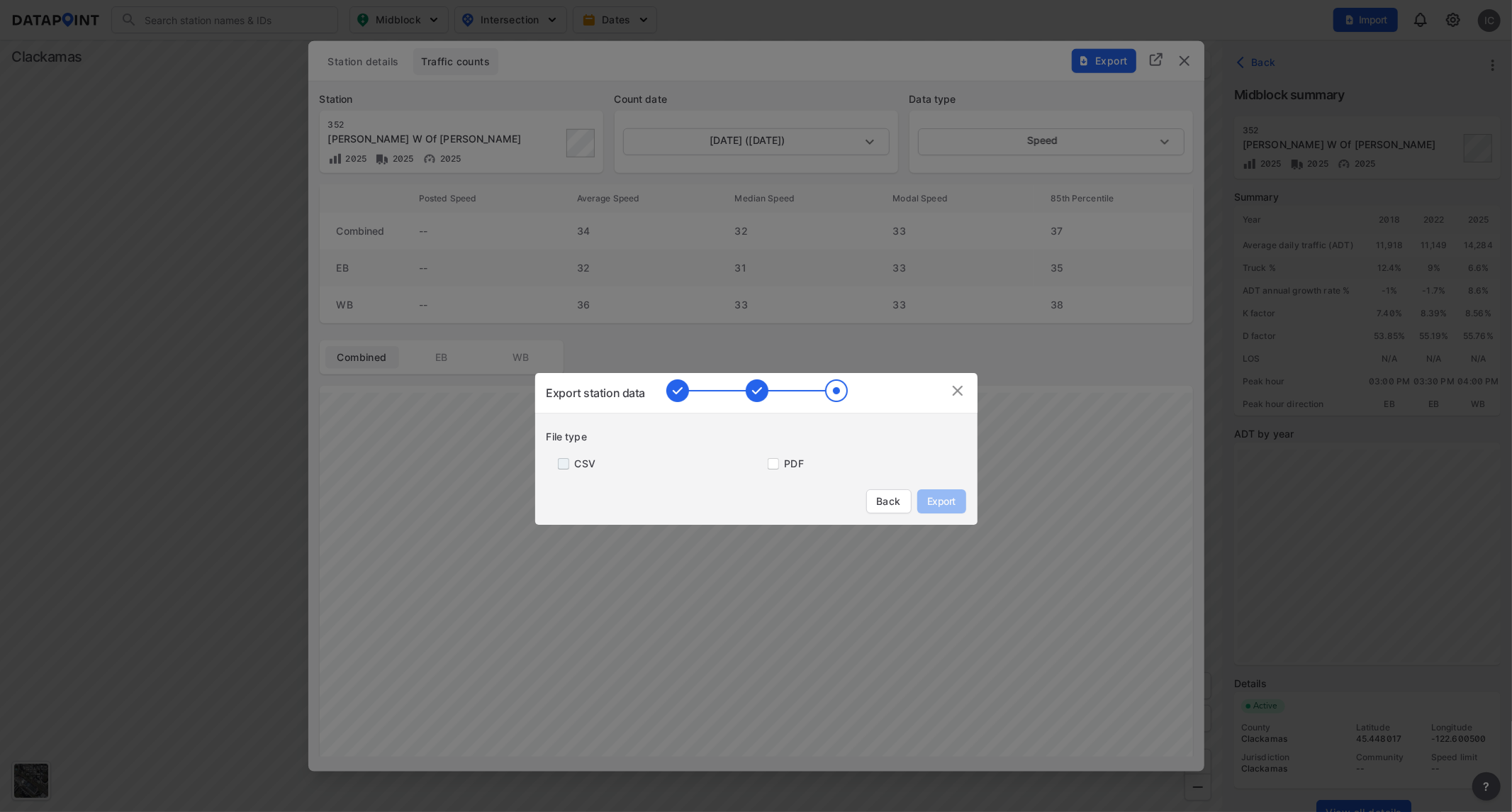
click at [572, 463] on input "primary checkbox" at bounding box center [561, 463] width 29 height 11
checkbox input "true"
click at [961, 505] on button "Export" at bounding box center [941, 501] width 49 height 24
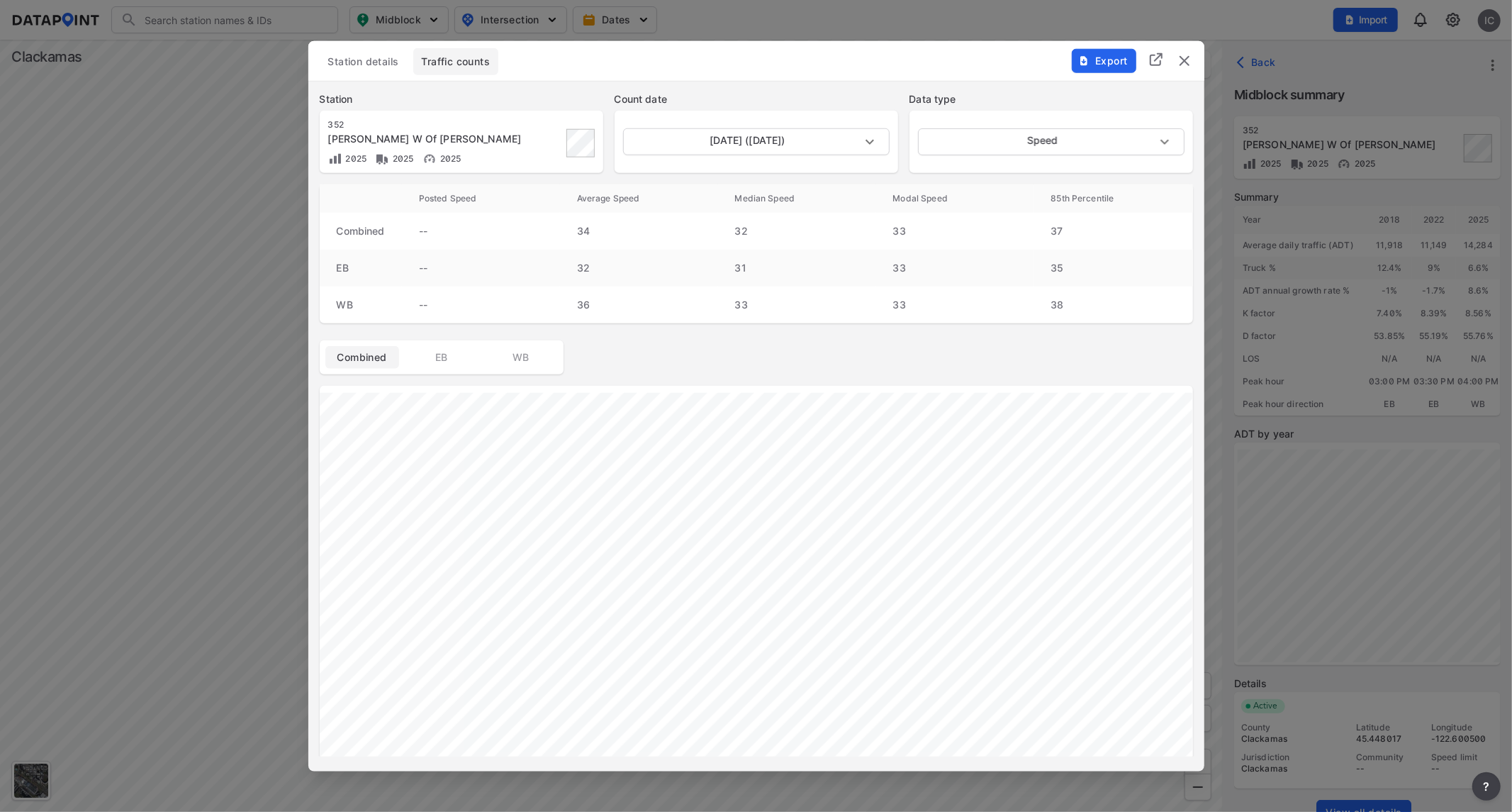
click at [1185, 56] on img "delete" at bounding box center [1184, 60] width 17 height 17
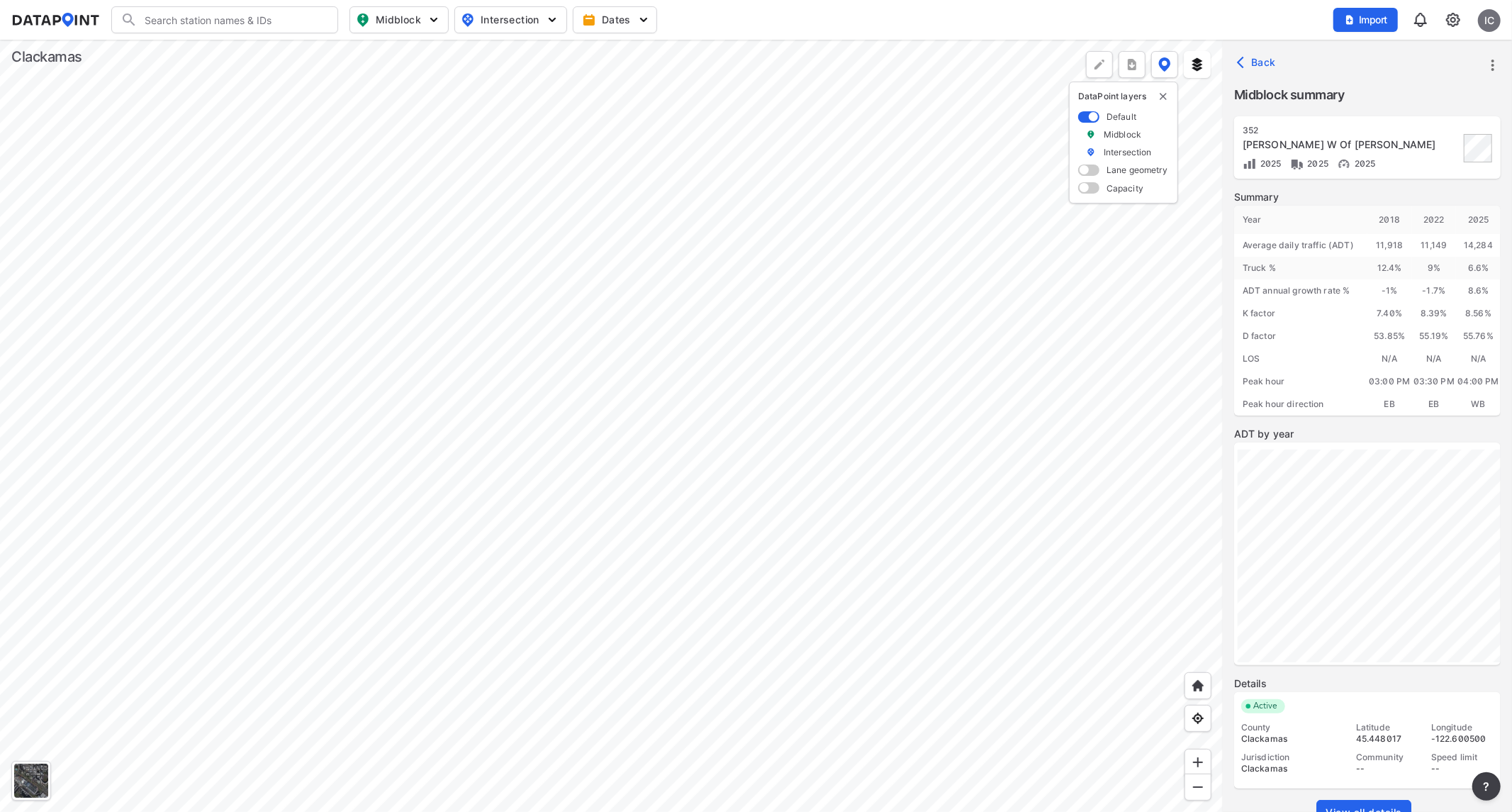
click at [394, 488] on div at bounding box center [611, 425] width 1223 height 772
click at [1360, 730] on link "View all details" at bounding box center [1364, 813] width 95 height 26
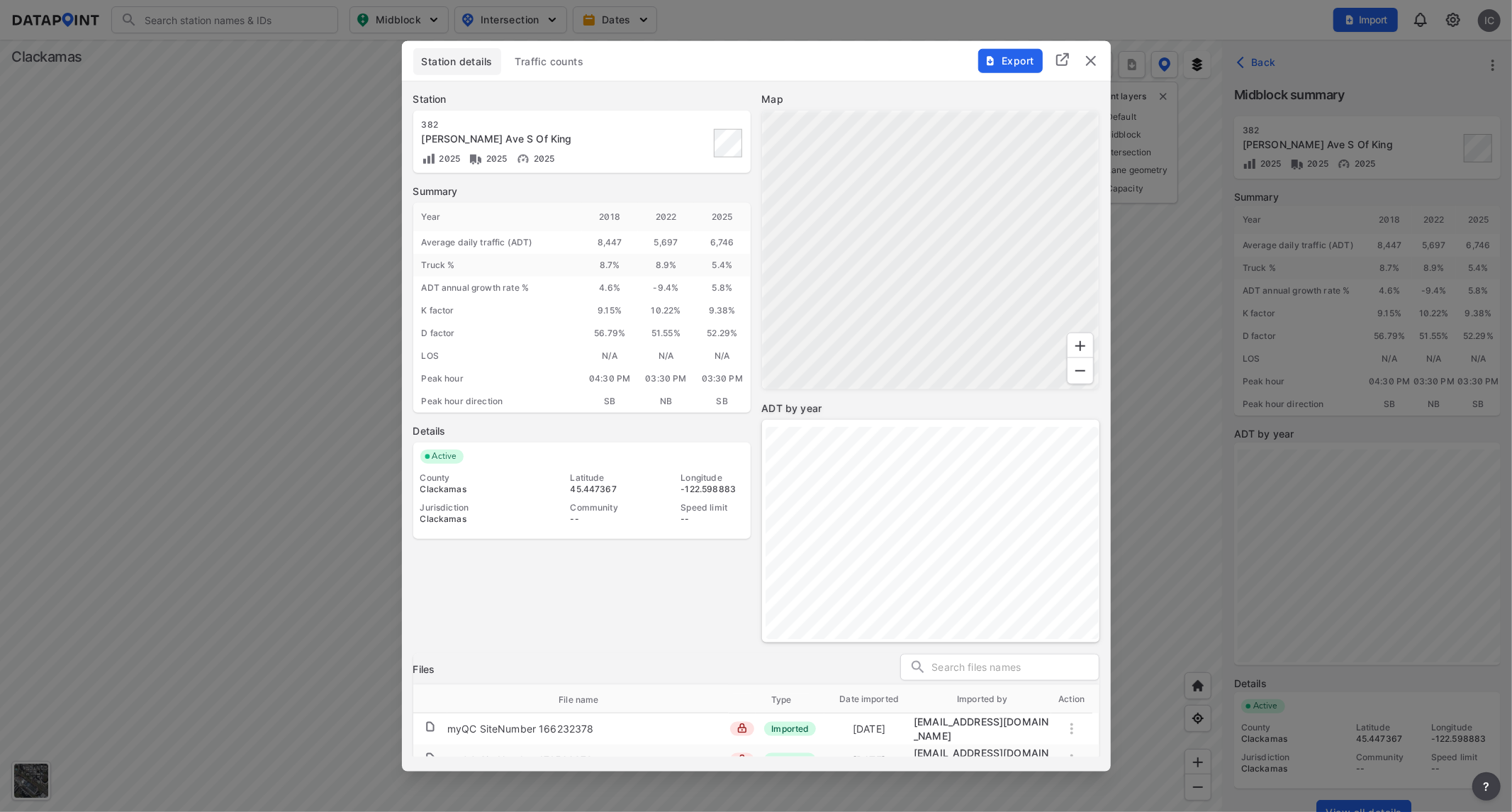
click at [1001, 53] on span "Export" at bounding box center [1009, 59] width 47 height 14
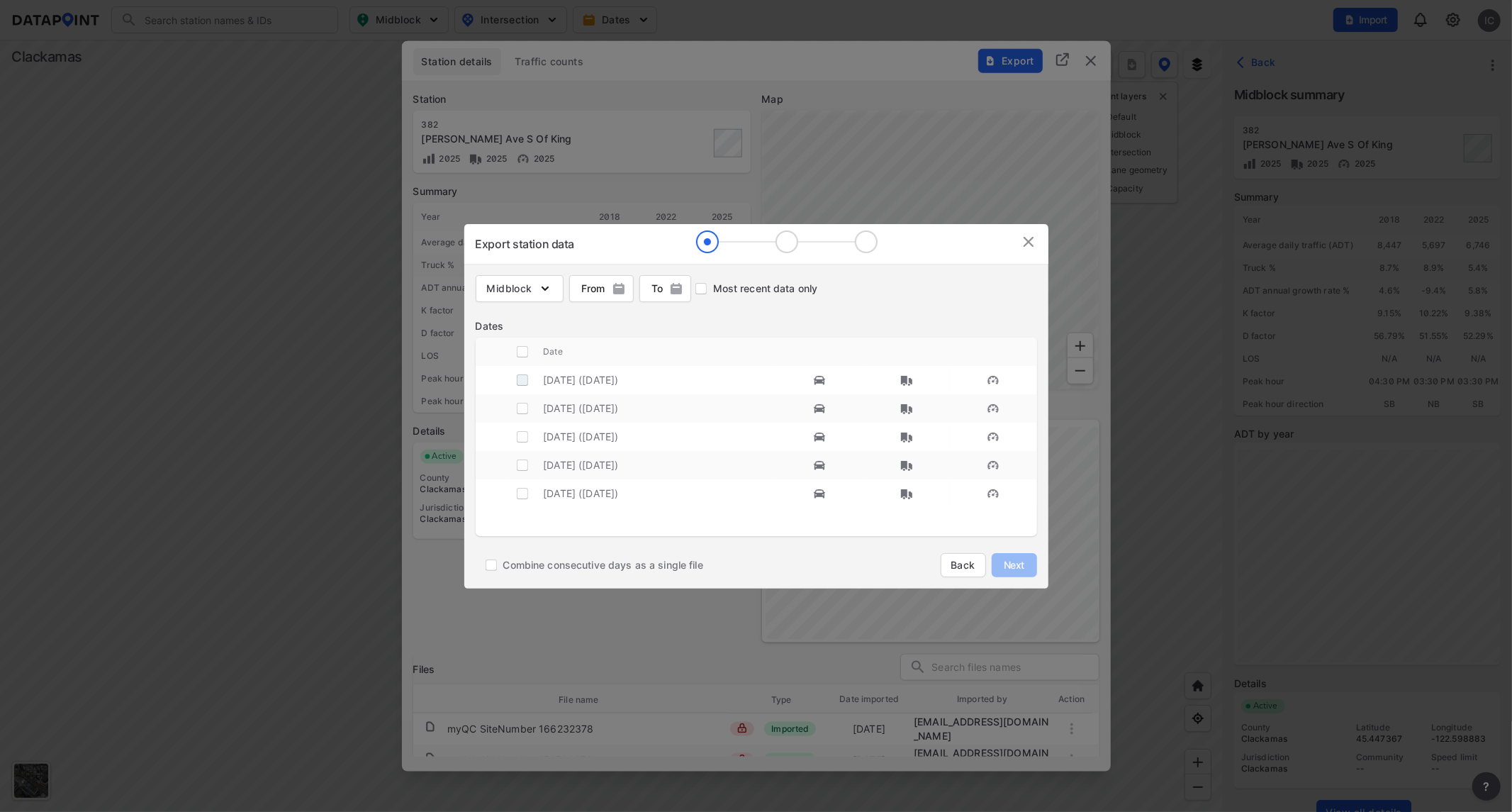
click at [524, 382] on input "decorative checkbox" at bounding box center [522, 379] width 27 height 27
checkbox input "true"
click at [1016, 565] on span "Next" at bounding box center [1014, 565] width 29 height 14
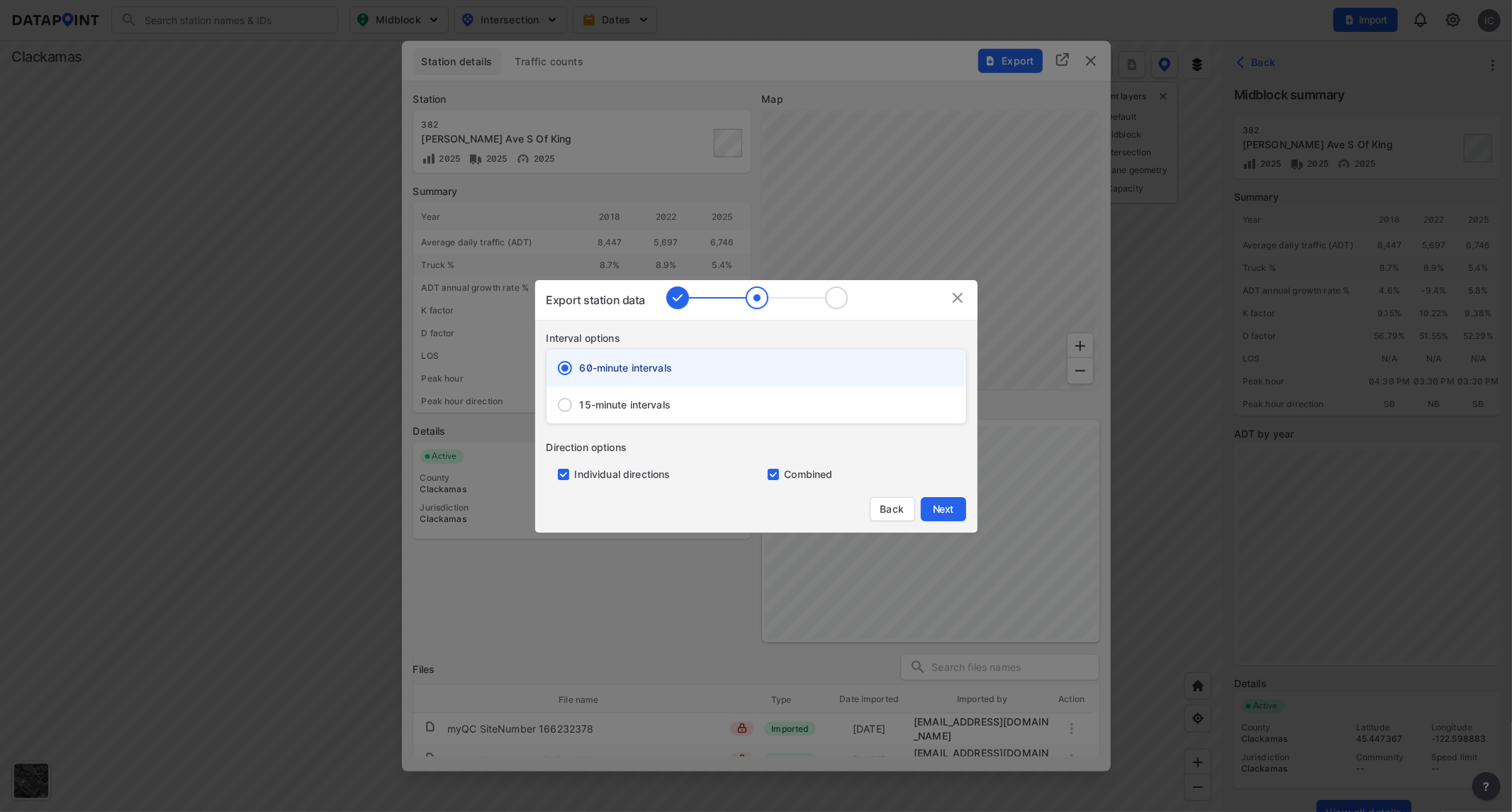
click at [656, 399] on span "15-minute intervals" at bounding box center [625, 404] width 92 height 14
click at [580, 399] on input "15-minute intervals" at bounding box center [565, 405] width 30 height 30
radio input "false"
radio input "true"
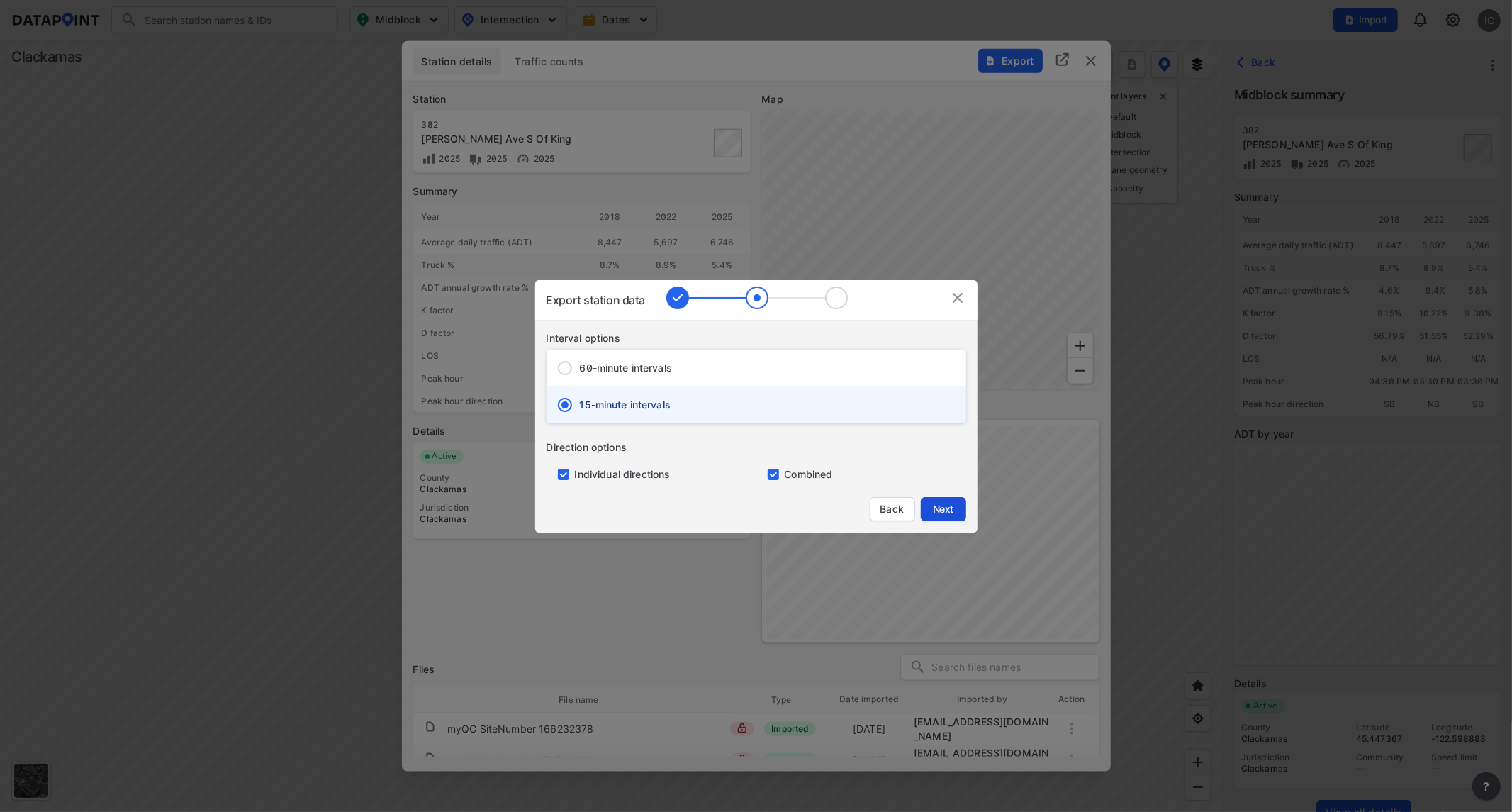
click at [939, 505] on span "Next" at bounding box center [943, 509] width 29 height 14
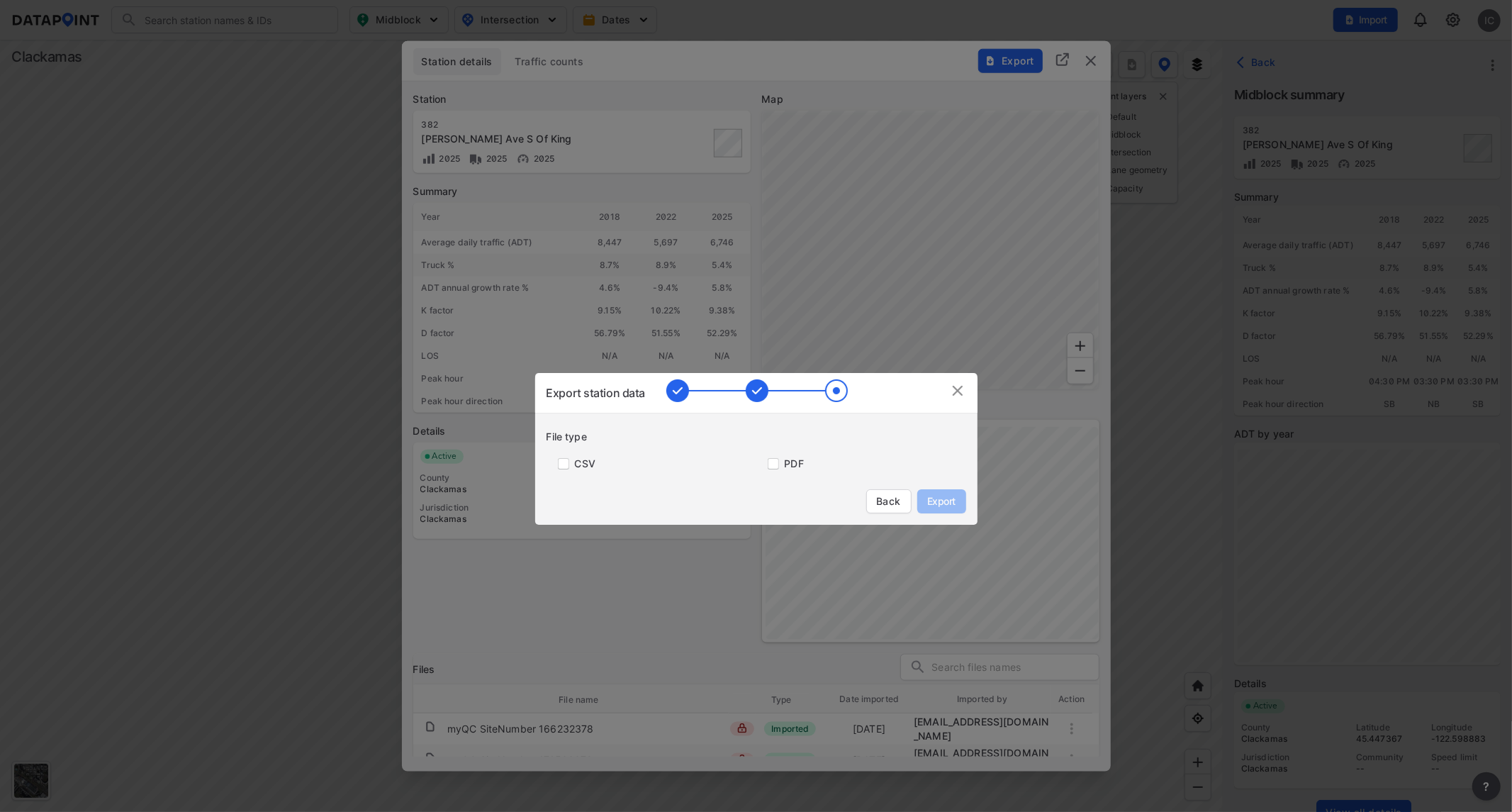
click at [586, 469] on label "CSV" at bounding box center [585, 463] width 20 height 14
click at [583, 463] on label "CSV" at bounding box center [585, 463] width 20 height 14
click at [564, 463] on input "primary checkbox" at bounding box center [561, 463] width 29 height 11
checkbox input "true"
click at [951, 498] on span "Export" at bounding box center [941, 501] width 32 height 14
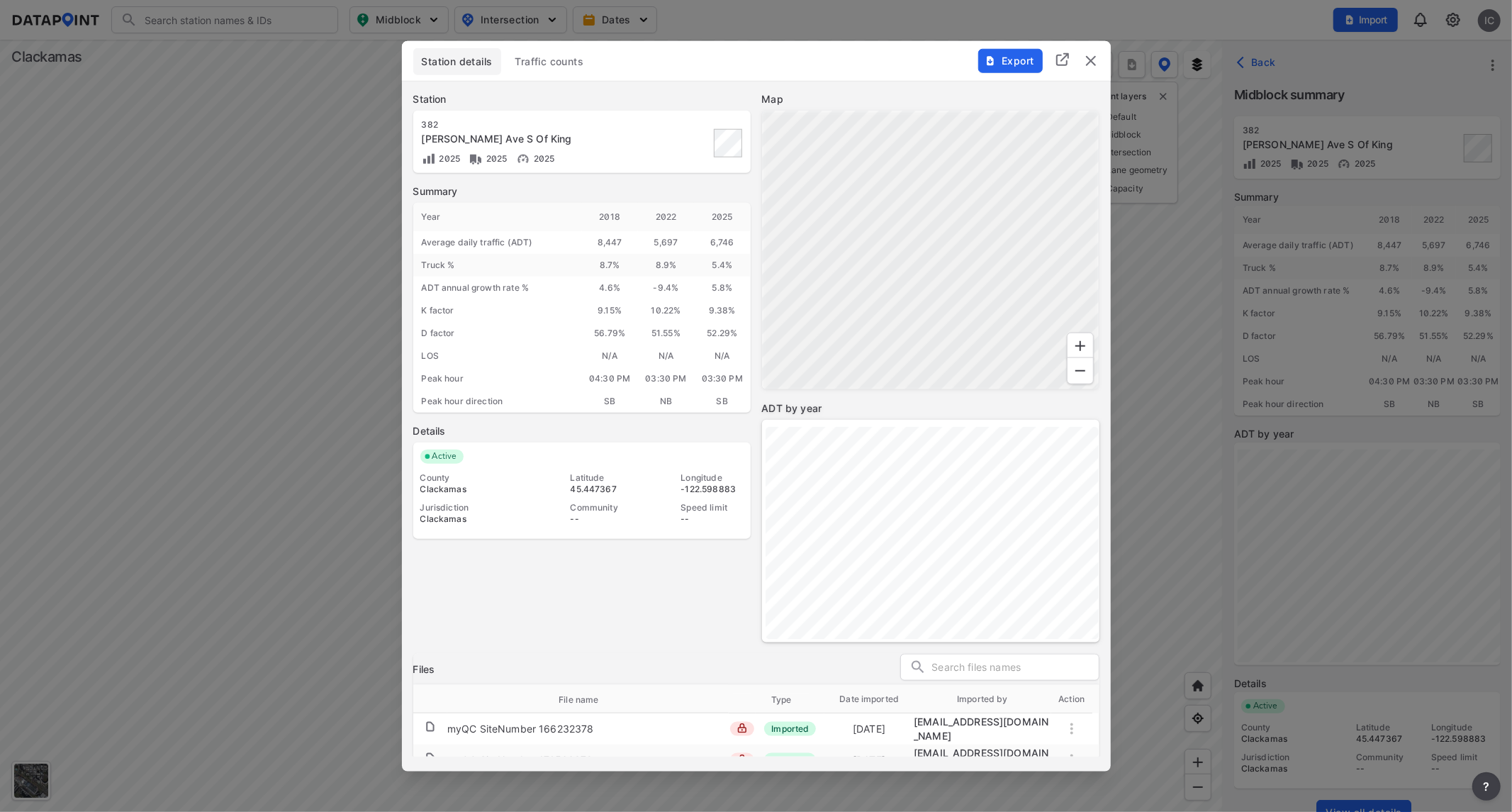
click at [1093, 65] on img "delete" at bounding box center [1090, 60] width 17 height 17
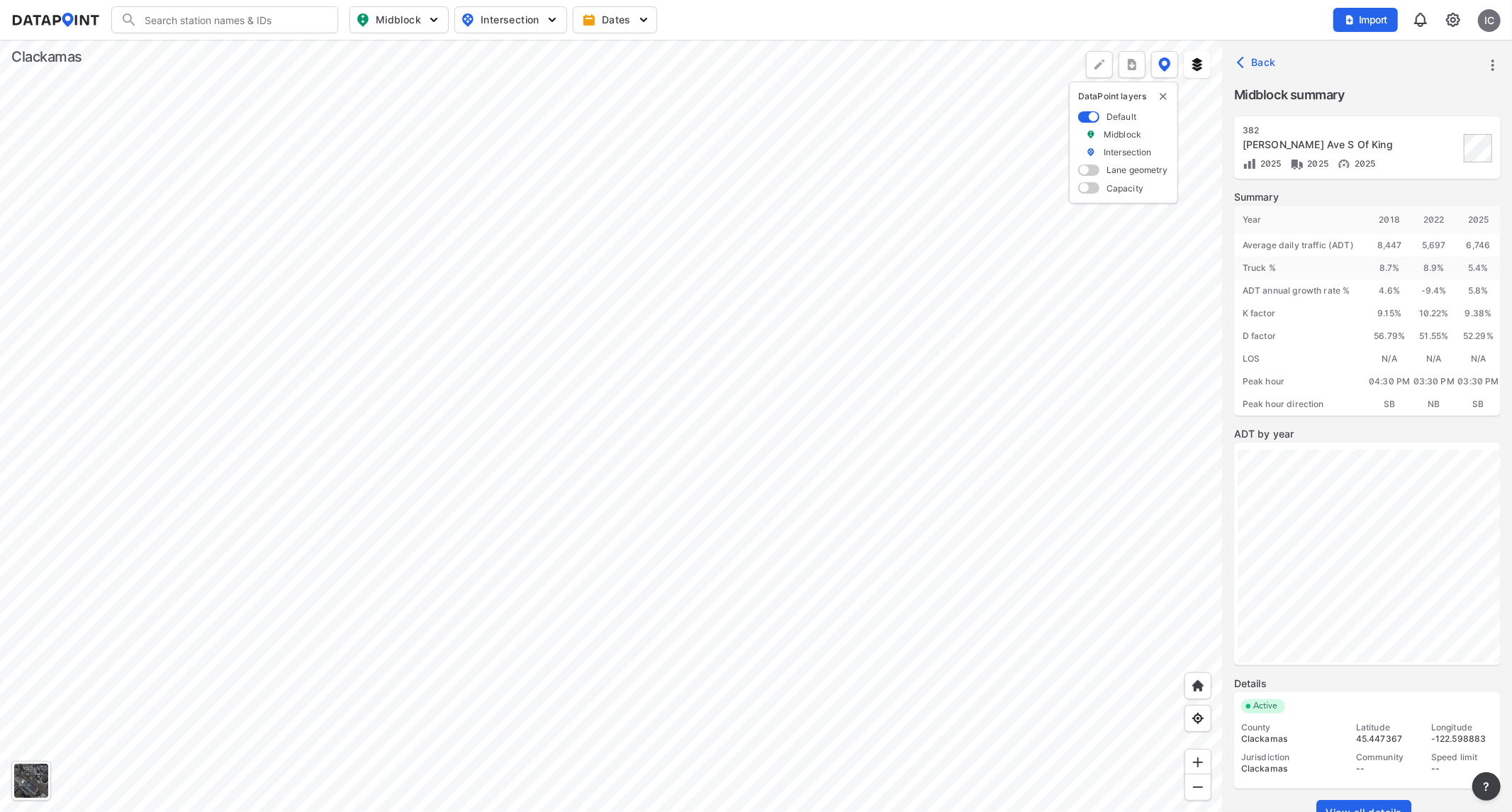
click at [398, 273] on div at bounding box center [611, 425] width 1223 height 772
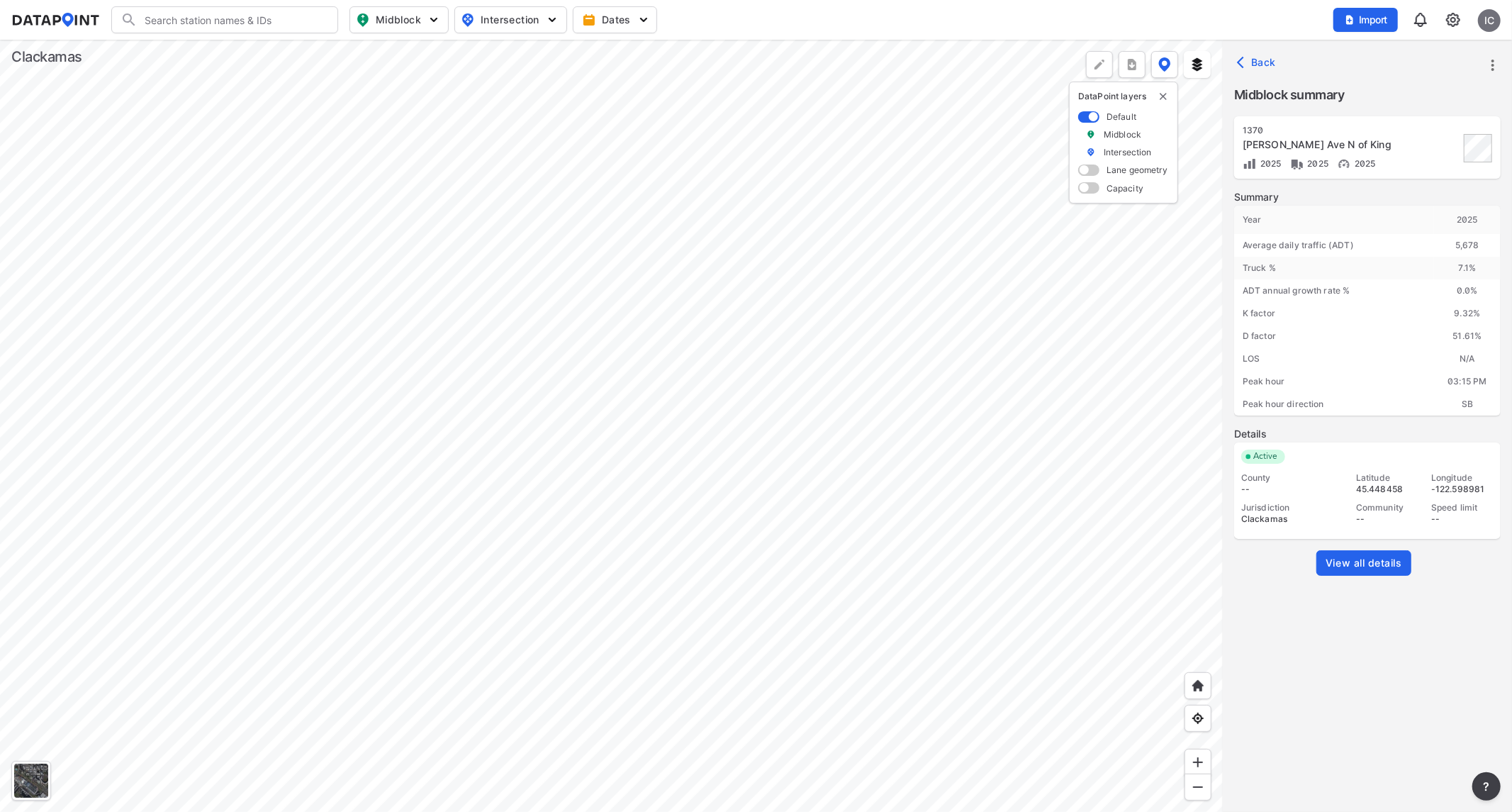
click at [1360, 565] on span "View all details" at bounding box center [1364, 563] width 77 height 14
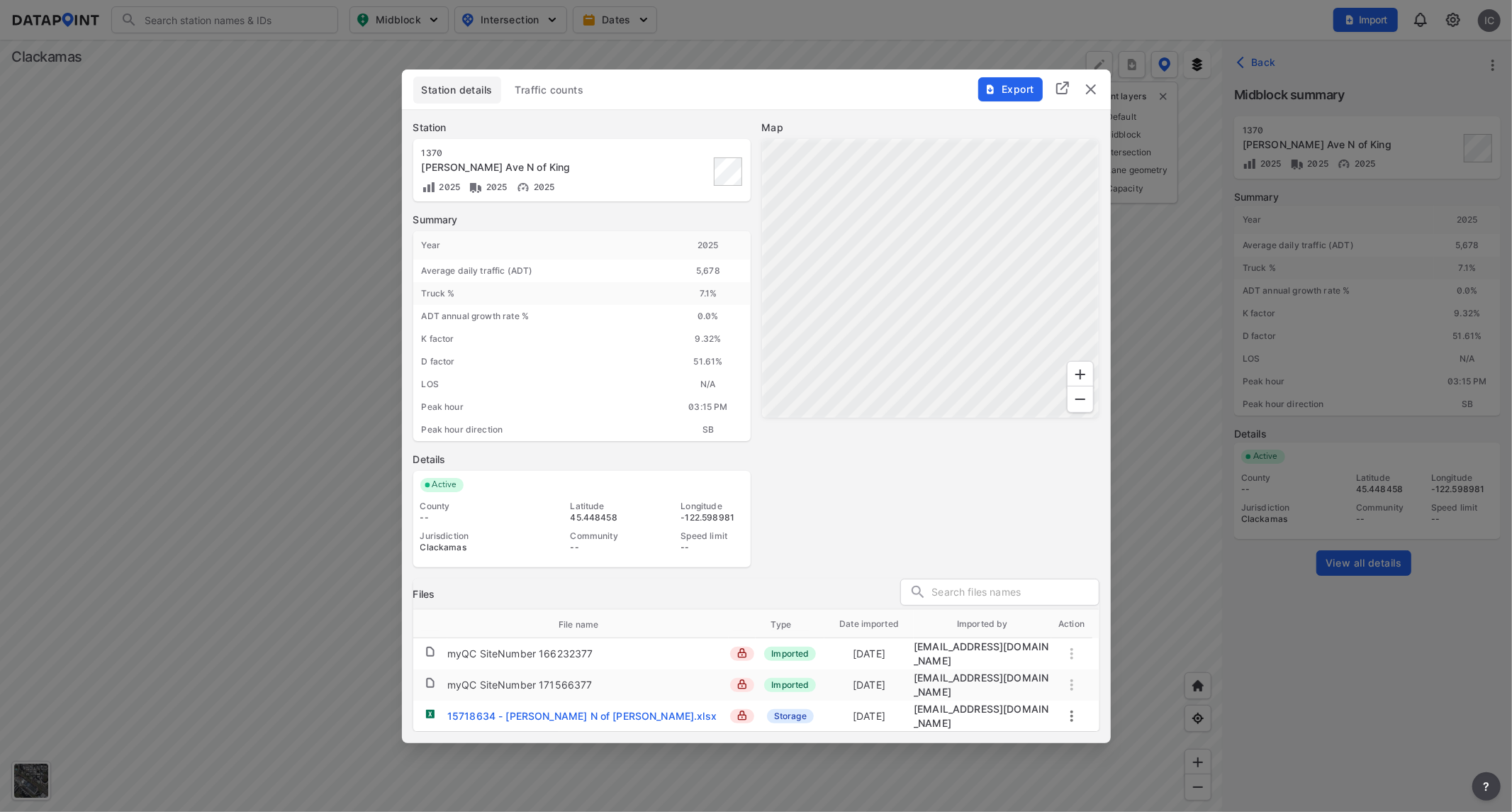
click at [538, 104] on button "Traffic counts" at bounding box center [549, 90] width 86 height 27
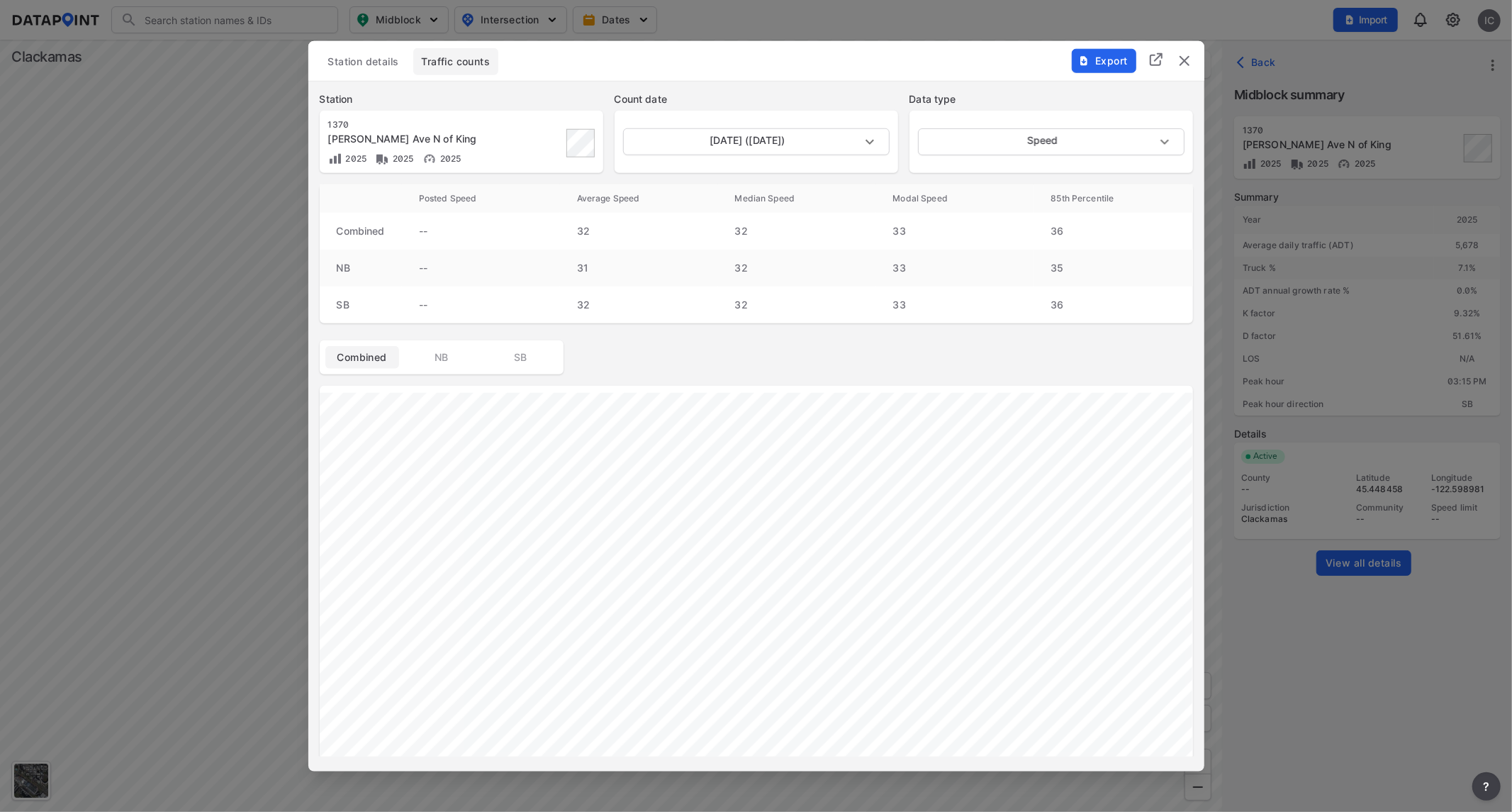
click at [1096, 62] on span "Export" at bounding box center [1102, 59] width 47 height 14
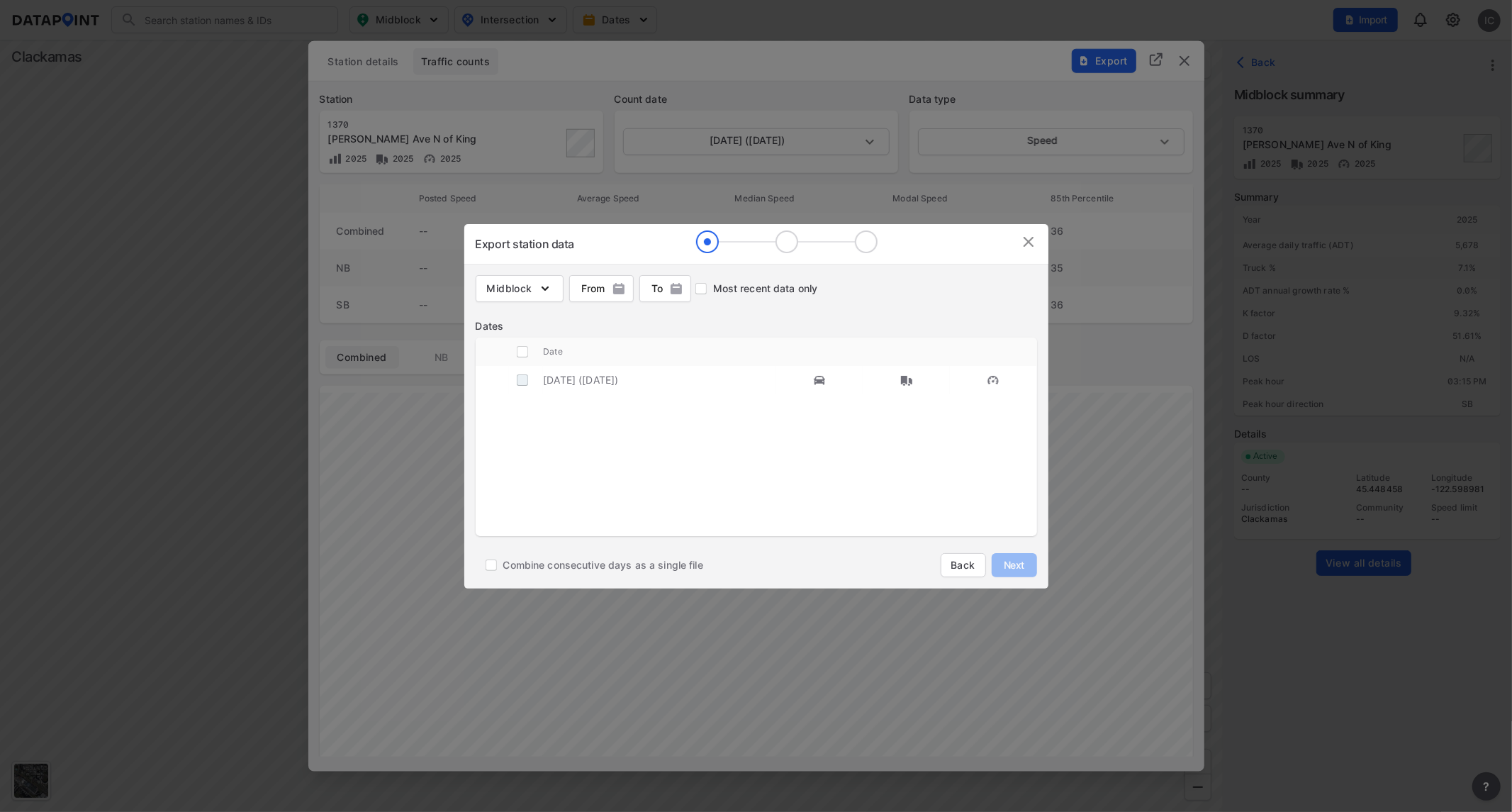
click at [514, 379] on input "decorative checkbox" at bounding box center [522, 379] width 27 height 27
checkbox input "true"
click at [1014, 563] on span "Next" at bounding box center [1014, 565] width 29 height 14
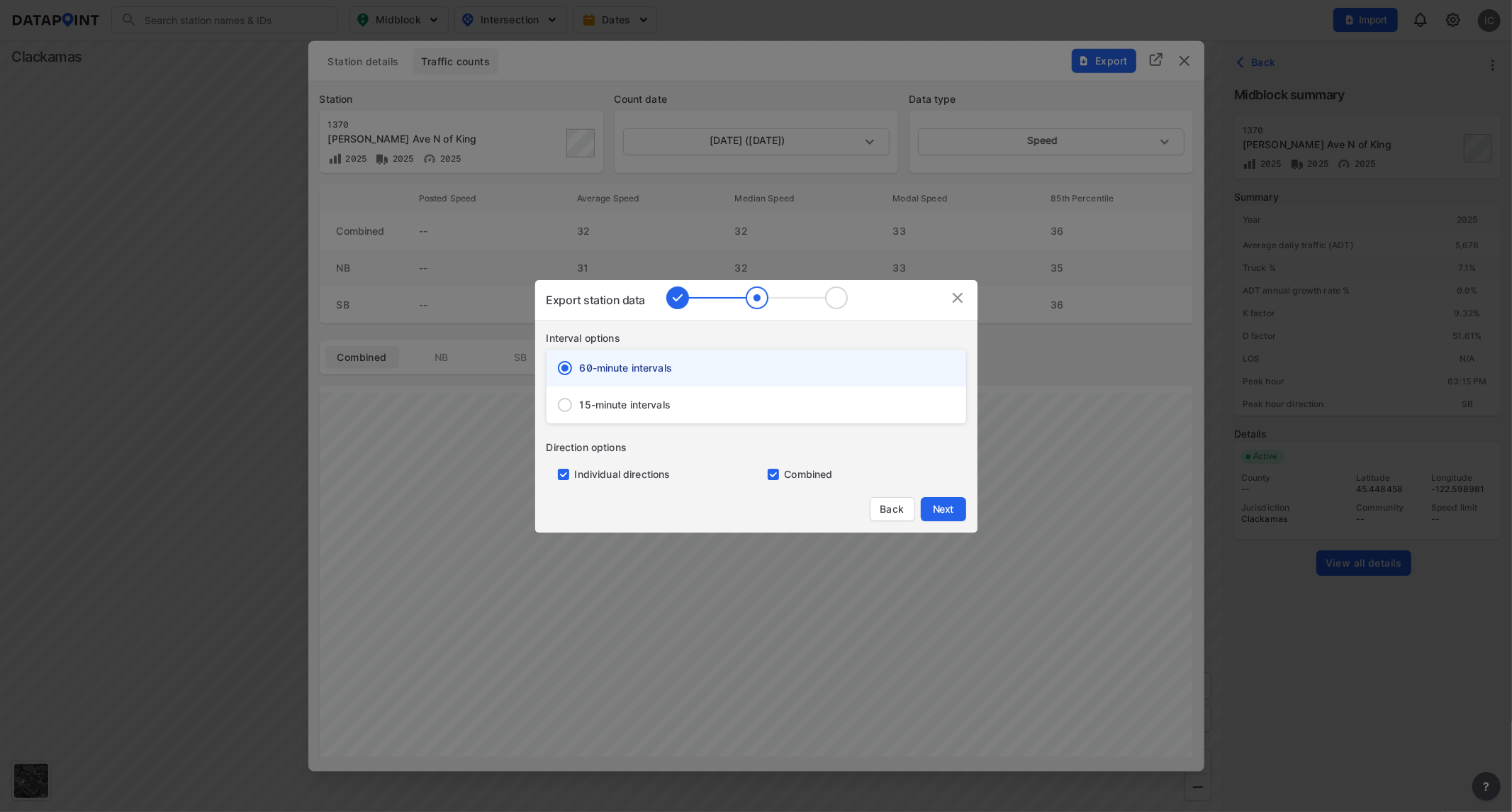
click at [632, 406] on span "15-minute intervals" at bounding box center [625, 404] width 92 height 14
click at [580, 406] on input "15-minute intervals" at bounding box center [565, 405] width 30 height 30
radio input "false"
radio input "true"
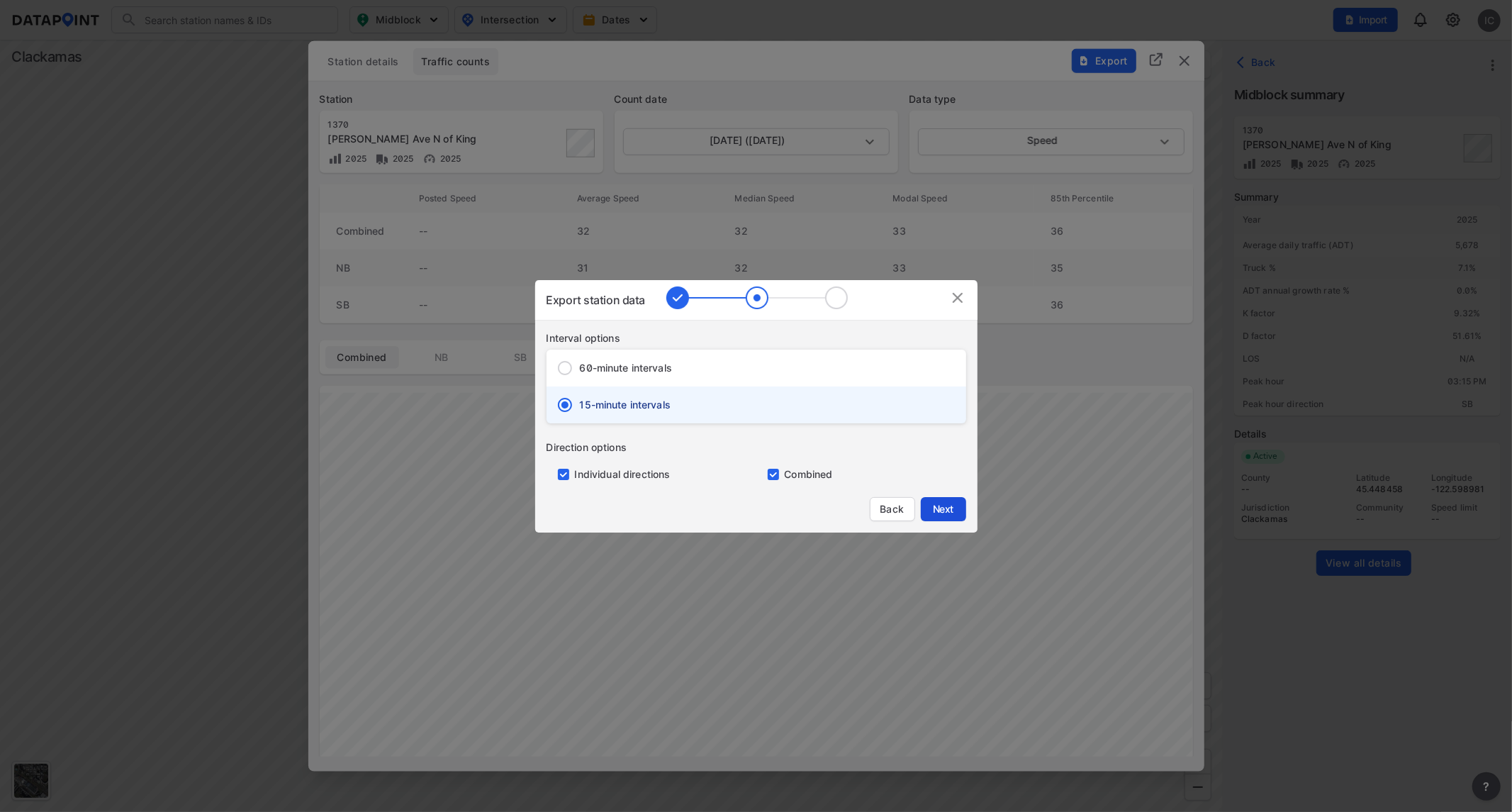
click at [947, 514] on span "Next" at bounding box center [943, 509] width 29 height 14
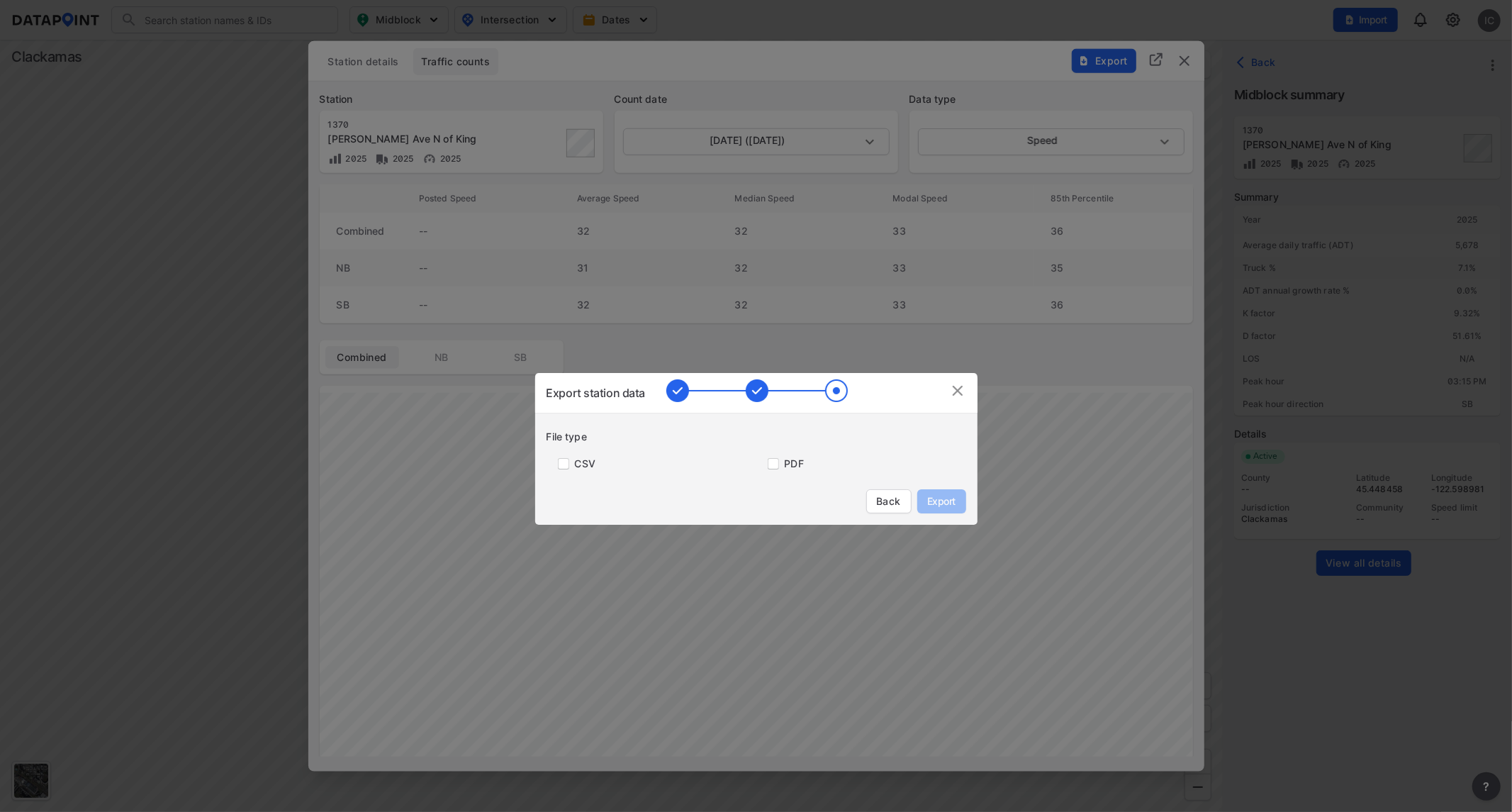
click at [585, 464] on label "CSV" at bounding box center [585, 463] width 20 height 14
click at [574, 463] on input "primary checkbox" at bounding box center [561, 463] width 29 height 11
checkbox input "true"
click at [947, 505] on span "Export" at bounding box center [941, 501] width 32 height 14
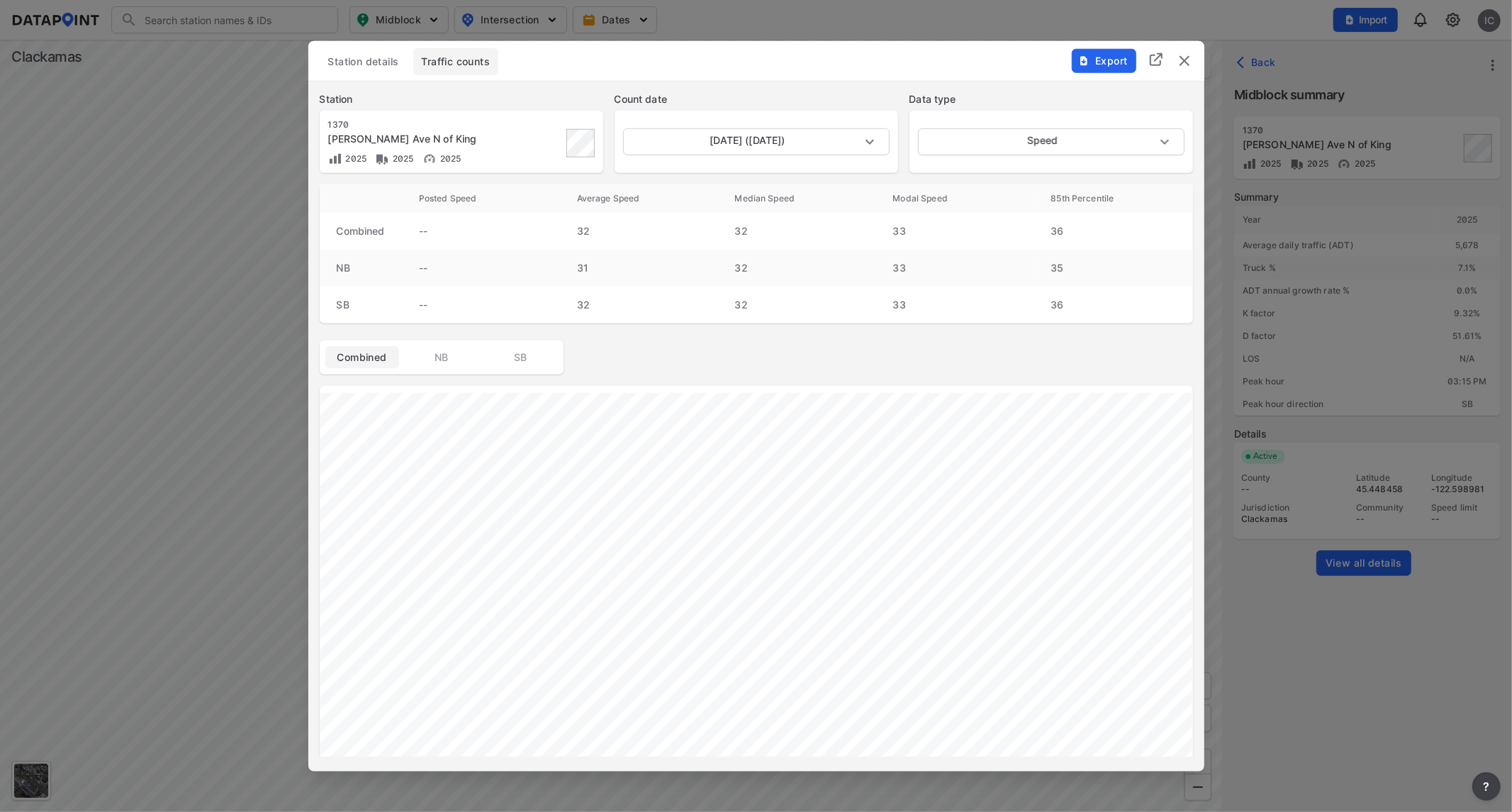
click at [1072, 356] on div "Combined NB SB" at bounding box center [756, 356] width 873 height 34
click at [1186, 65] on img "delete" at bounding box center [1184, 60] width 17 height 17
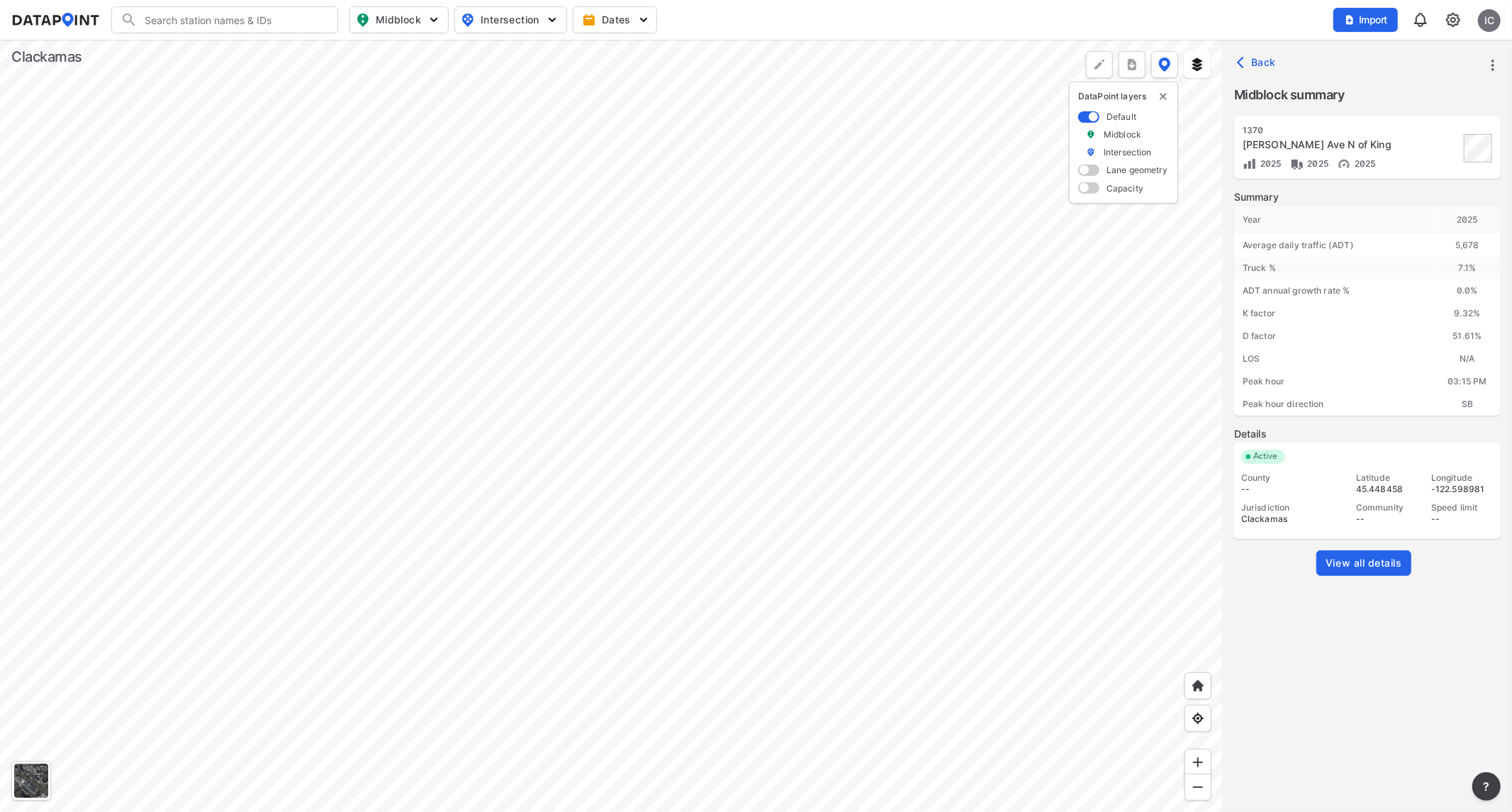
click at [482, 488] on div at bounding box center [611, 425] width 1223 height 772
click at [394, 374] on div at bounding box center [611, 425] width 1223 height 772
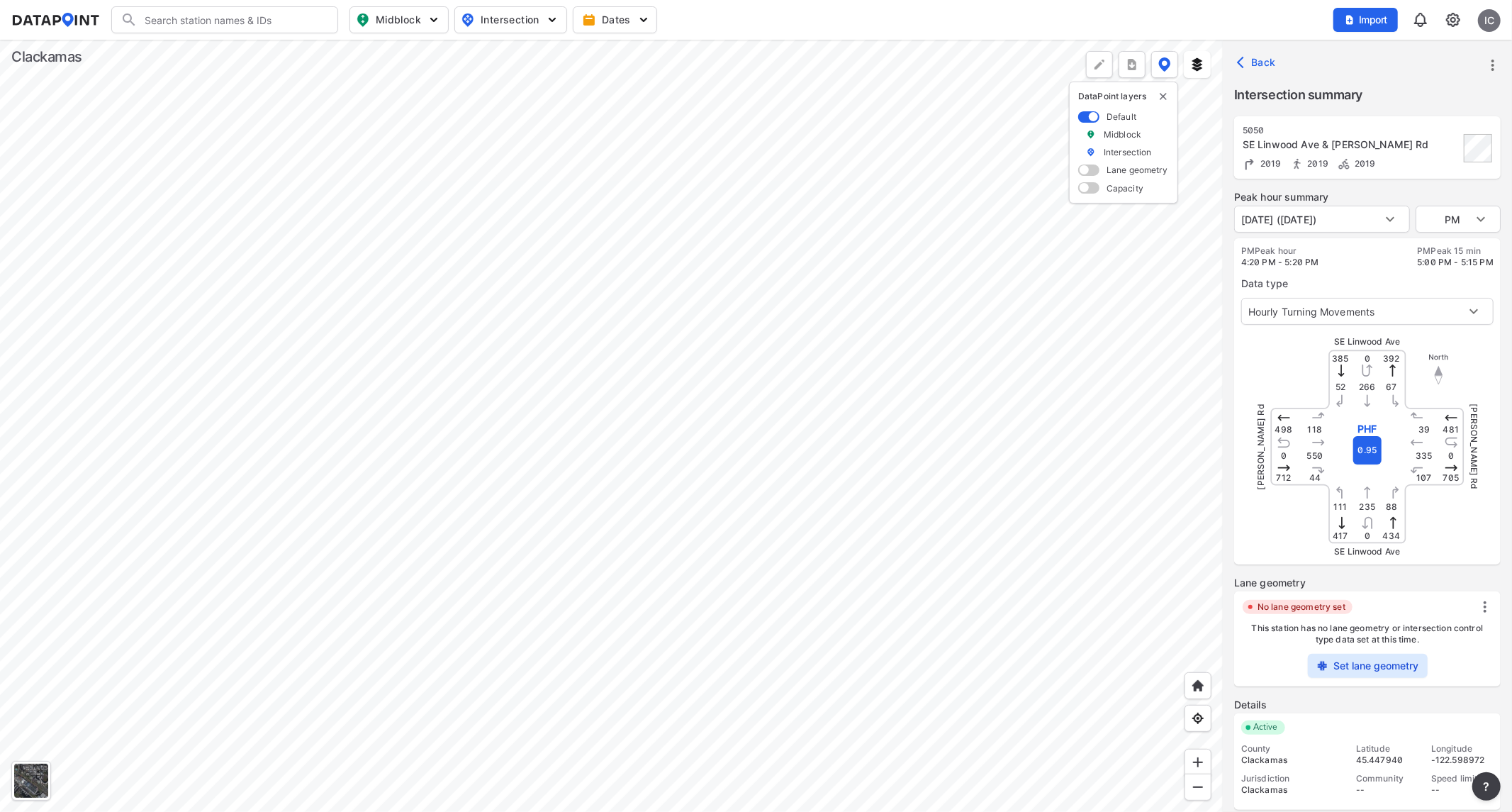
click at [1347, 508] on div "[PERSON_NAME] Rd [PERSON_NAME] Rd" at bounding box center [1367, 446] width 212 height 212
click at [1349, 315] on body "Search Please enter a search term. Midblock Intersection Dates Import IC Import…" at bounding box center [756, 406] width 1512 height 812
click at [1348, 210] on div at bounding box center [756, 406] width 1512 height 812
click at [1348, 210] on body "Search Please enter a search term. Midblock Intersection Dates Import IC Import…" at bounding box center [756, 406] width 1512 height 812
click at [1360, 222] on div at bounding box center [756, 406] width 1512 height 812
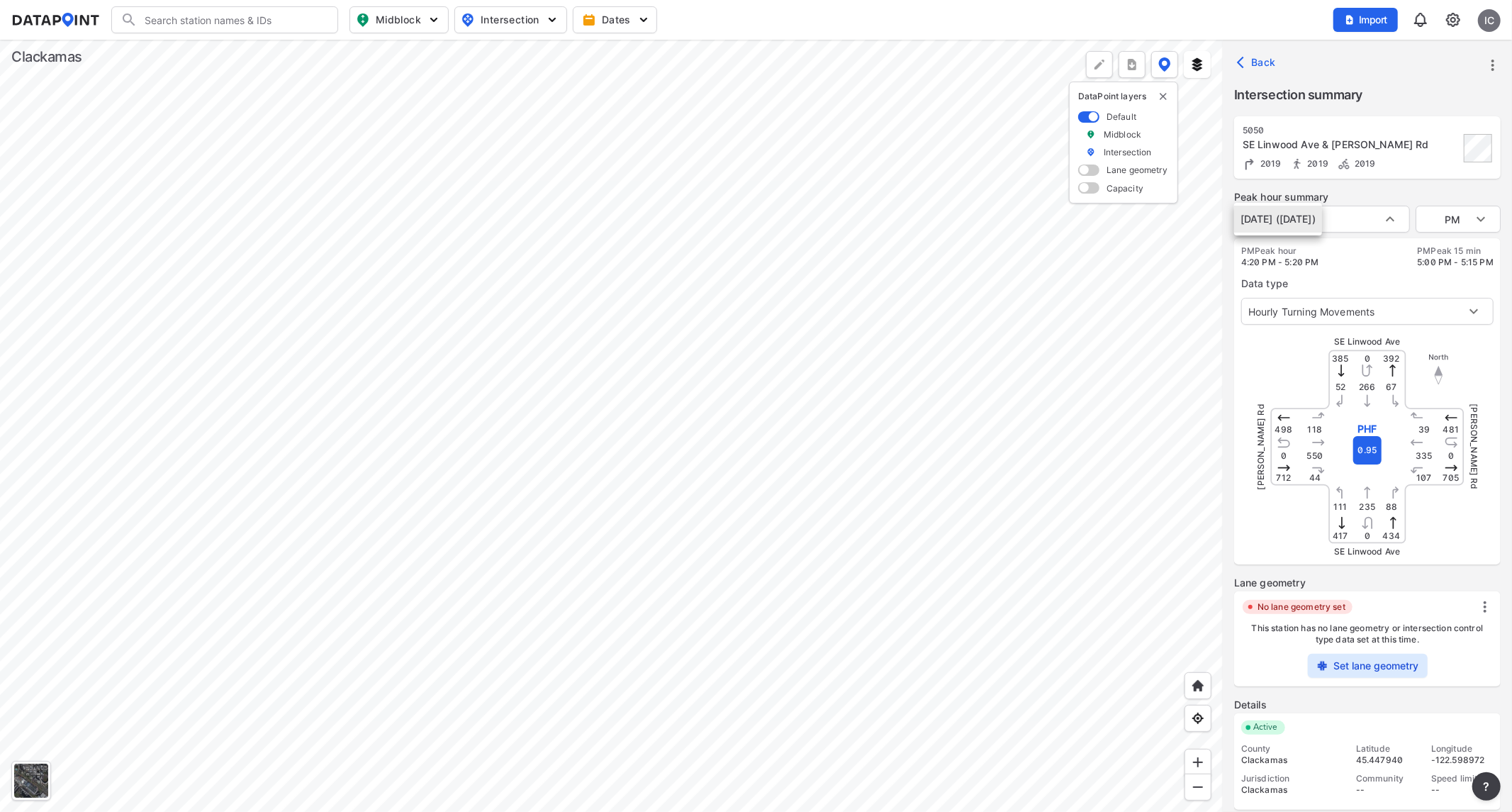
click at [1360, 222] on body "Search Please enter a search term. Midblock Intersection Dates Import IC Import…" at bounding box center [756, 406] width 1512 height 812
click at [1360, 222] on div at bounding box center [756, 406] width 1512 height 812
click at [541, 313] on div at bounding box center [611, 425] width 1223 height 772
click at [402, 476] on div at bounding box center [611, 425] width 1223 height 772
